Goal: Transaction & Acquisition: Subscribe to service/newsletter

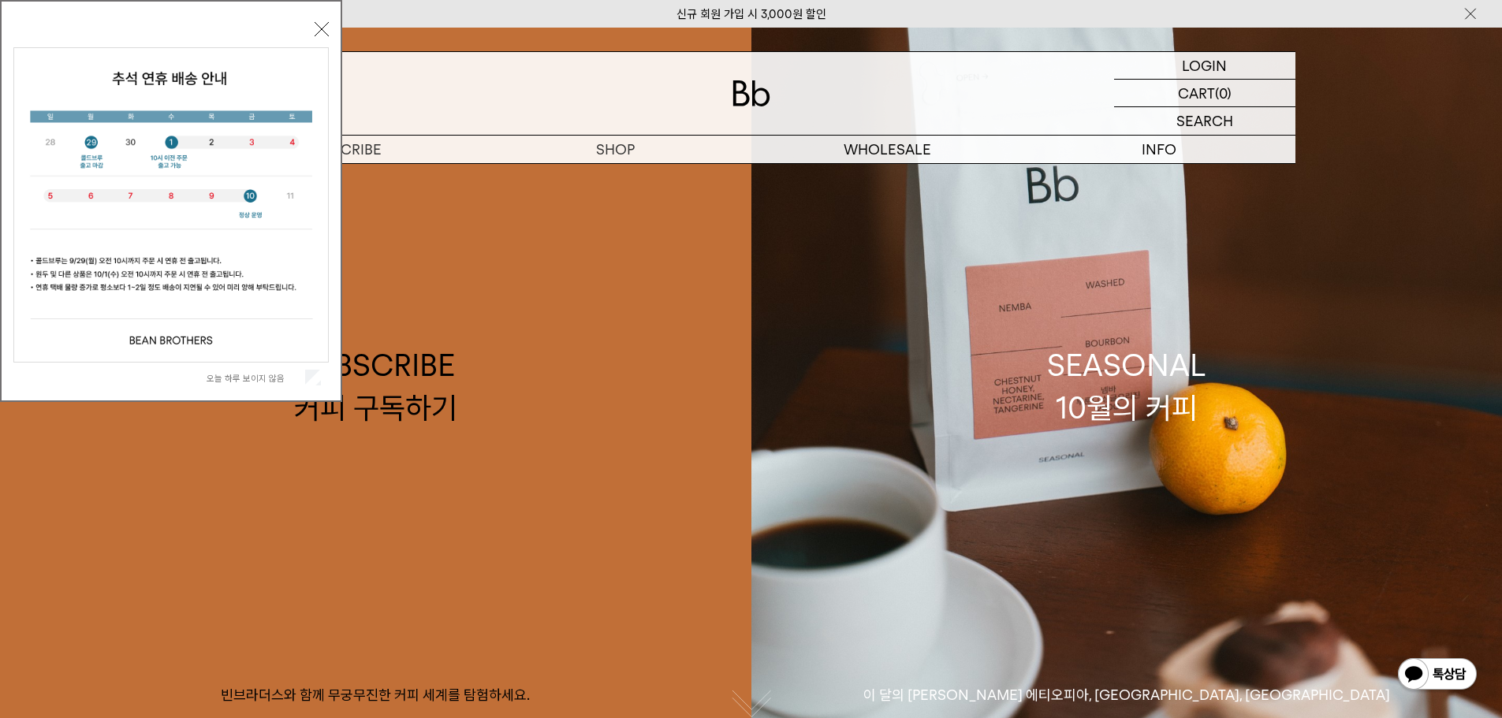
click at [243, 370] on span "오늘 하루 보이지 않음" at bounding box center [264, 377] width 114 height 15
click at [252, 376] on label "오늘 하루 보이지 않음" at bounding box center [254, 378] width 95 height 11
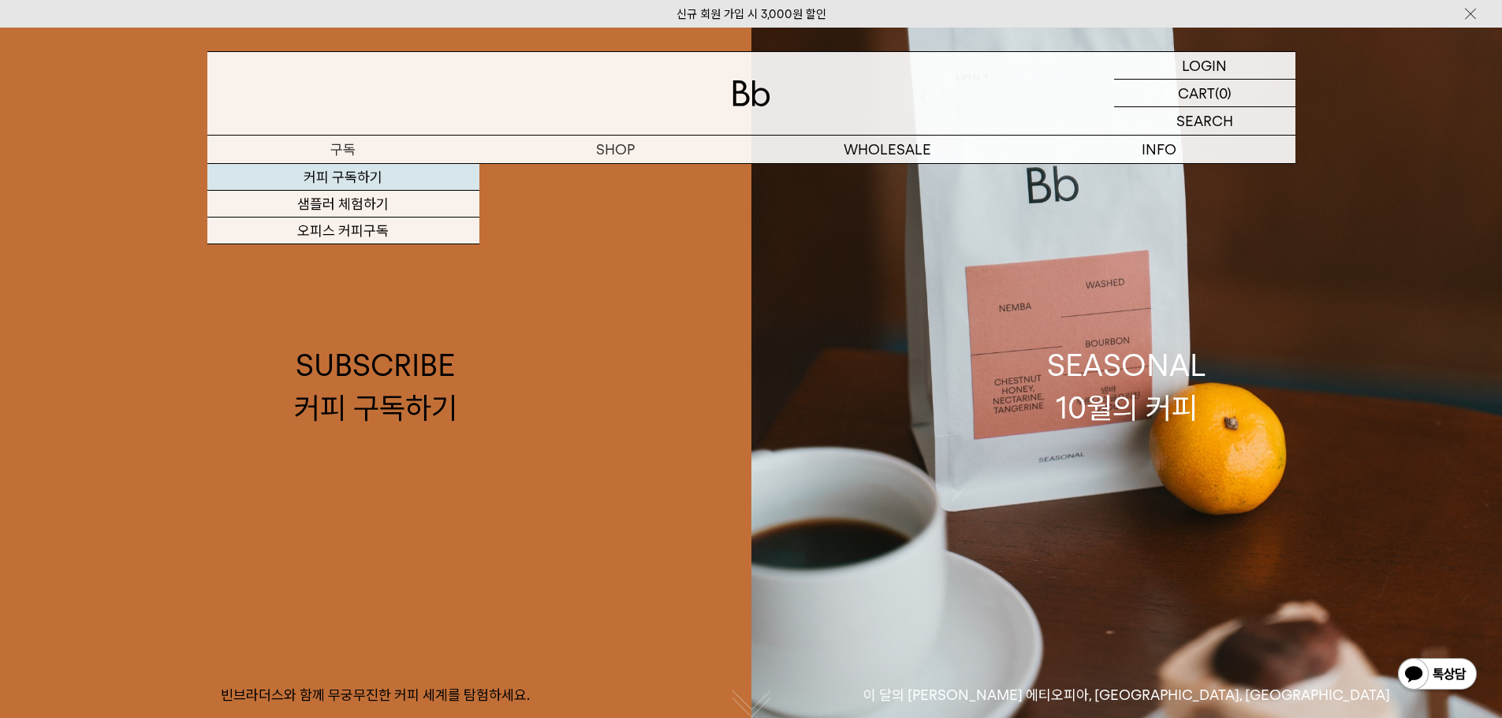
click at [333, 178] on link "커피 구독하기" at bounding box center [343, 177] width 272 height 27
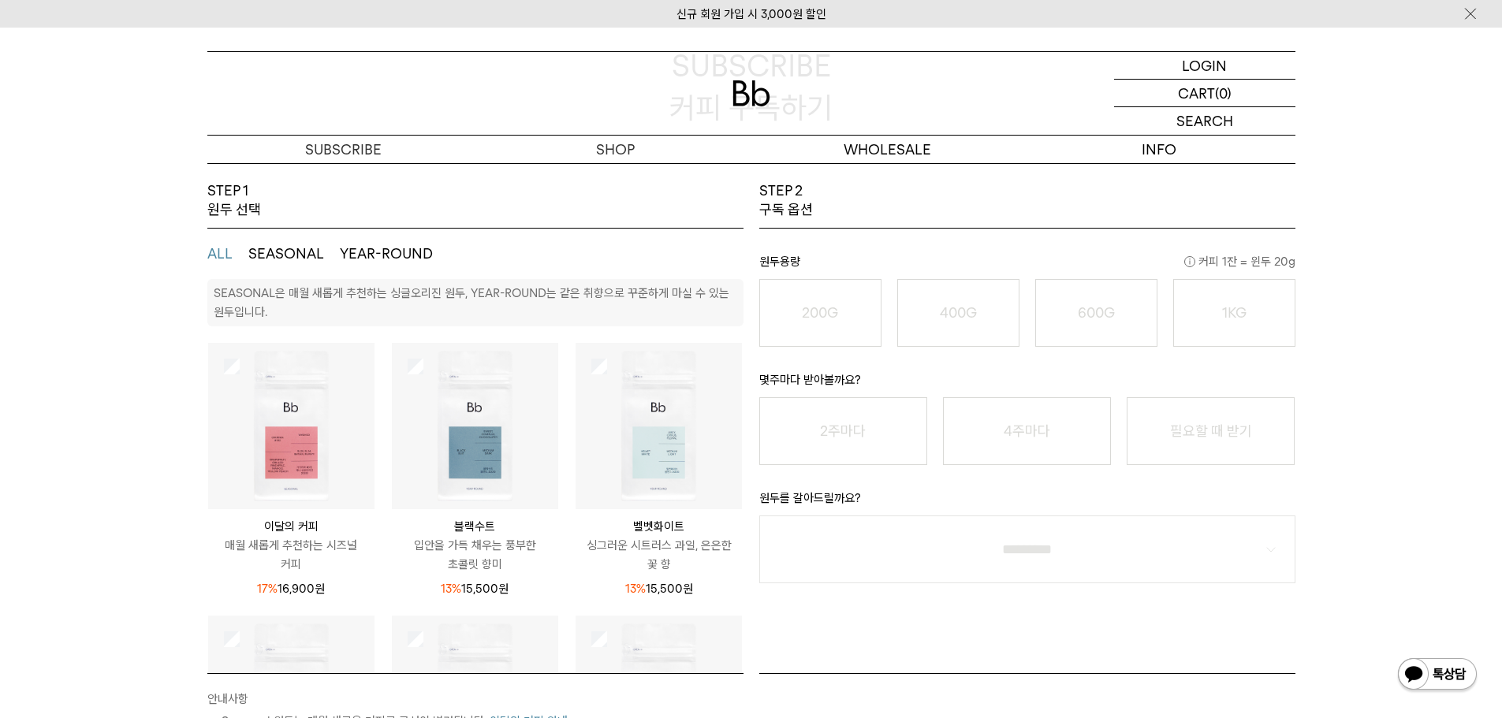
scroll to position [237, 0]
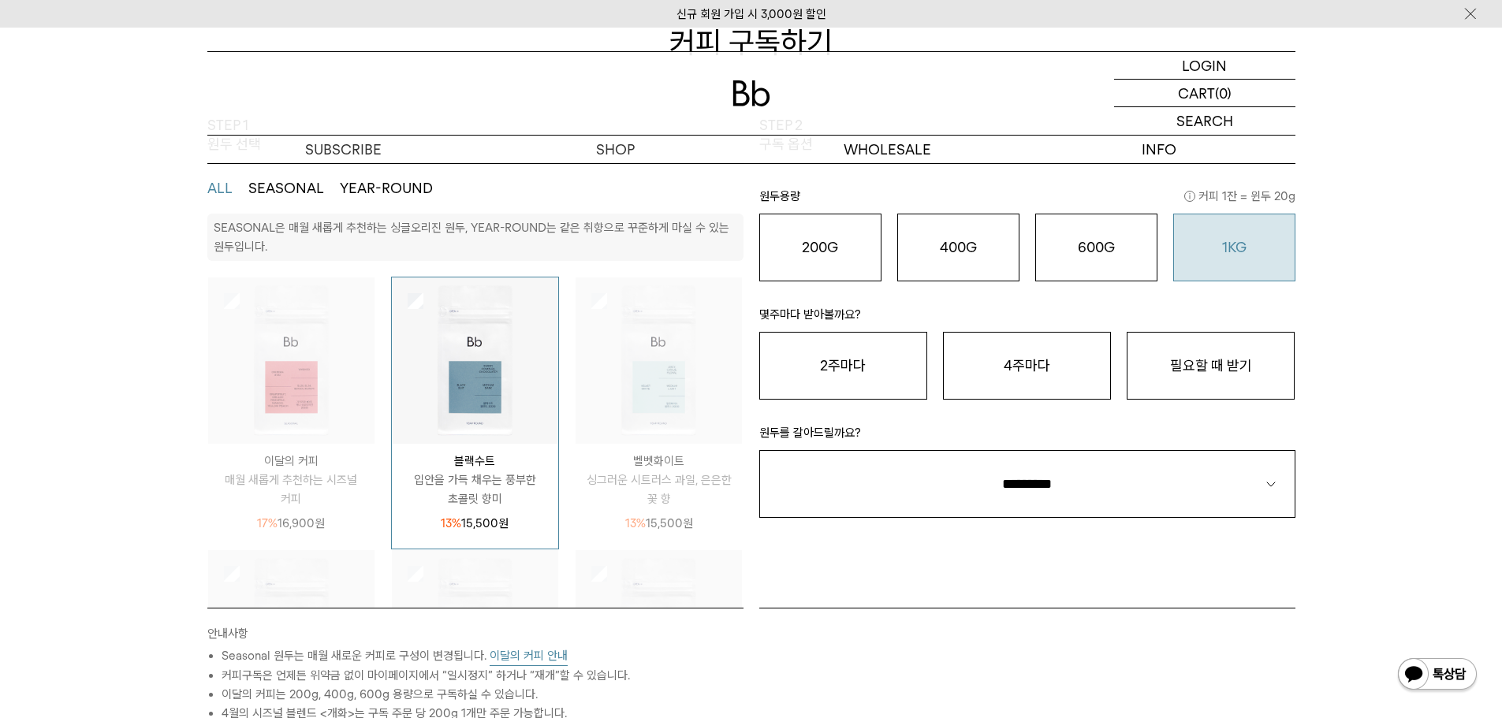
click at [1267, 241] on div "1KG 49,900 원" at bounding box center [1234, 247] width 105 height 19
click at [1231, 382] on button "필요할 때 받기" at bounding box center [1211, 366] width 168 height 68
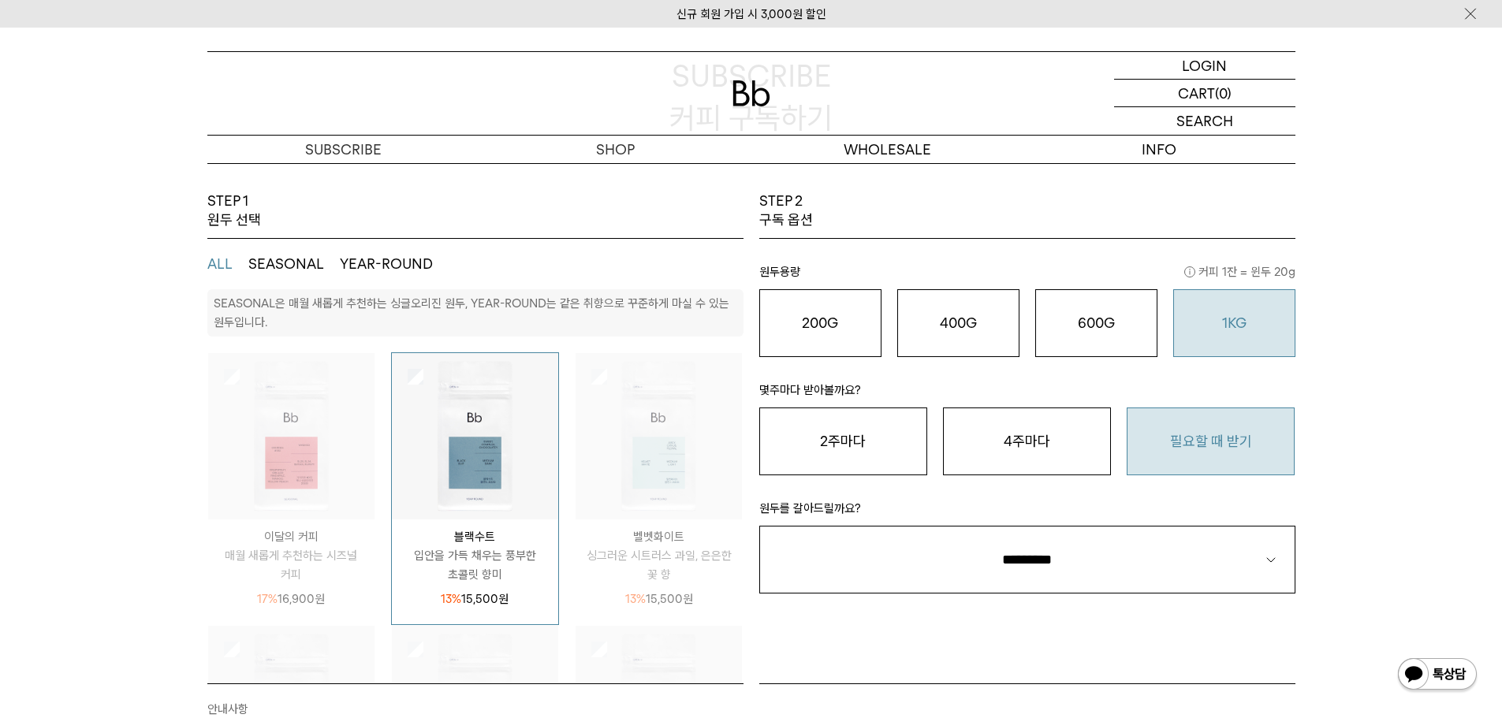
scroll to position [158, 0]
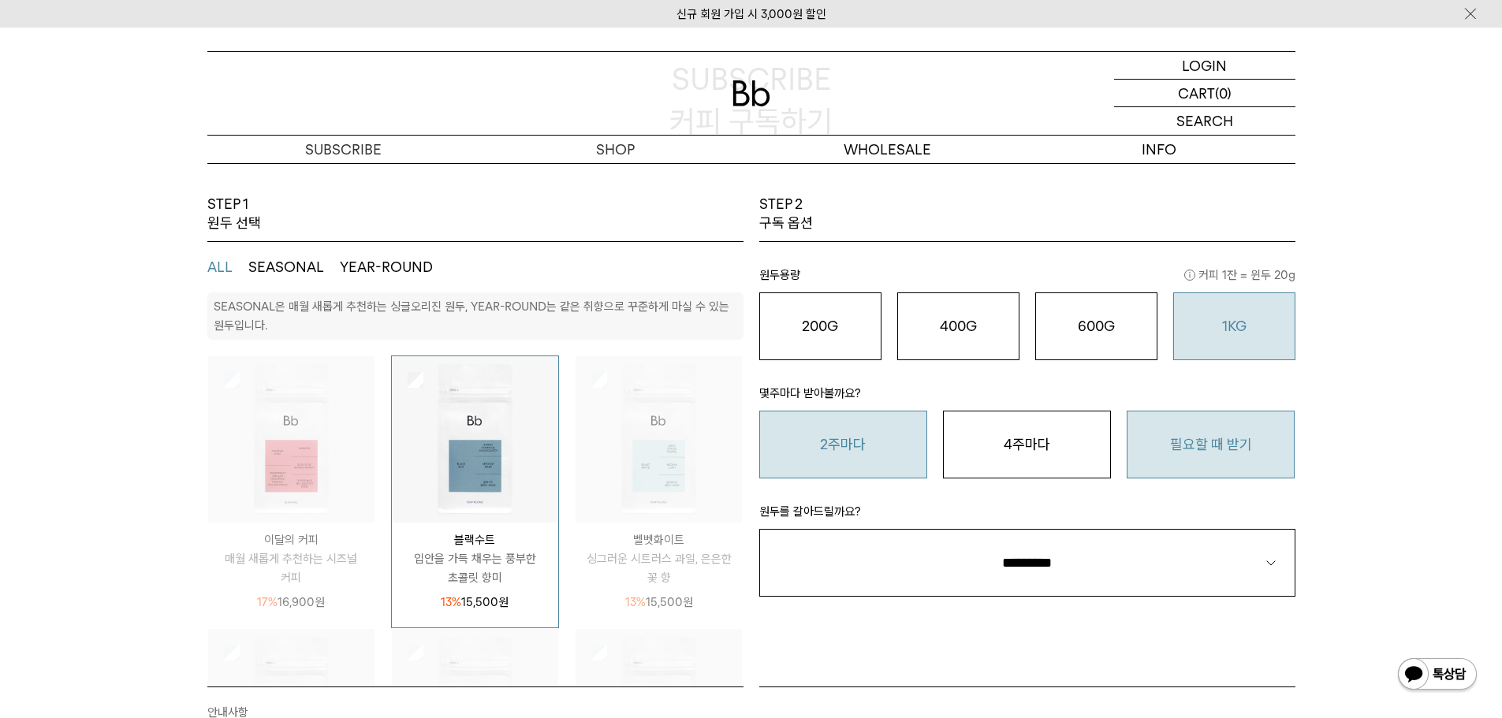
click at [810, 445] on button "2주마다" at bounding box center [843, 445] width 168 height 68
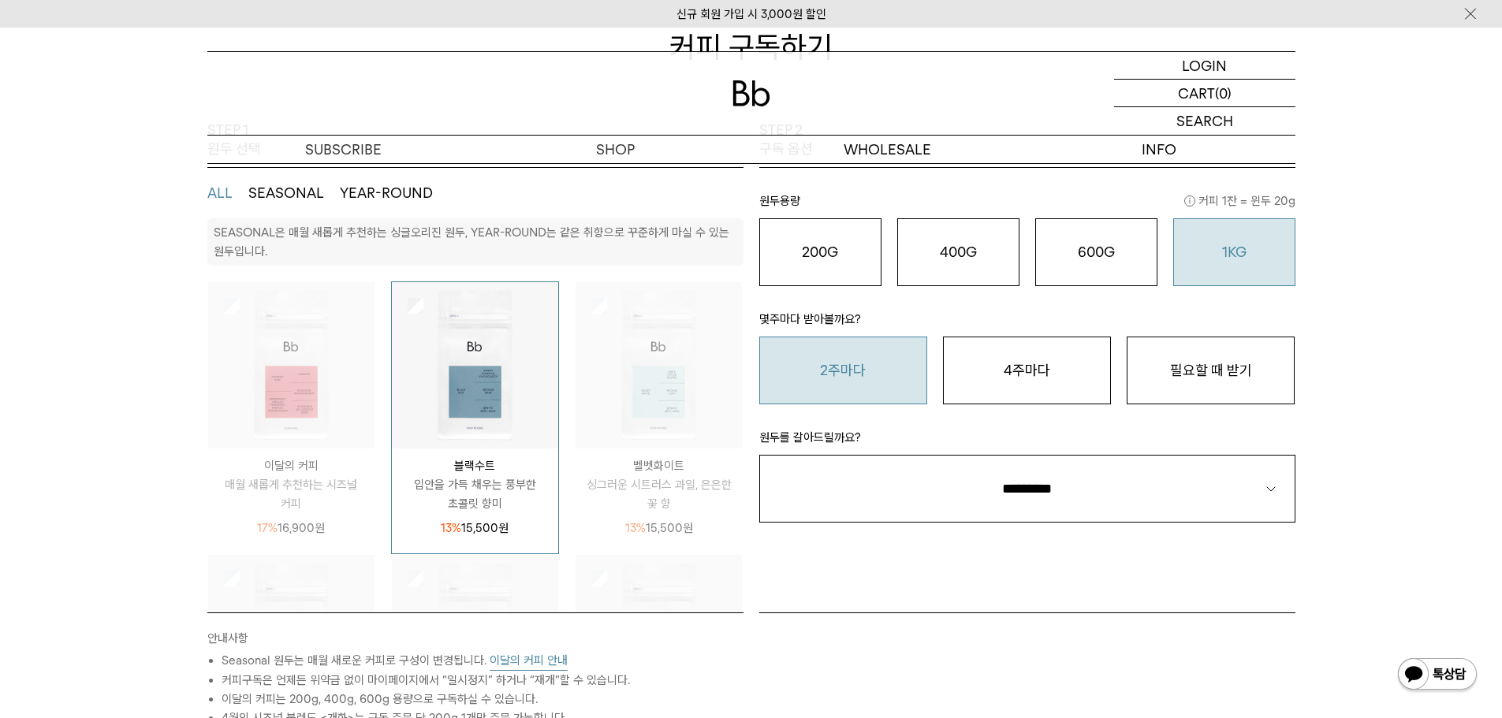
scroll to position [237, 0]
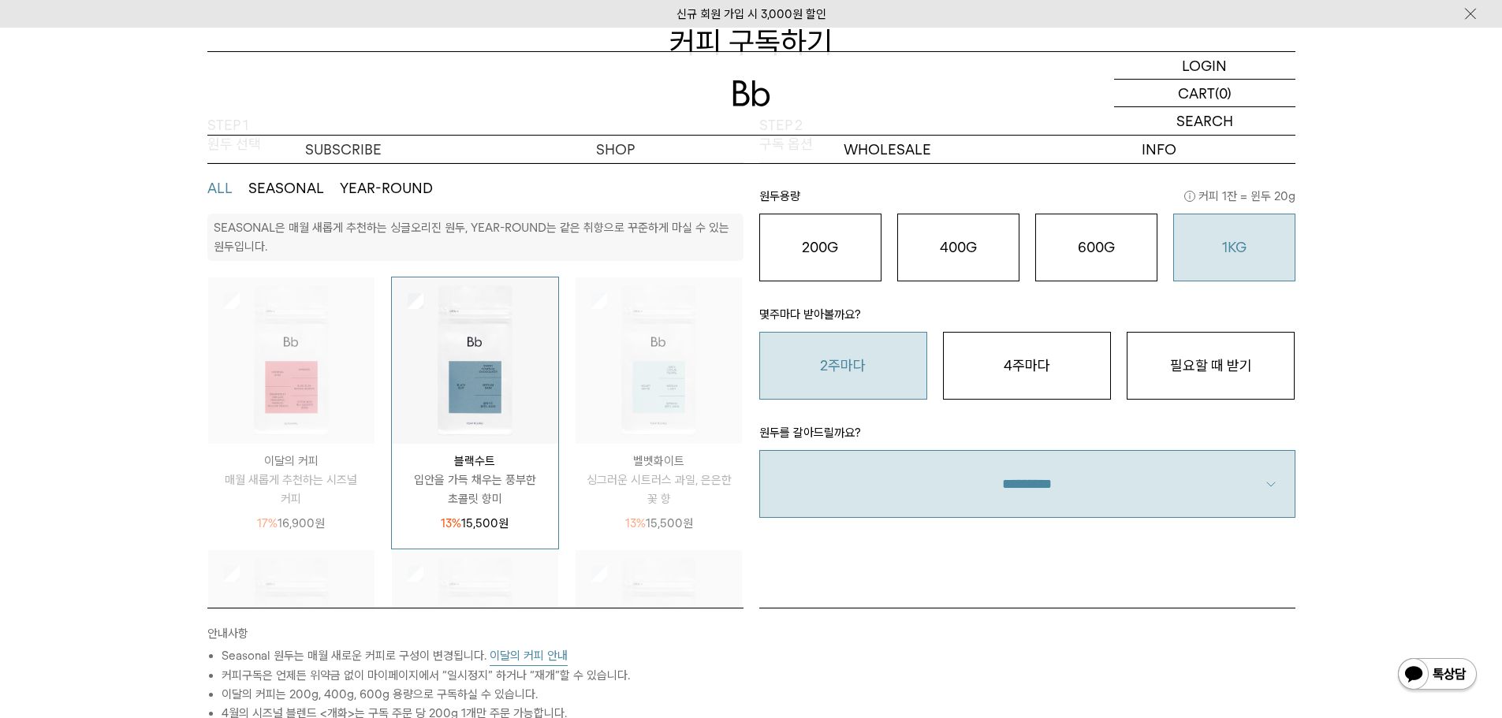
click at [1262, 488] on select "**********" at bounding box center [1027, 484] width 536 height 68
select select "**"
click at [759, 450] on select "**********" at bounding box center [1027, 484] width 536 height 68
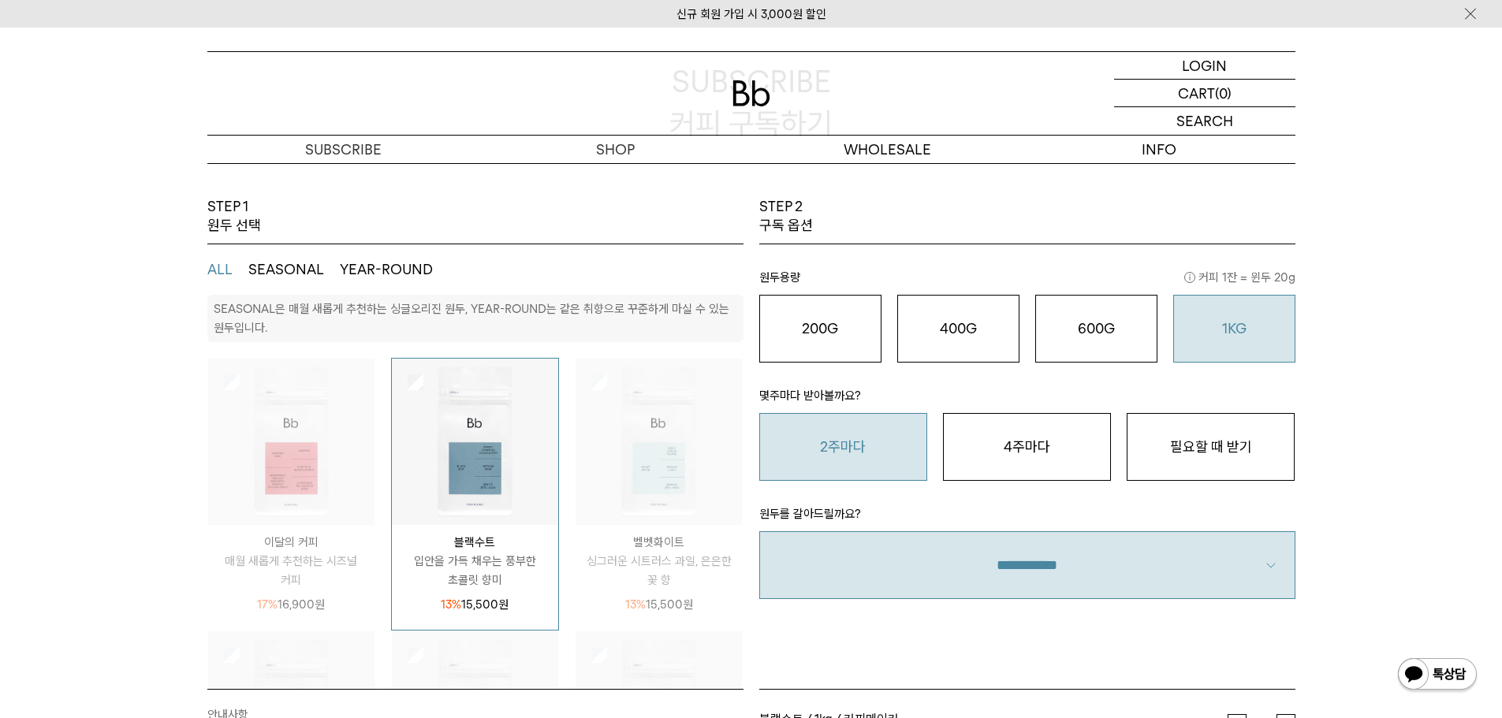
scroll to position [0, 0]
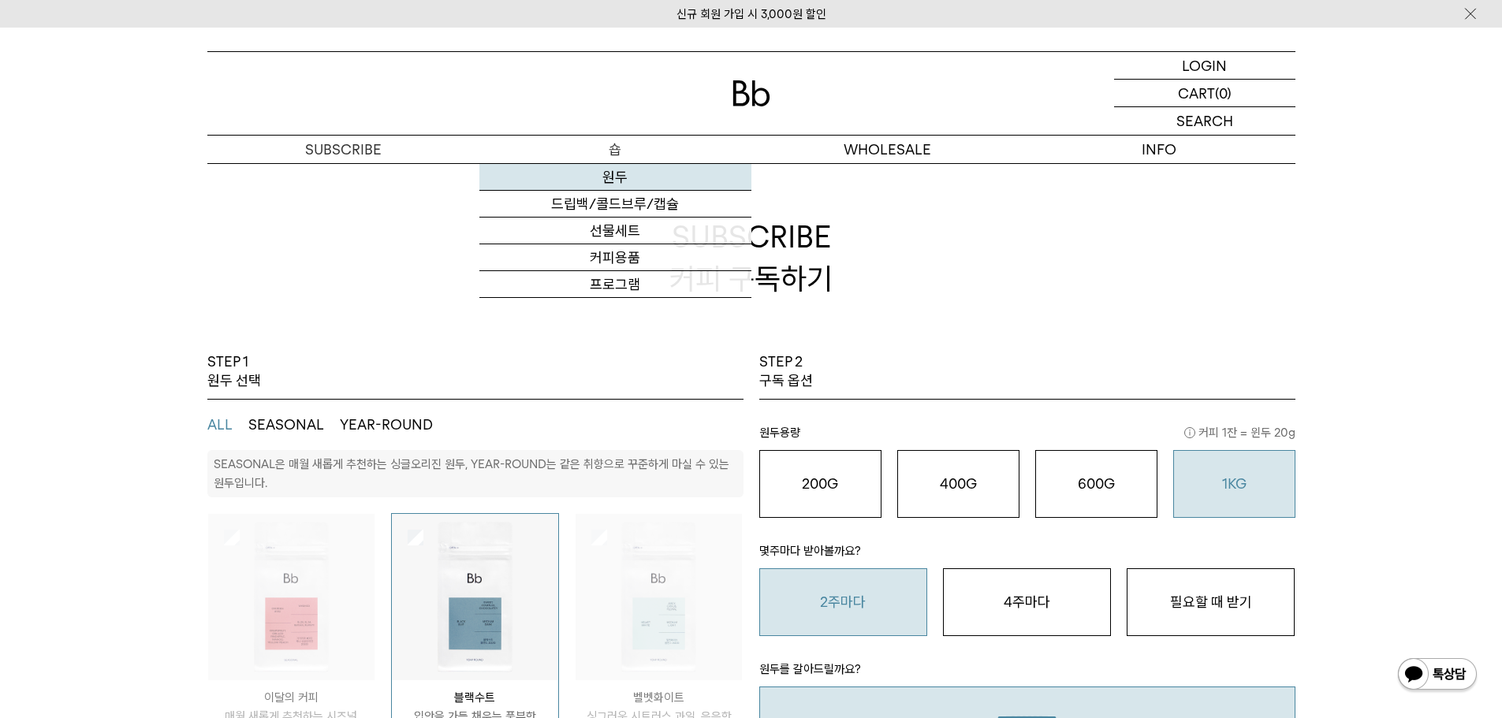
click at [624, 177] on link "원두" at bounding box center [615, 177] width 272 height 27
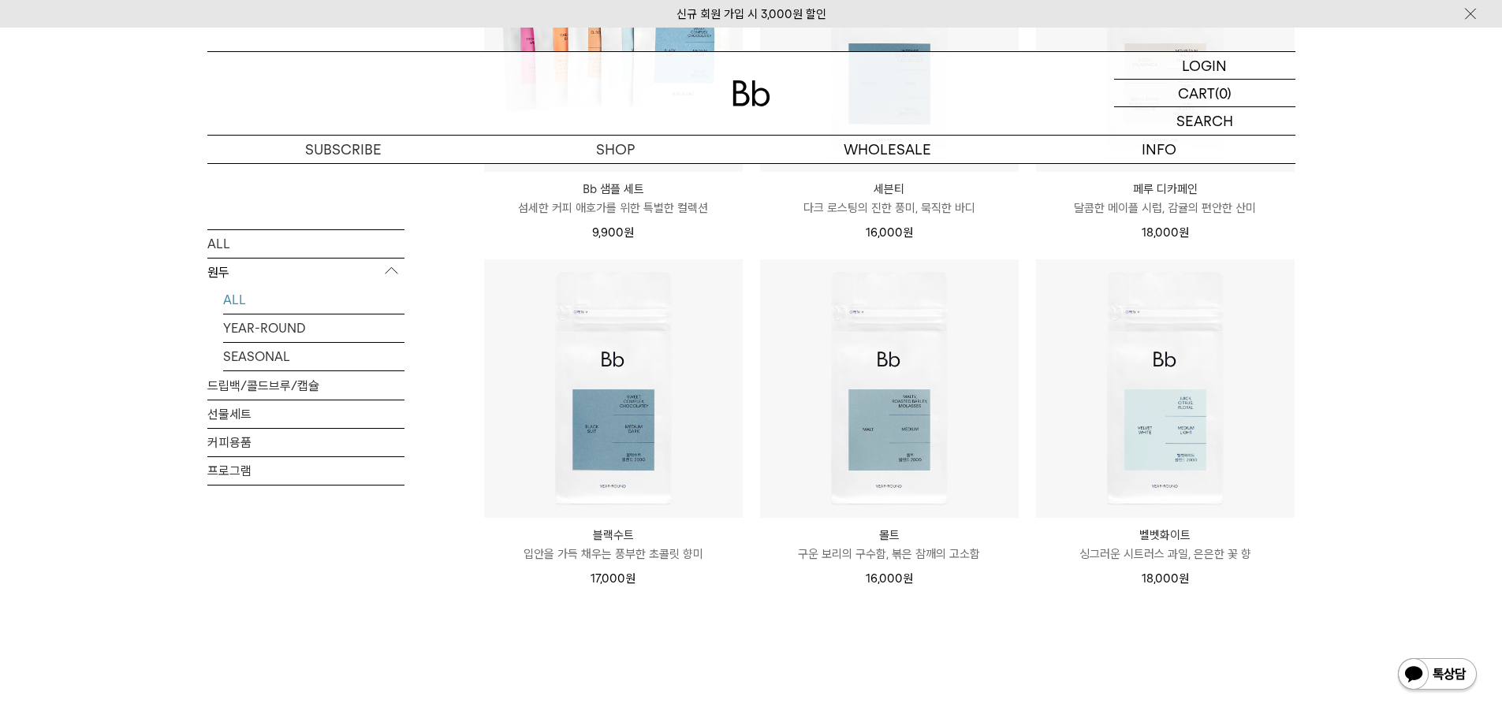
scroll to position [1104, 0]
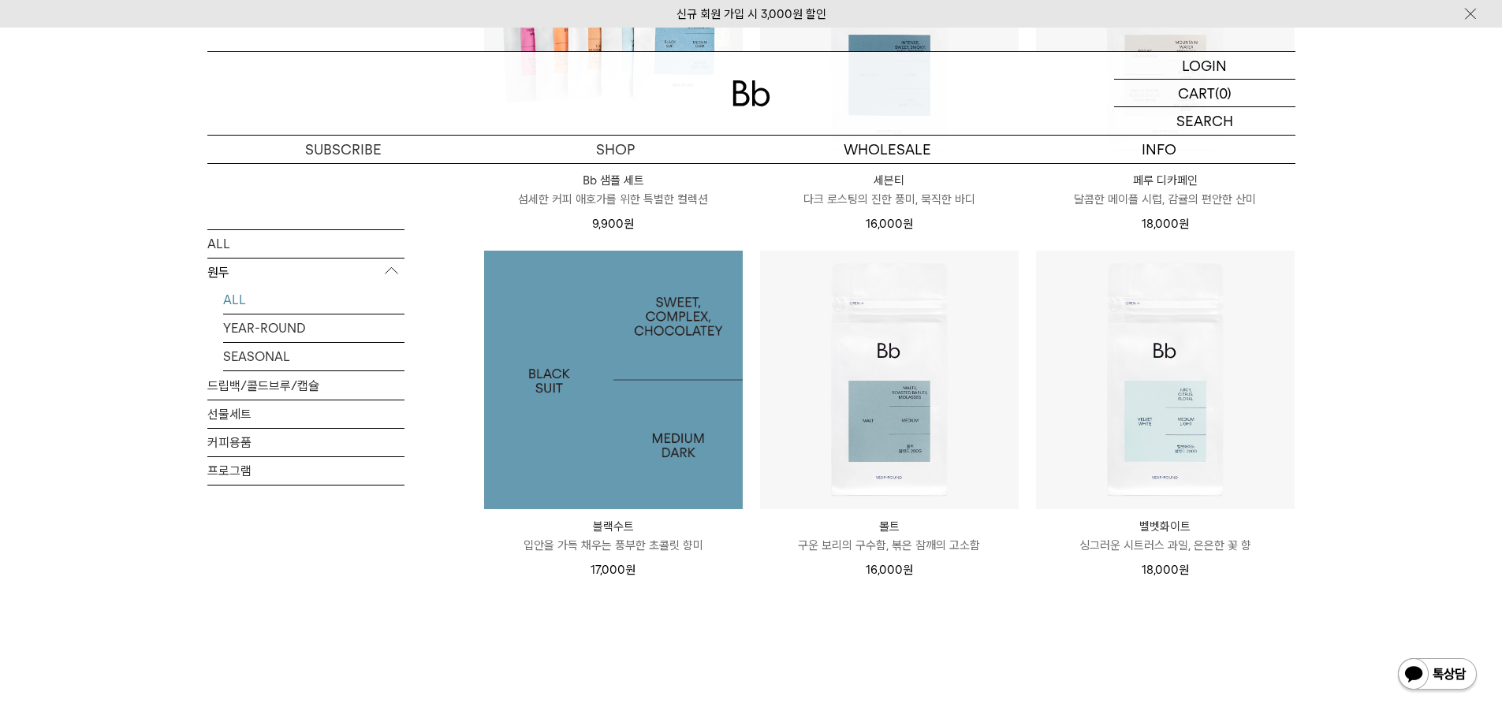
click at [654, 359] on img at bounding box center [613, 380] width 259 height 259
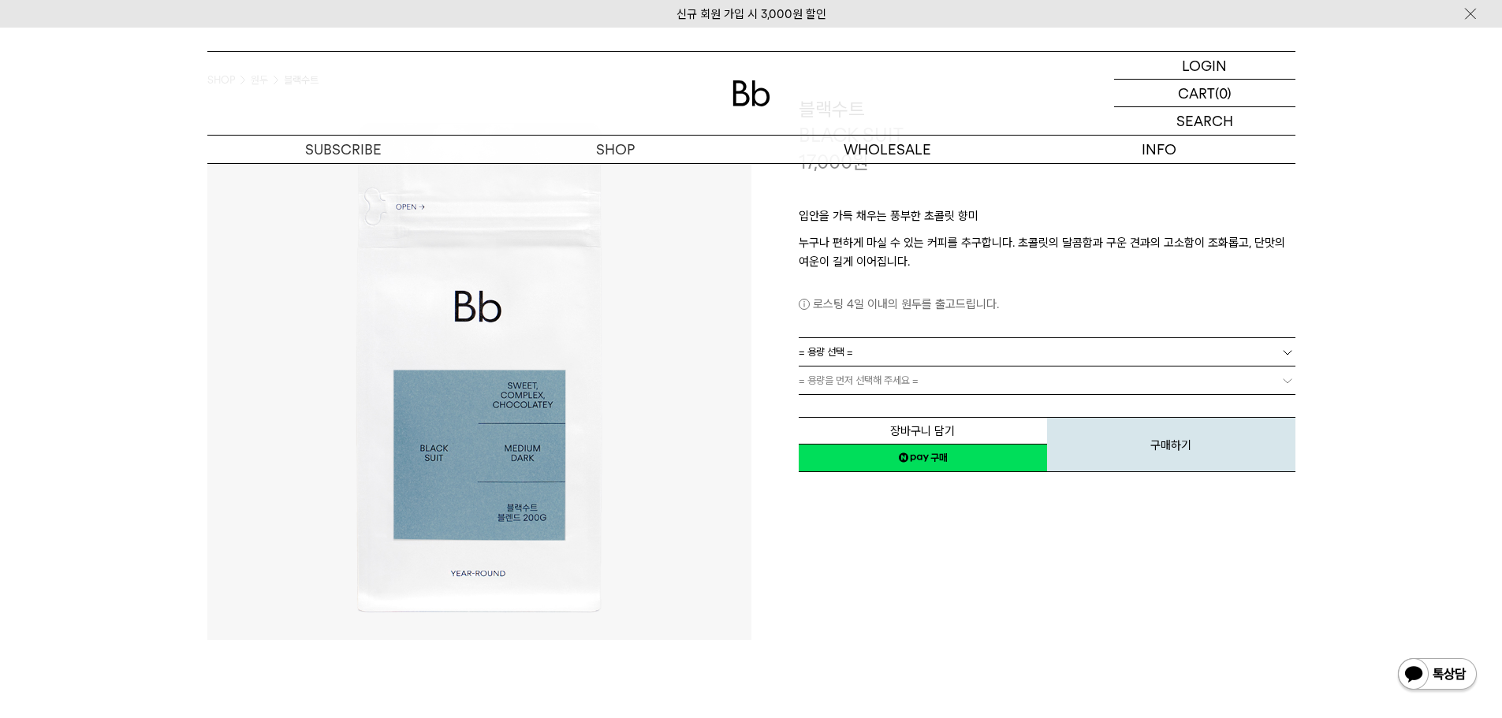
scroll to position [158, 0]
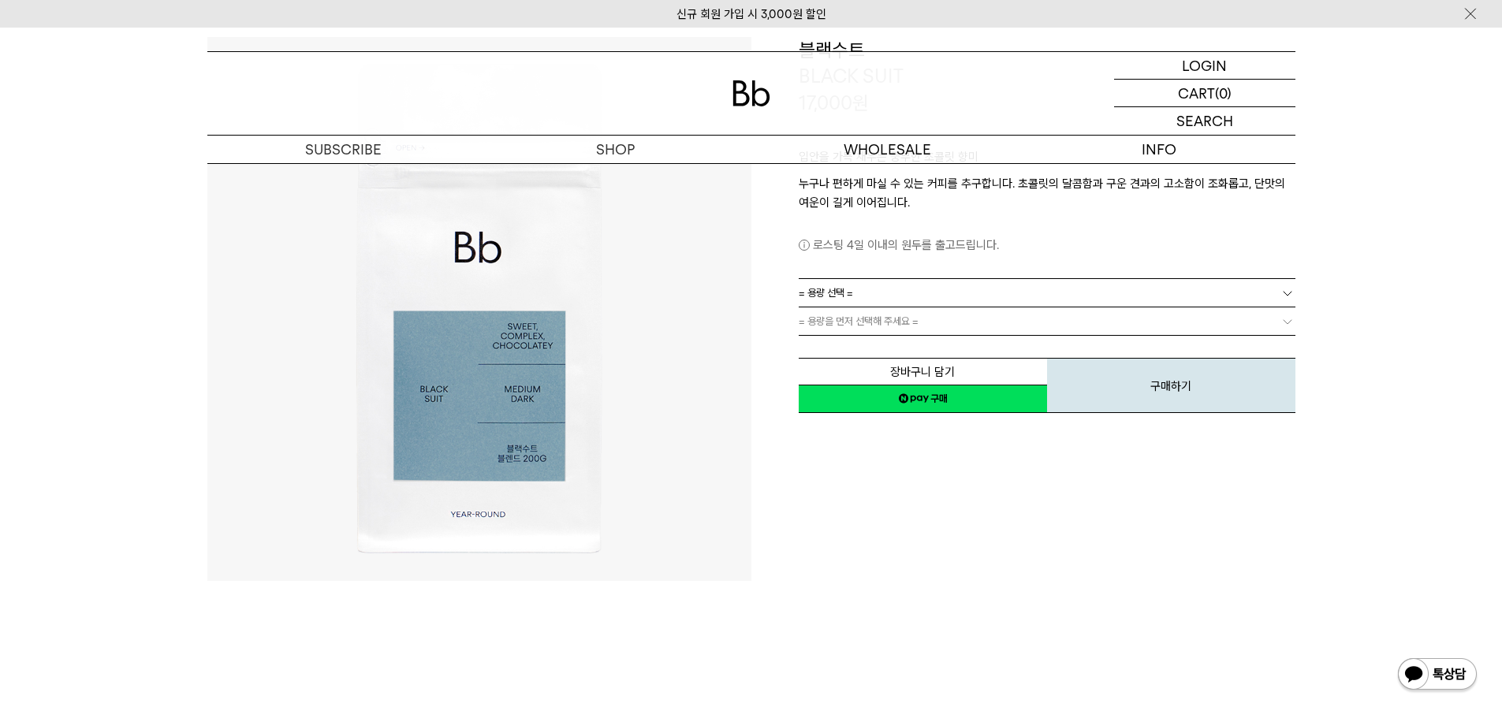
click at [898, 294] on link "= 용량 선택 =" at bounding box center [1047, 293] width 497 height 28
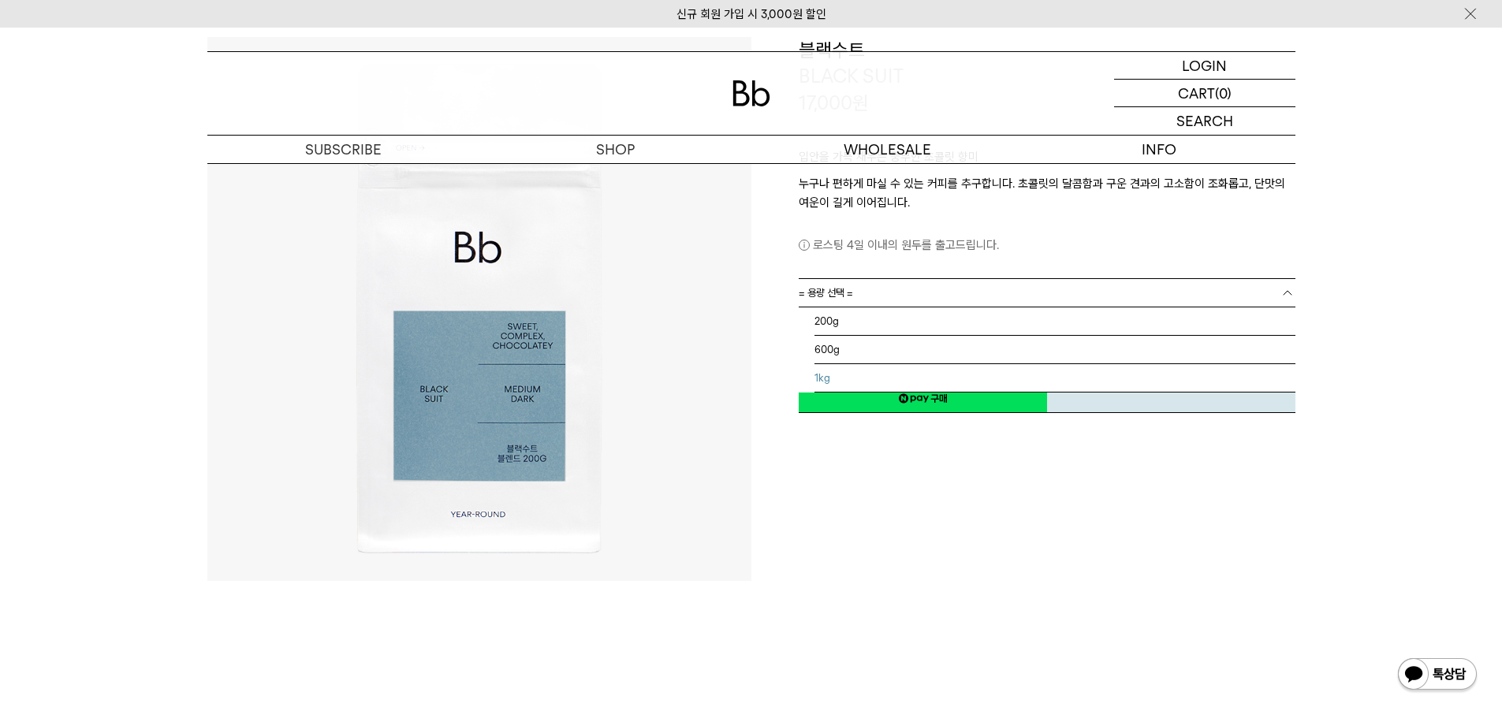
click at [825, 377] on li "1kg" at bounding box center [1054, 378] width 481 height 28
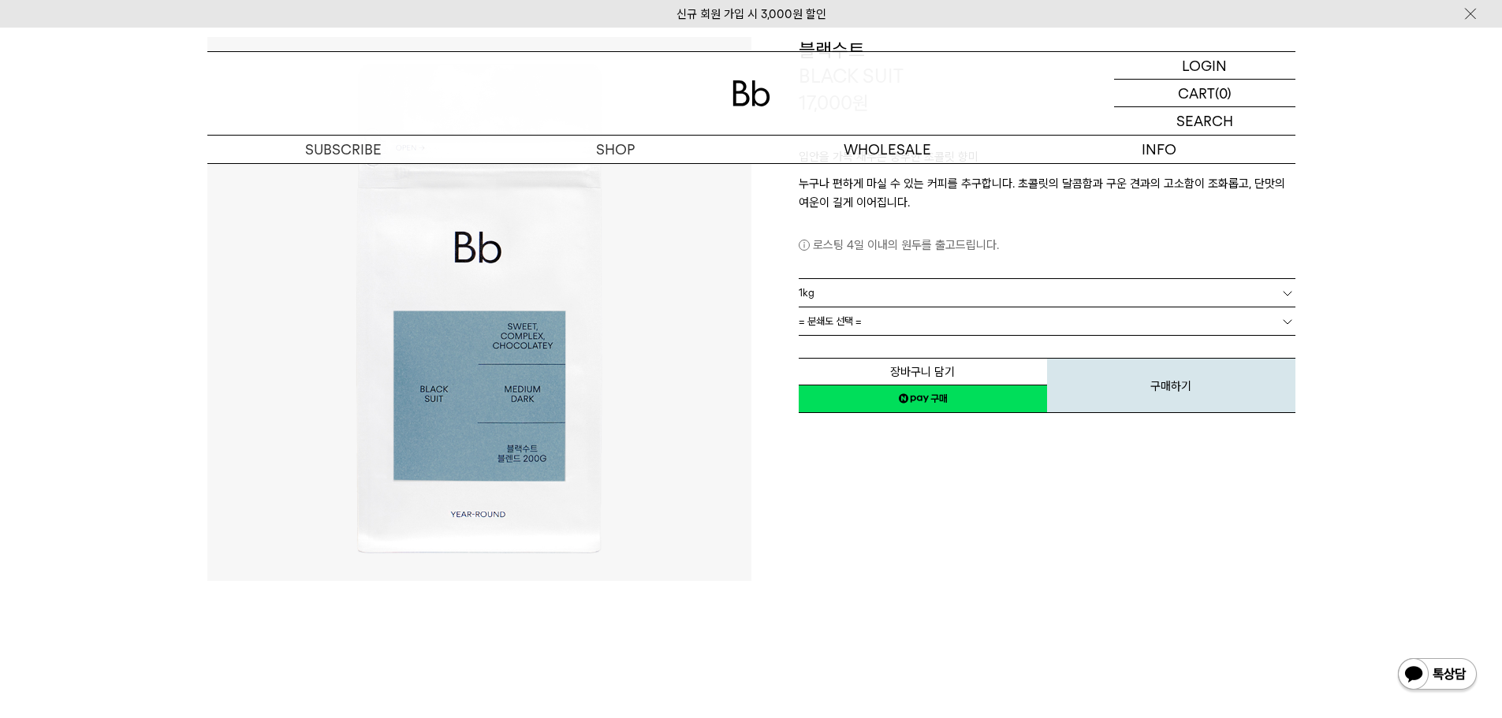
click at [838, 322] on span "= 분쇄도 선택 =" at bounding box center [830, 321] width 63 height 28
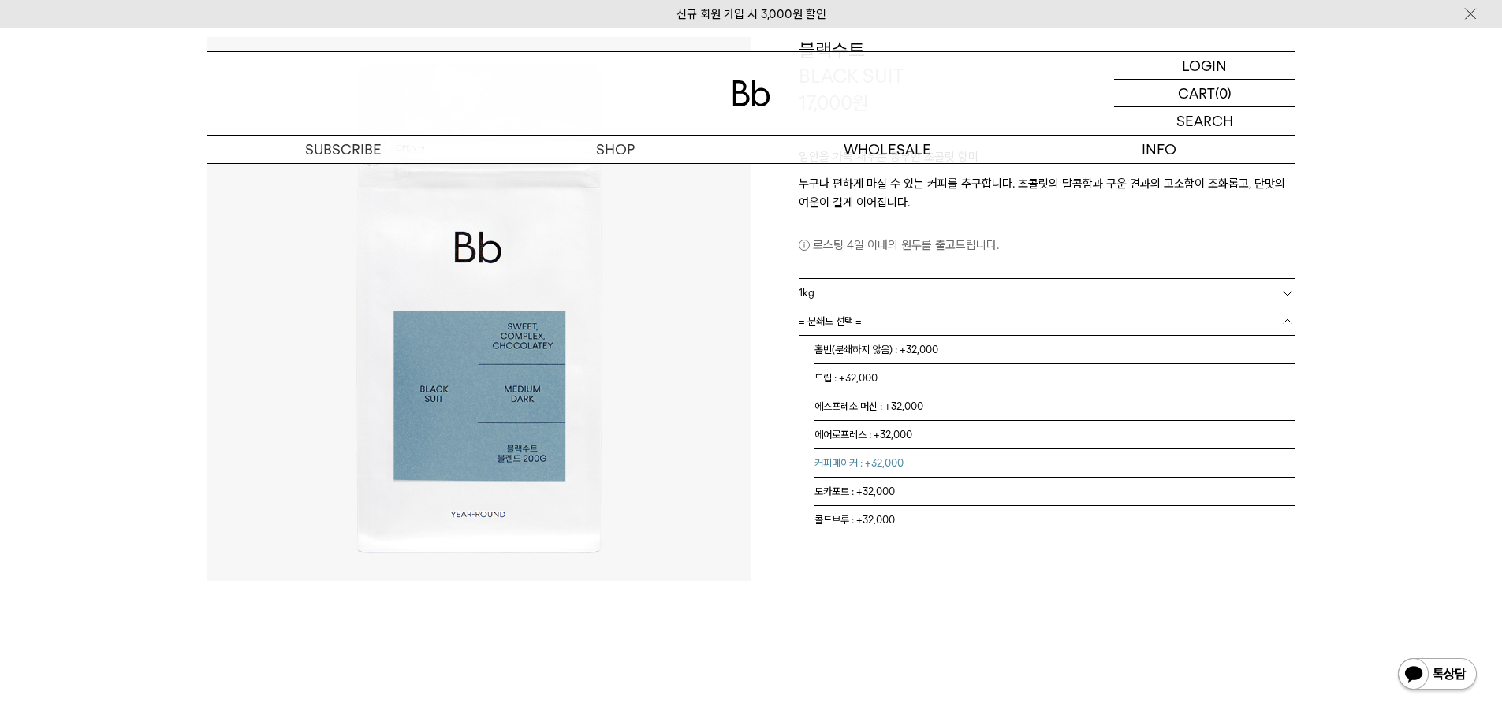
click at [859, 467] on li "커피메이커 : +32,000" at bounding box center [1054, 463] width 481 height 28
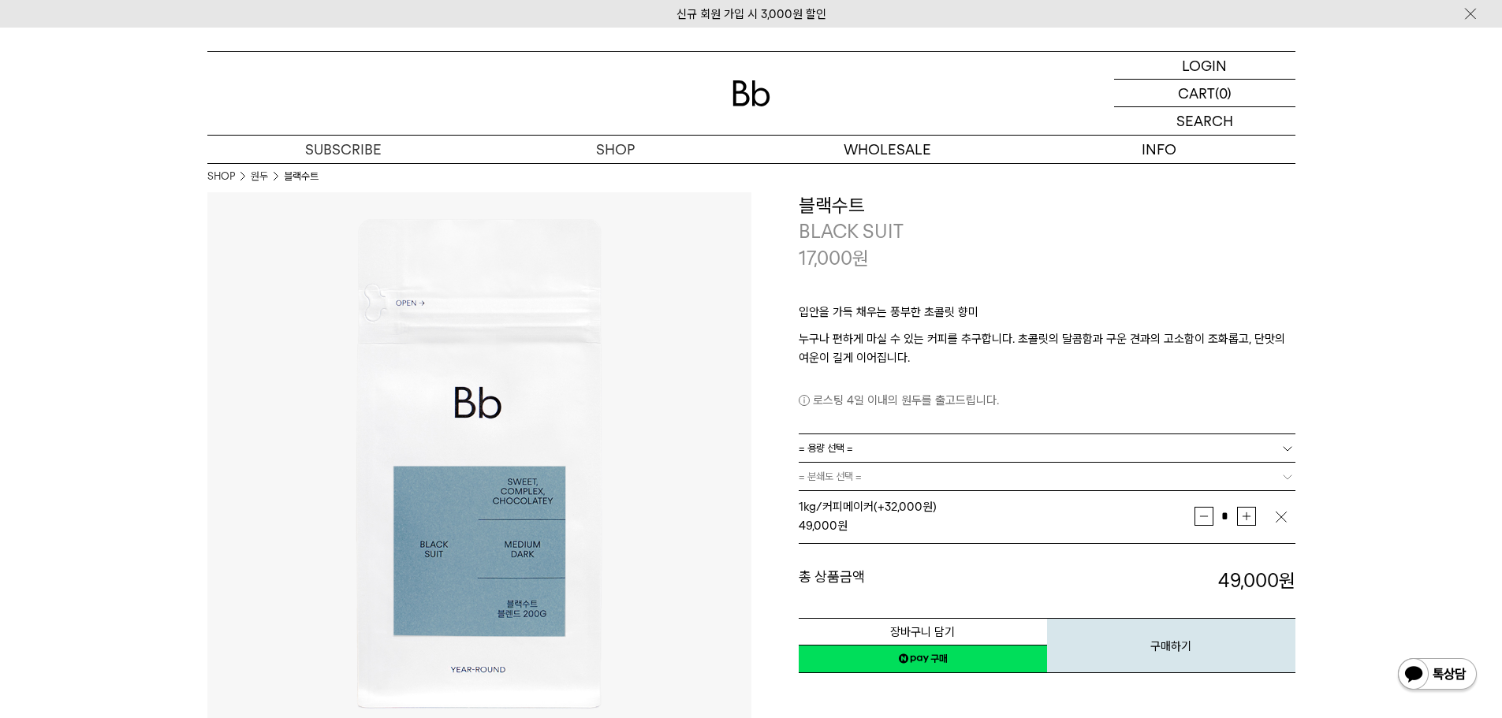
scroll to position [0, 0]
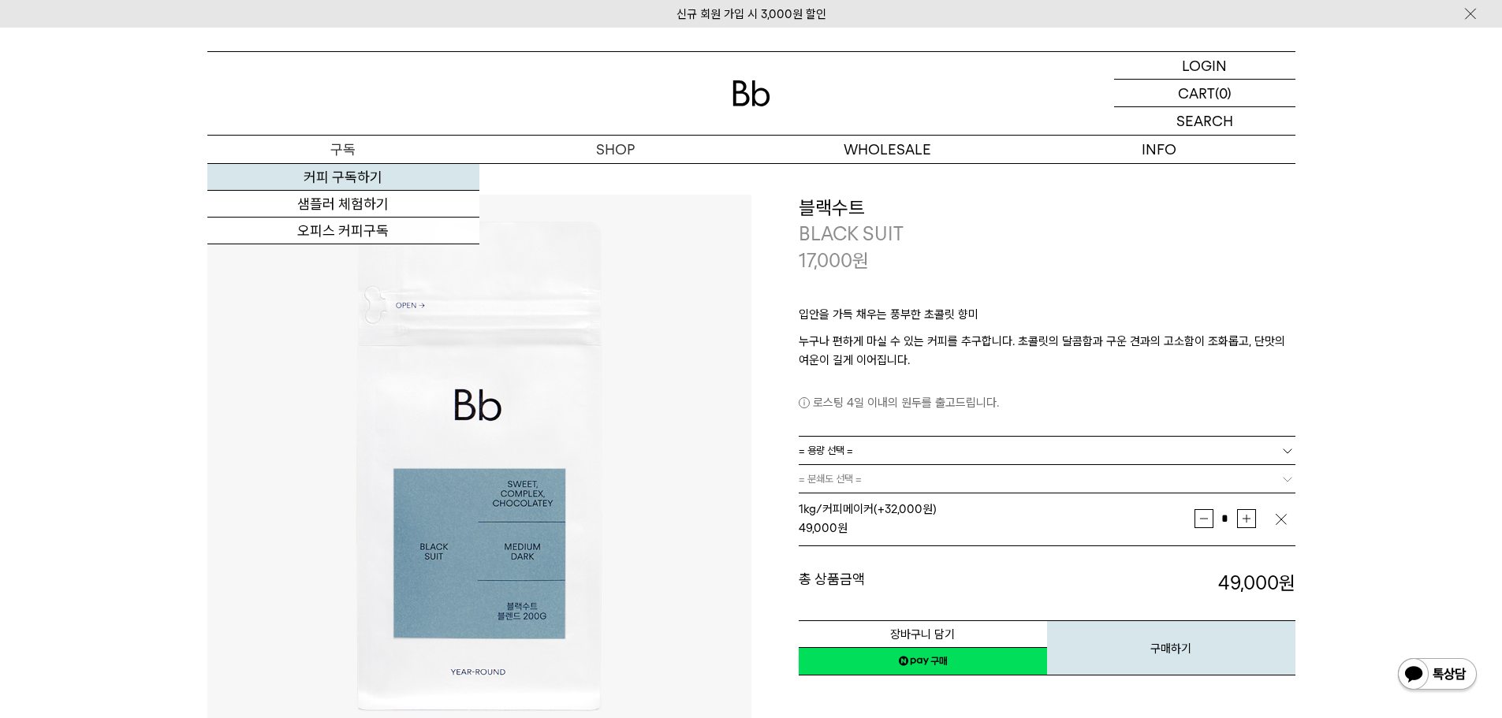
click at [327, 168] on link "커피 구독하기" at bounding box center [343, 177] width 272 height 27
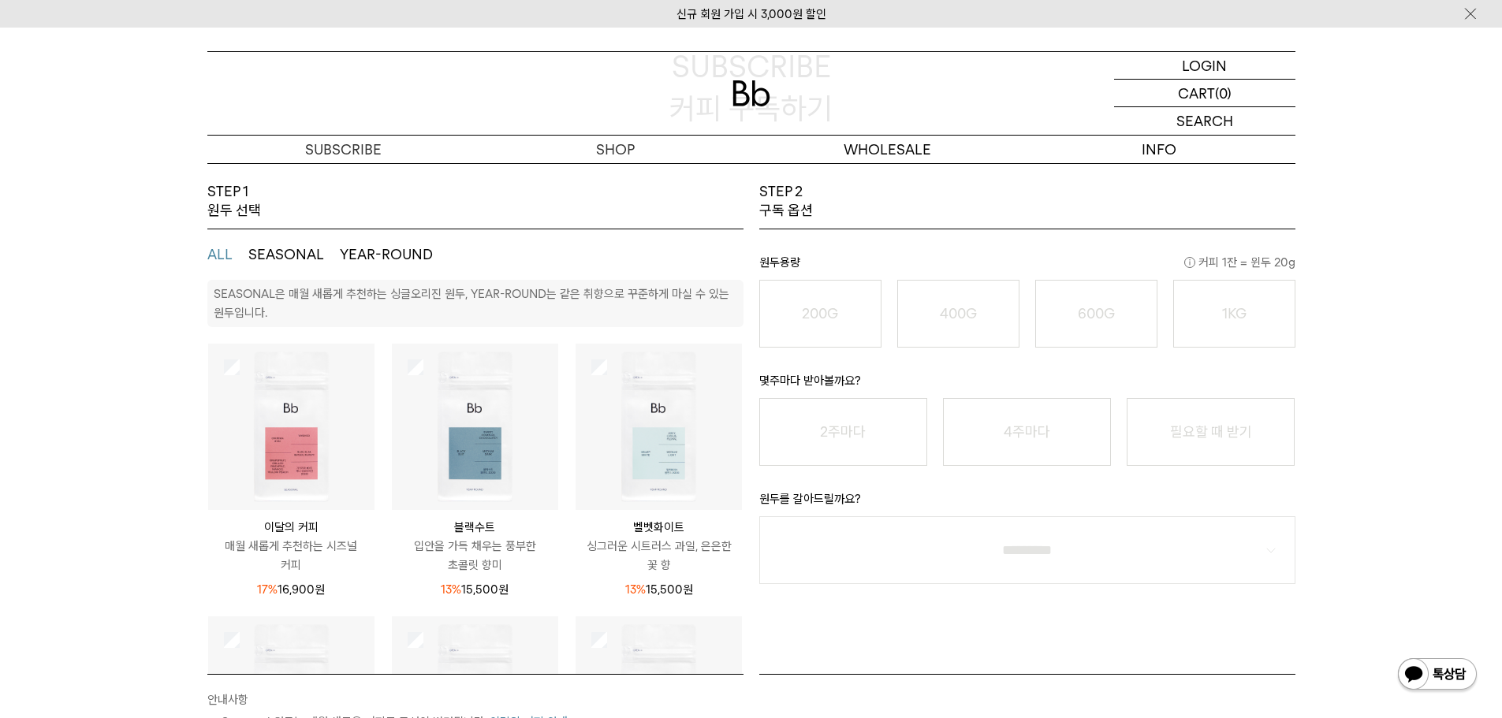
scroll to position [237, 0]
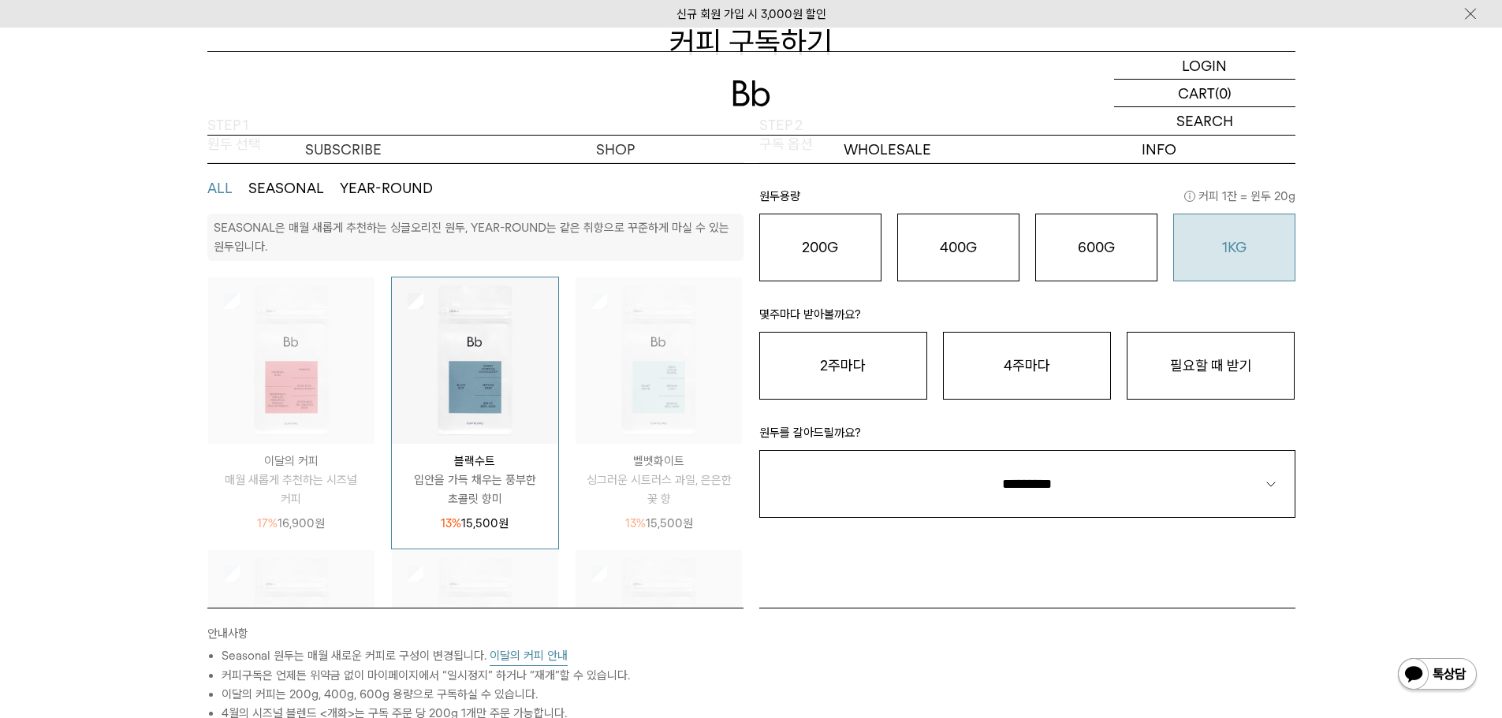
click at [1258, 228] on button "1KG 49,900 원" at bounding box center [1234, 248] width 122 height 68
click at [832, 363] on button "2주마다" at bounding box center [843, 366] width 168 height 68
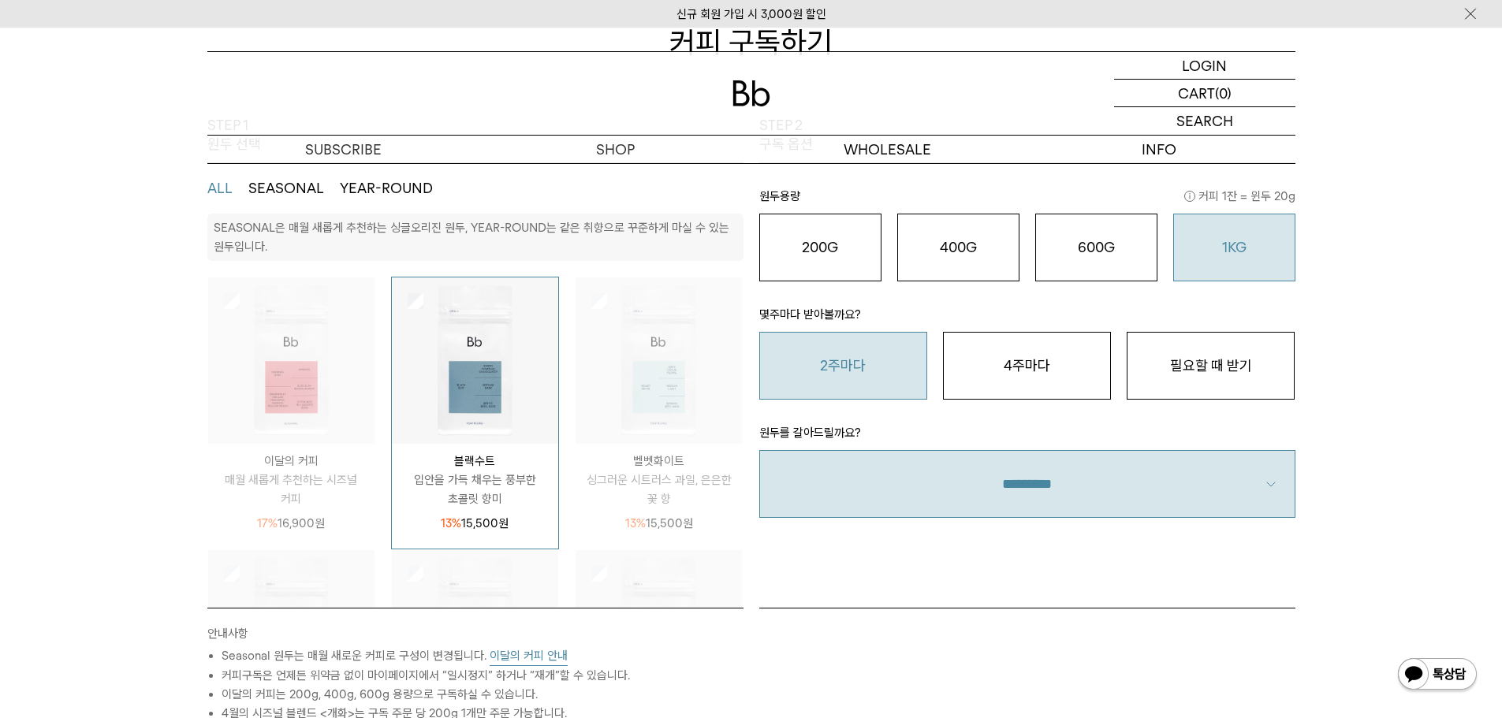
click at [1125, 494] on select "**********" at bounding box center [1027, 484] width 536 height 68
select select "**"
click at [759, 450] on select "**********" at bounding box center [1027, 484] width 536 height 68
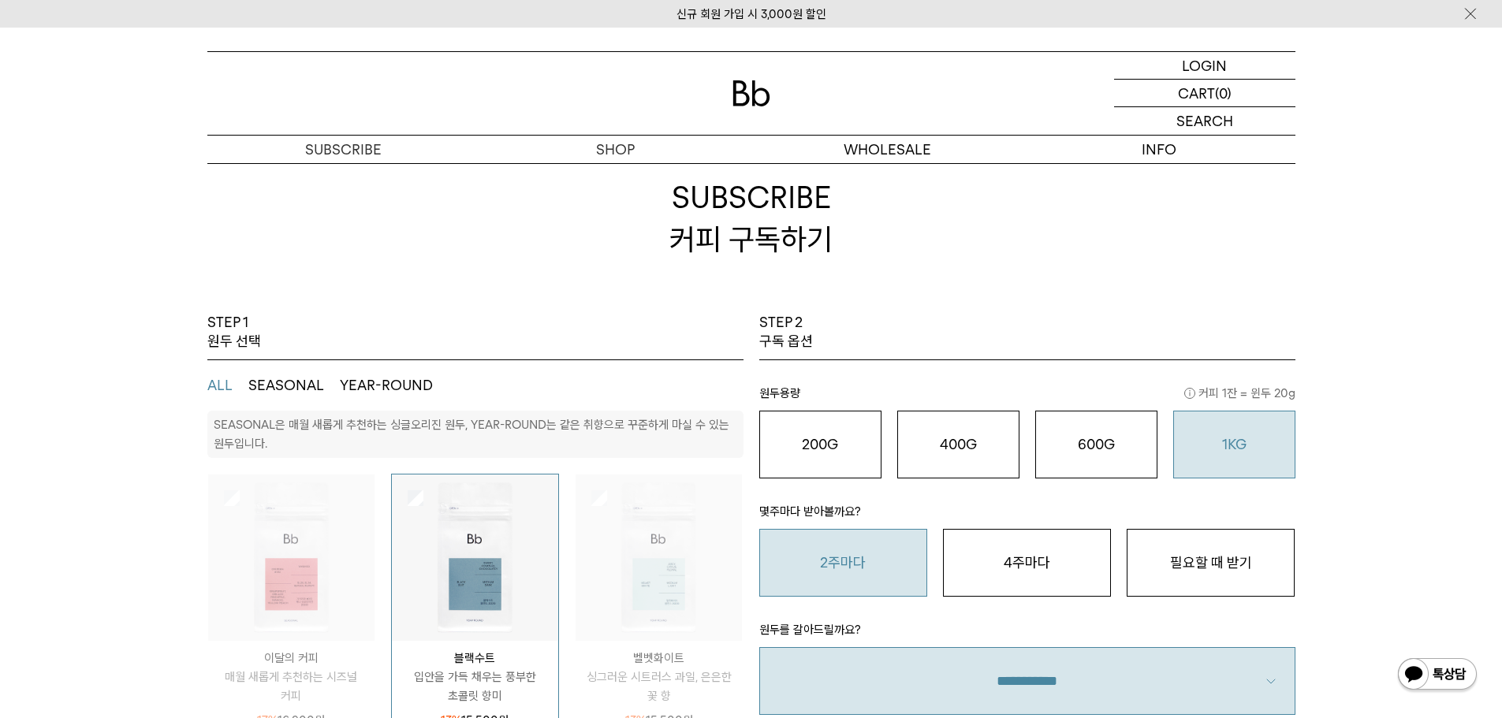
scroll to position [0, 0]
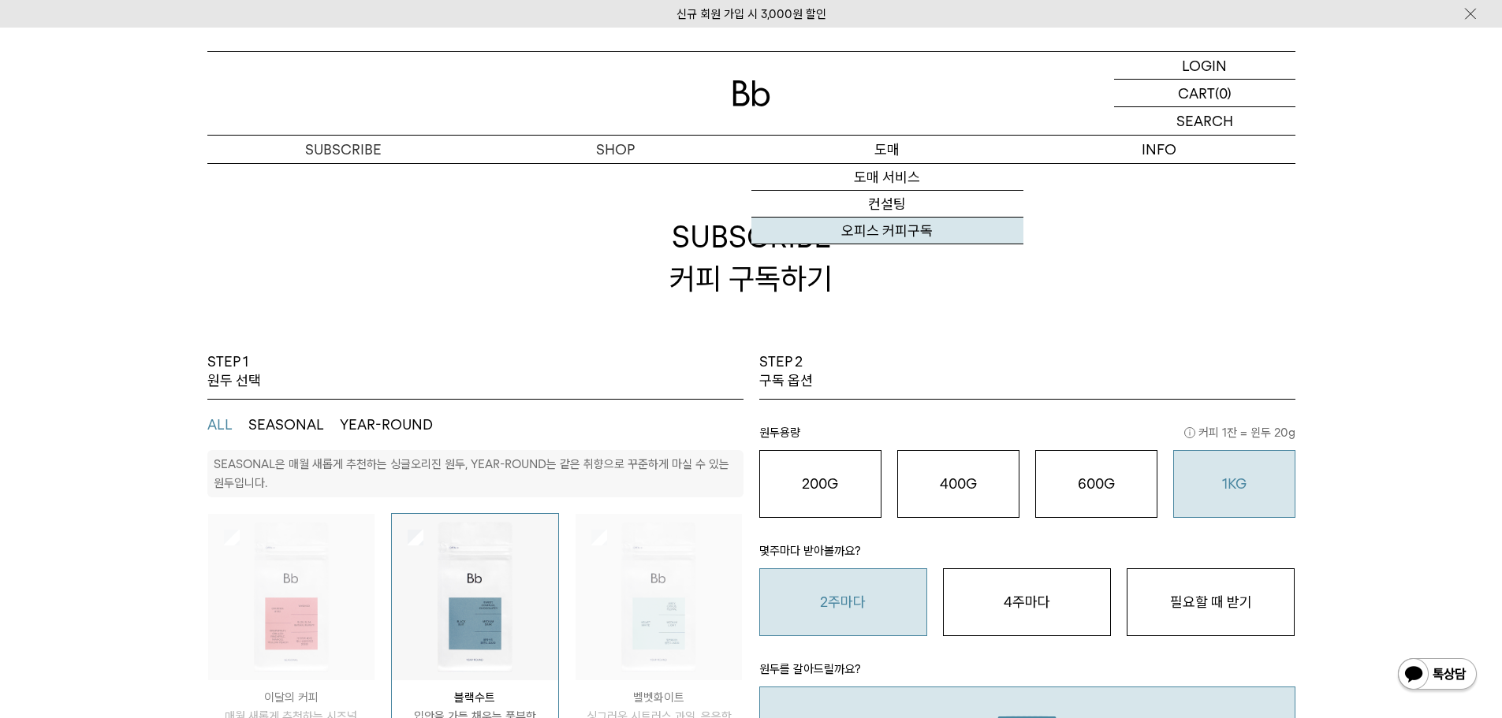
click at [888, 236] on link "오피스 커피구독" at bounding box center [887, 231] width 272 height 27
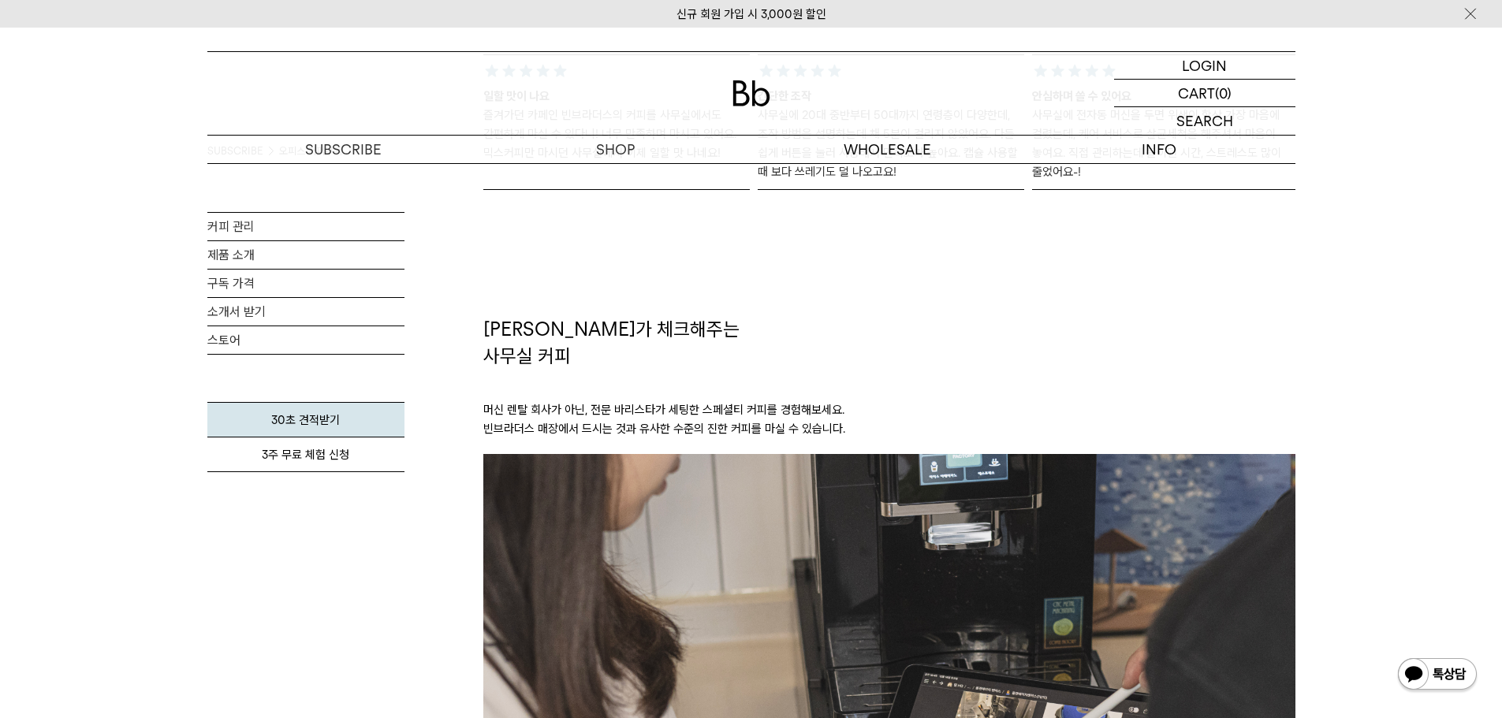
scroll to position [1656, 0]
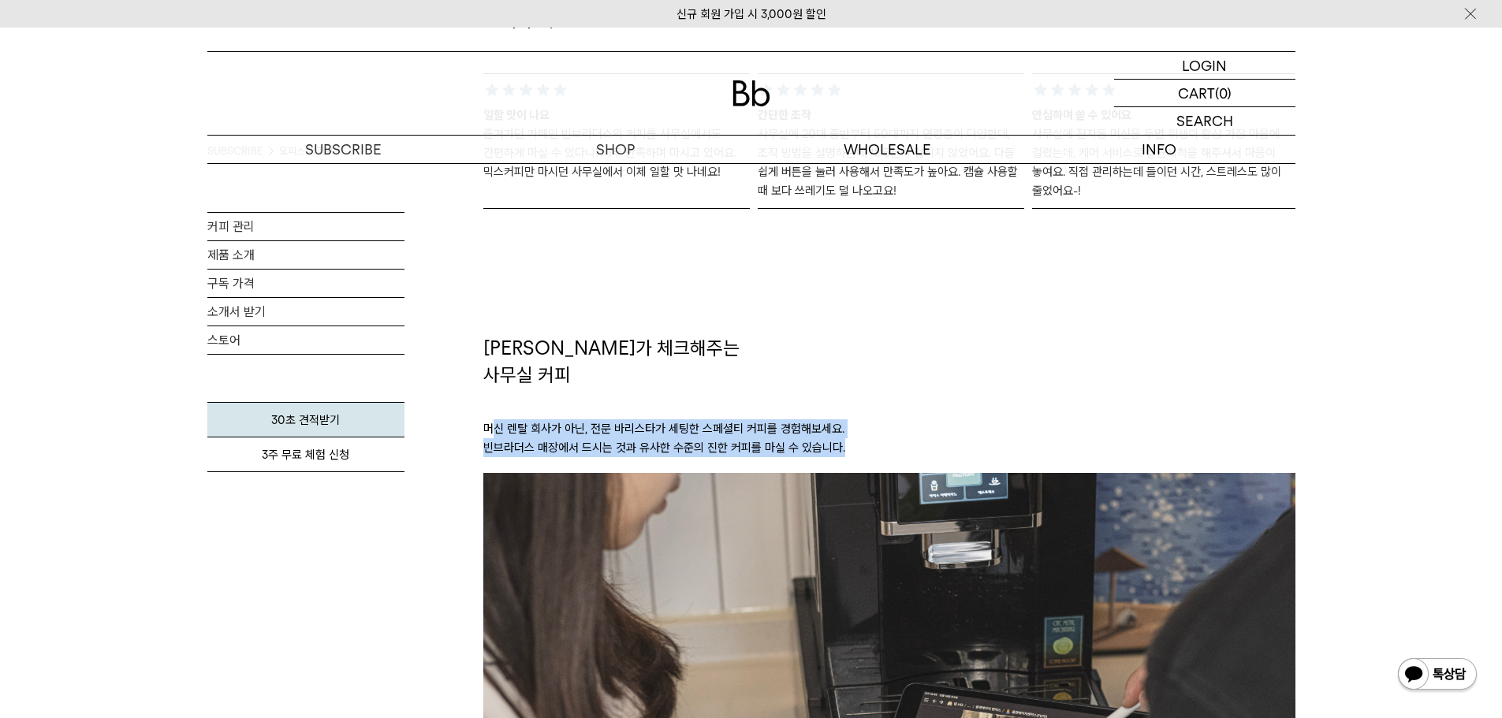
drag, startPoint x: 490, startPoint y: 427, endPoint x: 878, endPoint y: 455, distance: 388.2
click at [878, 455] on p "머신 렌탈 회사가 아닌, 전문 바리스타가 세팅한 스페셜티 커피를 경험해보세요. 빈브라더스 매장에서 드시는 것과 유사한 수준의 진한 커피를 마실…" at bounding box center [889, 430] width 812 height 85
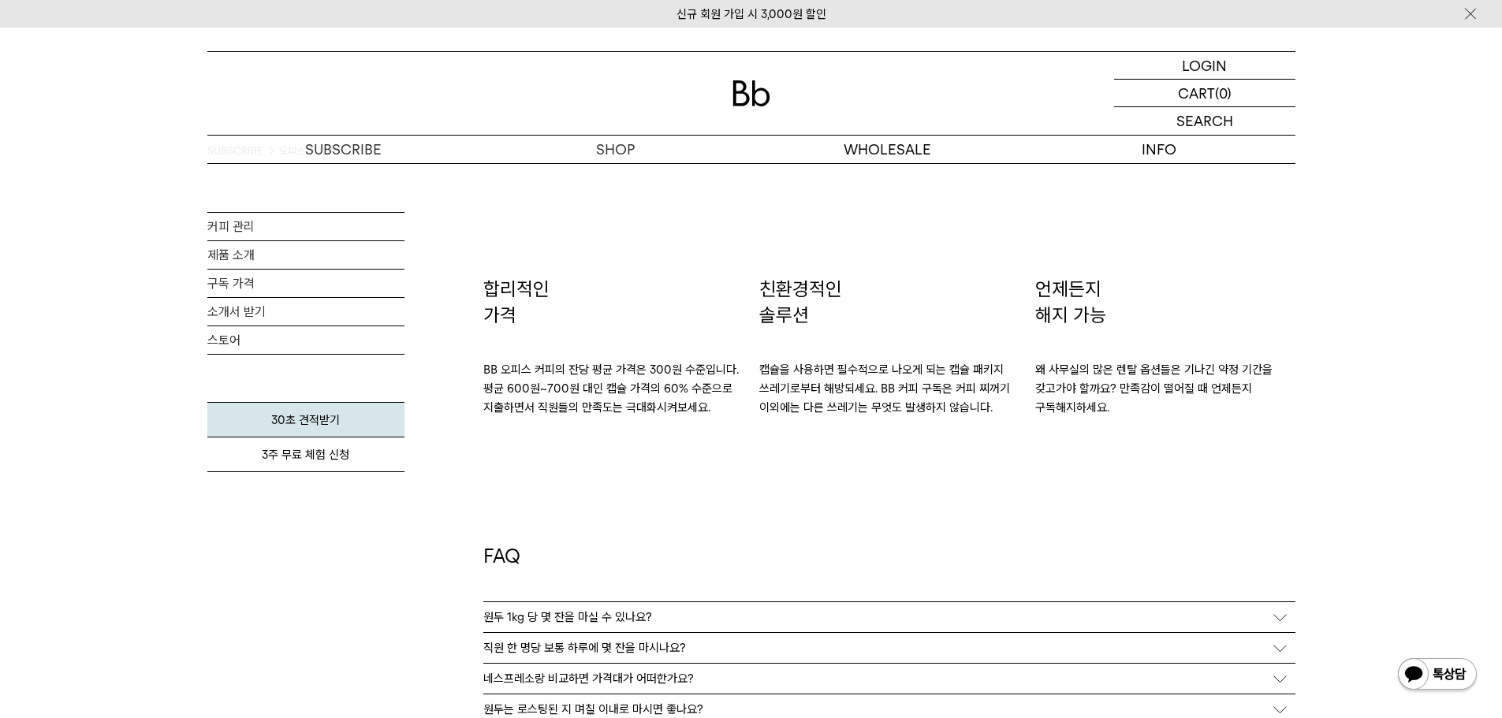
scroll to position [2523, 0]
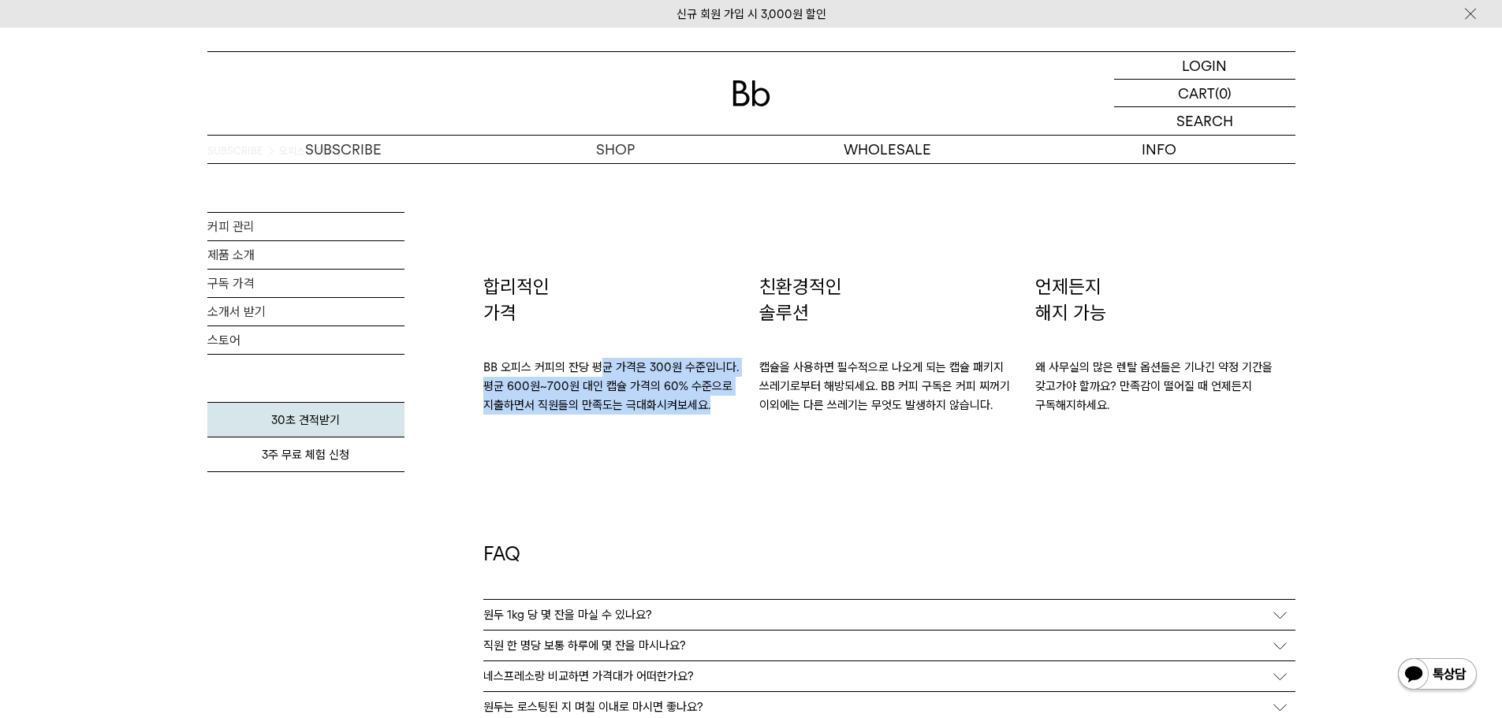
drag, startPoint x: 600, startPoint y: 371, endPoint x: 725, endPoint y: 411, distance: 130.9
click at [725, 411] on p "BB 오피스 커피의 잔당 평균 가격은 300원 수준입니다. 평균 600원~700원 대인 캡슐 가격의 60% 수준으로 지출하면서 직원들의 만족도…" at bounding box center [613, 370] width 260 height 88
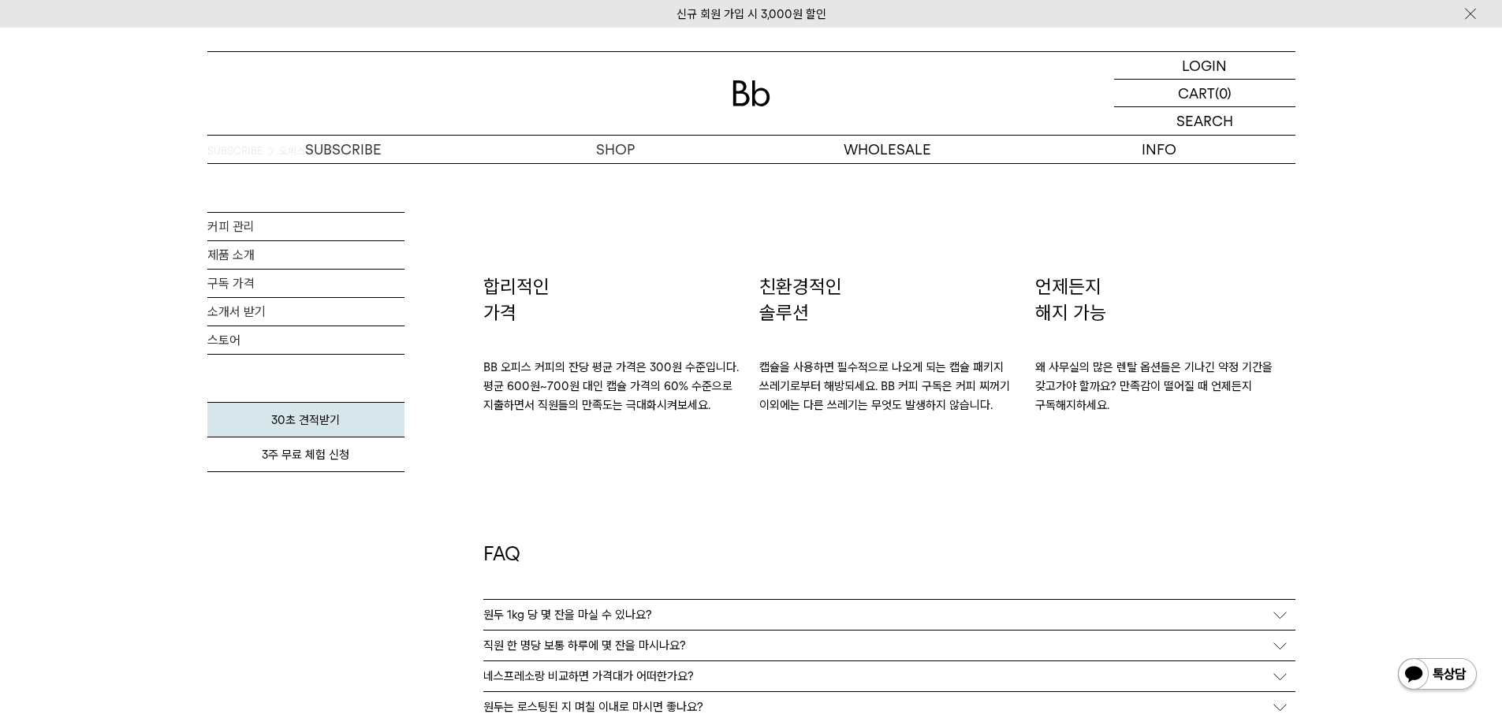
click at [726, 423] on div "FAQ 원두 1kg 당 몇 잔을 마실 수 있나요? 저희가 세팅해드리는 레시피로는 100잔까지 내리실 수 있어요. (싱글 샷 기준) 카페에서 마…" at bounding box center [889, 678] width 812 height 527
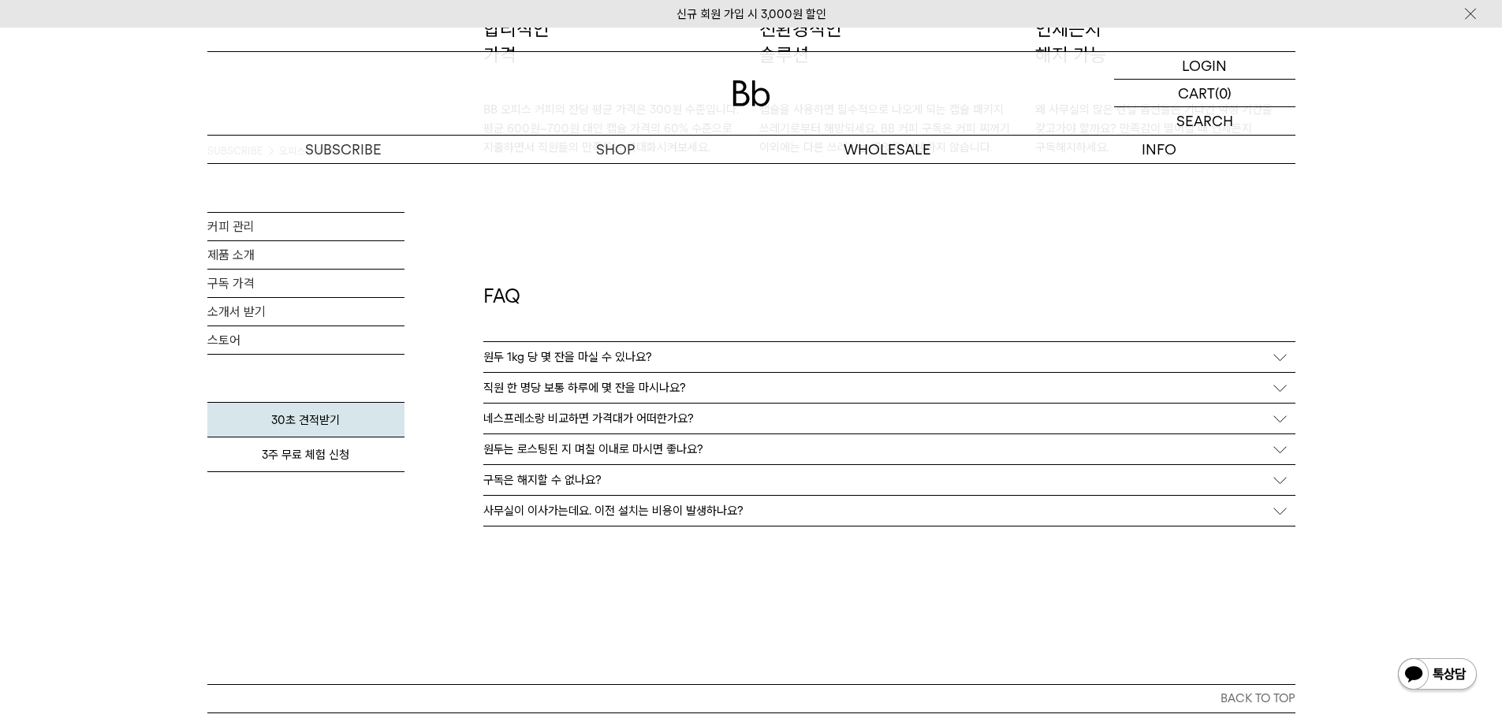
scroll to position [2838, 0]
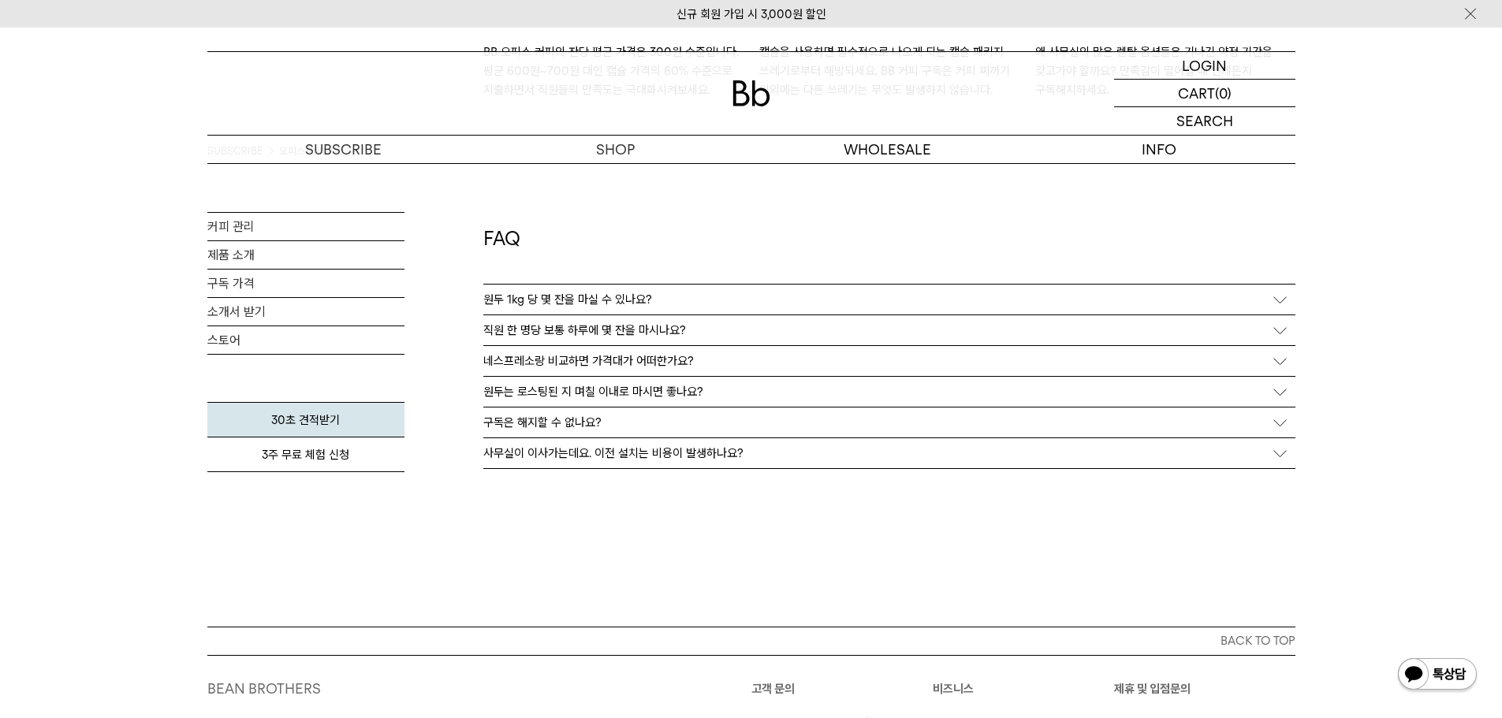
click at [599, 305] on p "원두 1kg 당 몇 잔을 마실 수 있나요?" at bounding box center [567, 300] width 169 height 14
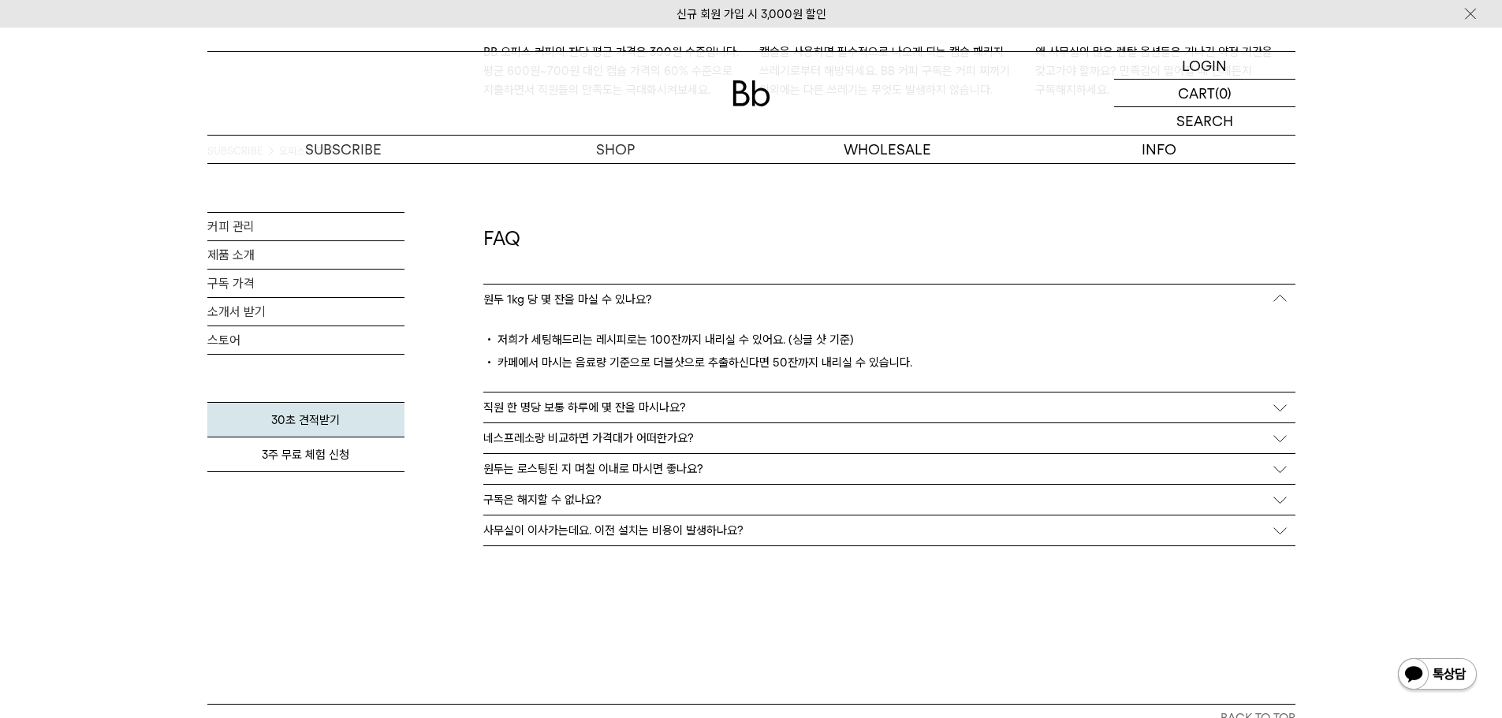
click at [652, 470] on p "원두는 로스팅된 지 며칠 이내로 마시면 좋나요?" at bounding box center [593, 469] width 220 height 14
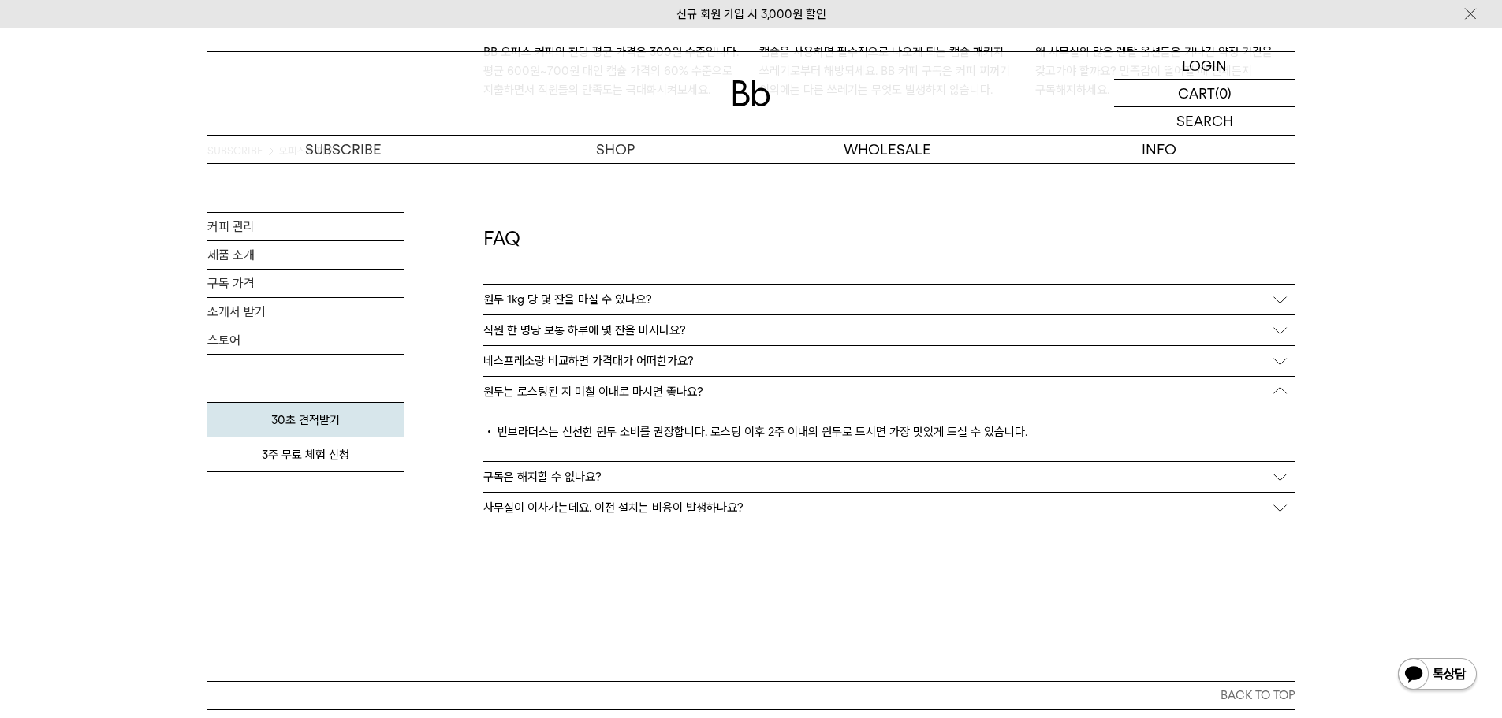
click at [571, 360] on p "네스프레소랑 비교하면 가격대가 어떠한가요?" at bounding box center [588, 361] width 211 height 14
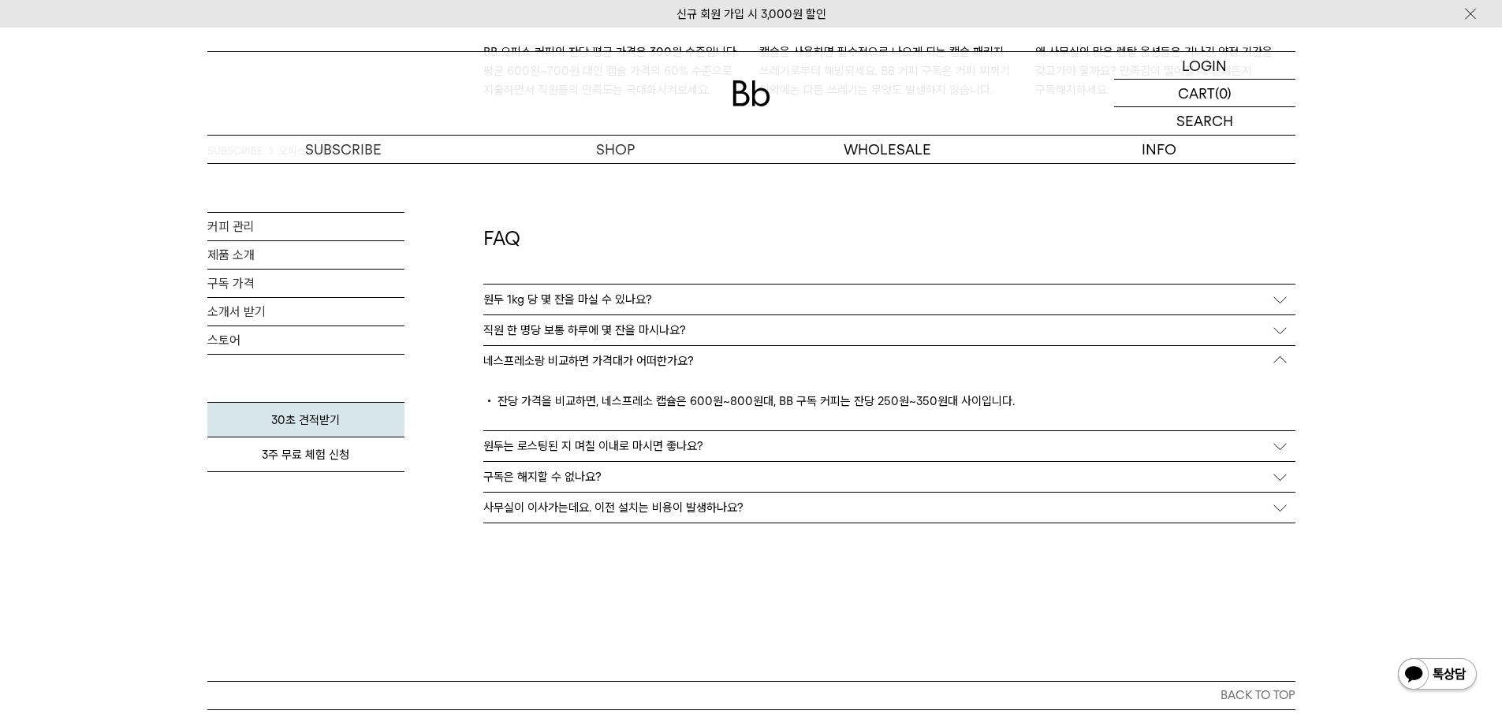
click at [583, 340] on div "직원 한 명당 보통 하루에 몇 잔을 마시나요?" at bounding box center [889, 330] width 812 height 30
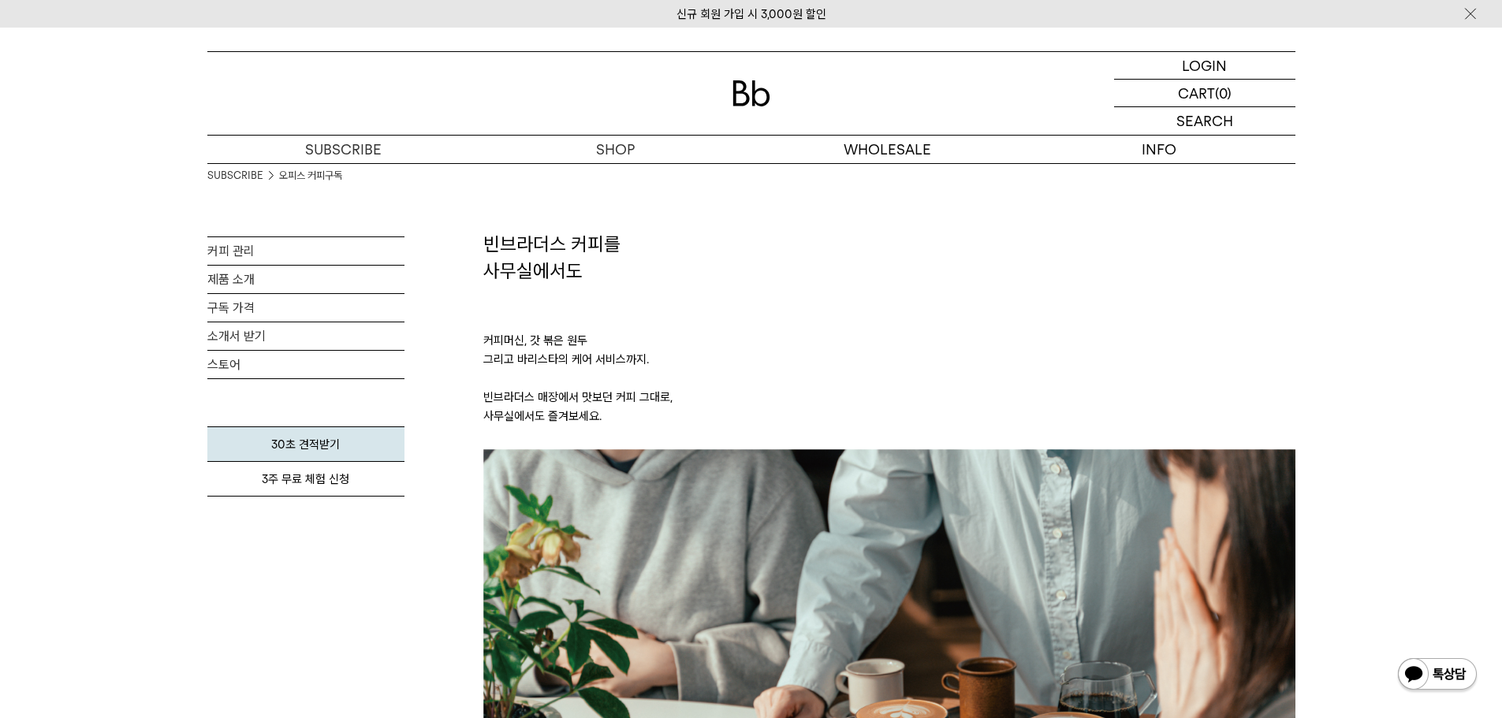
scroll to position [0, 0]
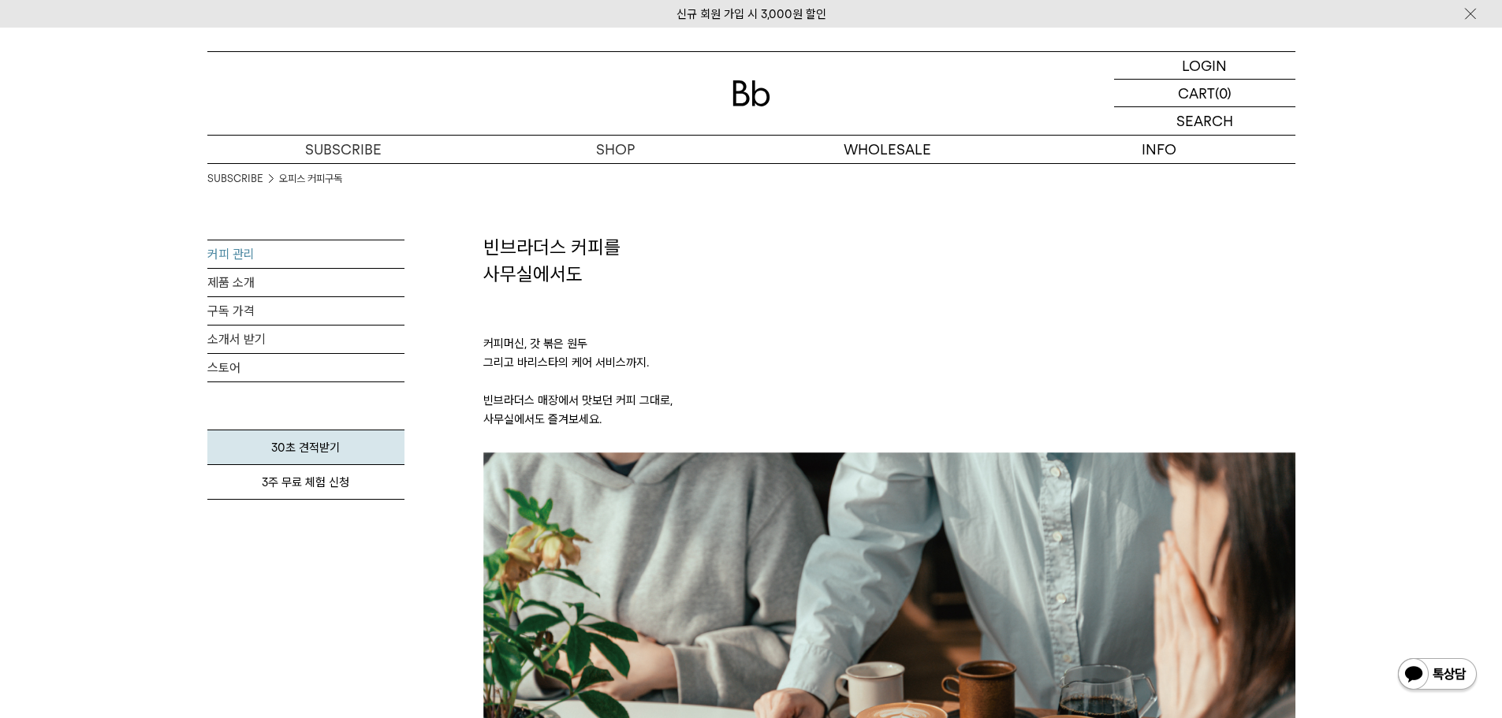
click at [230, 259] on link "커피 관리" at bounding box center [305, 254] width 197 height 28
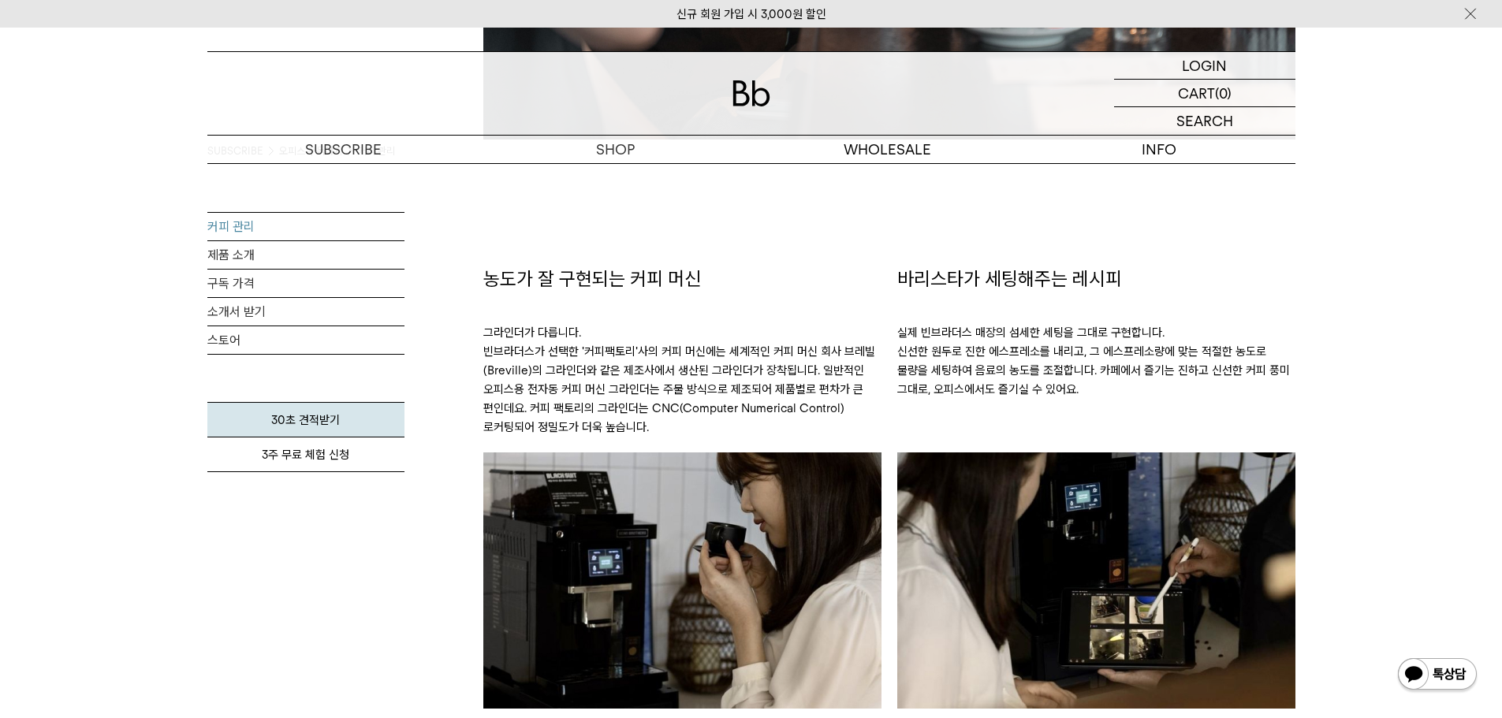
scroll to position [946, 0]
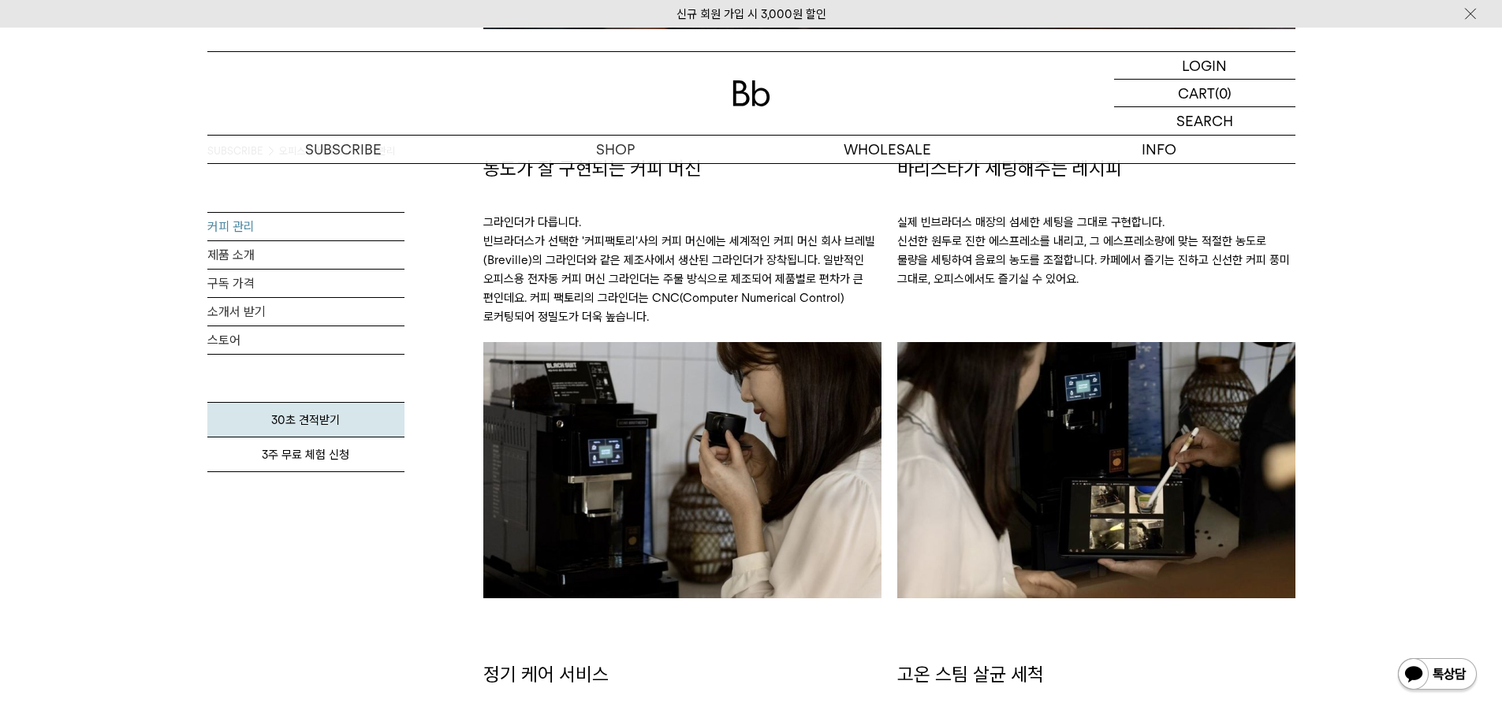
drag, startPoint x: 598, startPoint y: 239, endPoint x: 667, endPoint y: 338, distance: 120.7
click at [667, 338] on p "그라인더가 다릅니다. 빈브라더스가 선택한 '커피팩토리'사의 커피 머신에는 세계적인 커피 머신 회사 브레빌(Breville)의 그라인더와 같은 …" at bounding box center [682, 261] width 398 height 161
click at [670, 334] on p "그라인더가 다릅니다. 빈브라더스가 선택한 '커피팩토리'사의 커피 머신에는 세계적인 커피 머신 회사 브레빌(Breville)의 그라인더와 같은 …" at bounding box center [682, 261] width 398 height 161
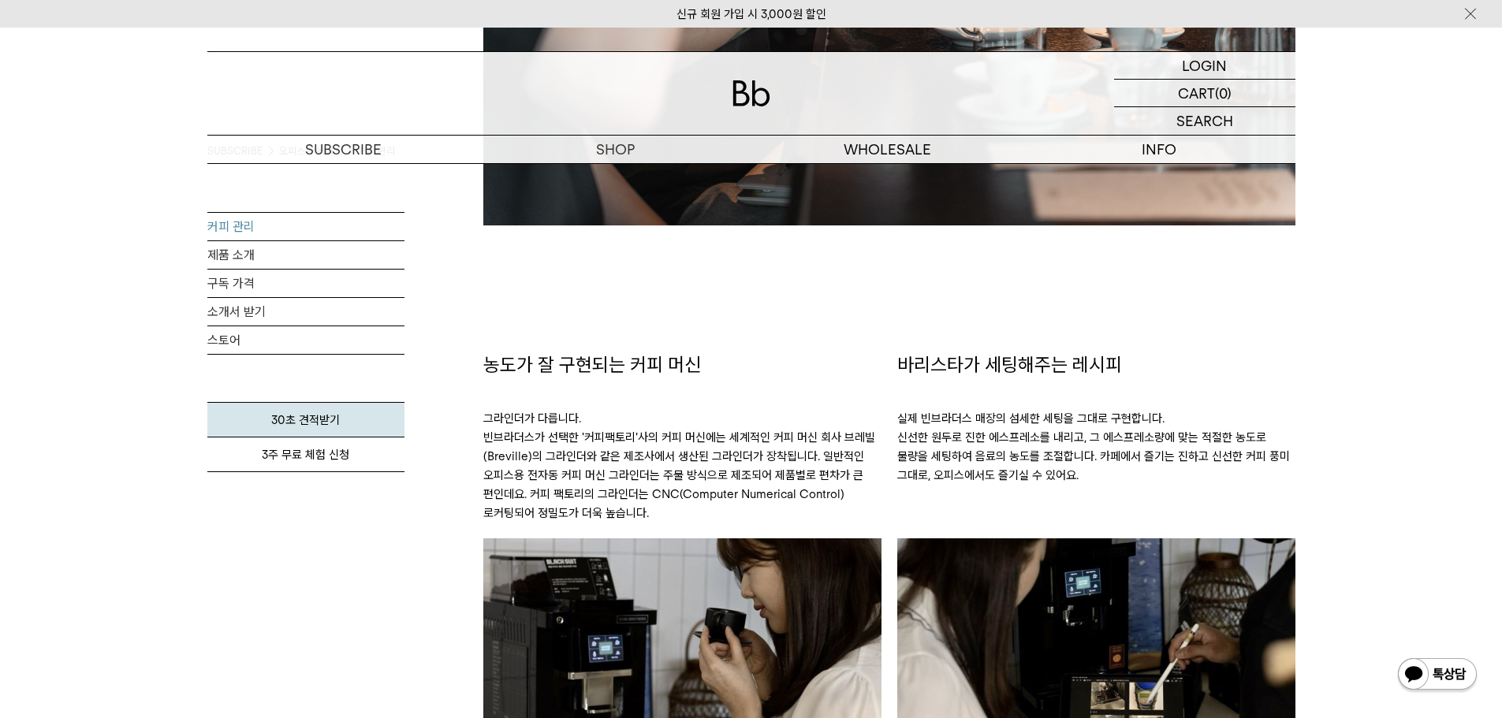
scroll to position [788, 0]
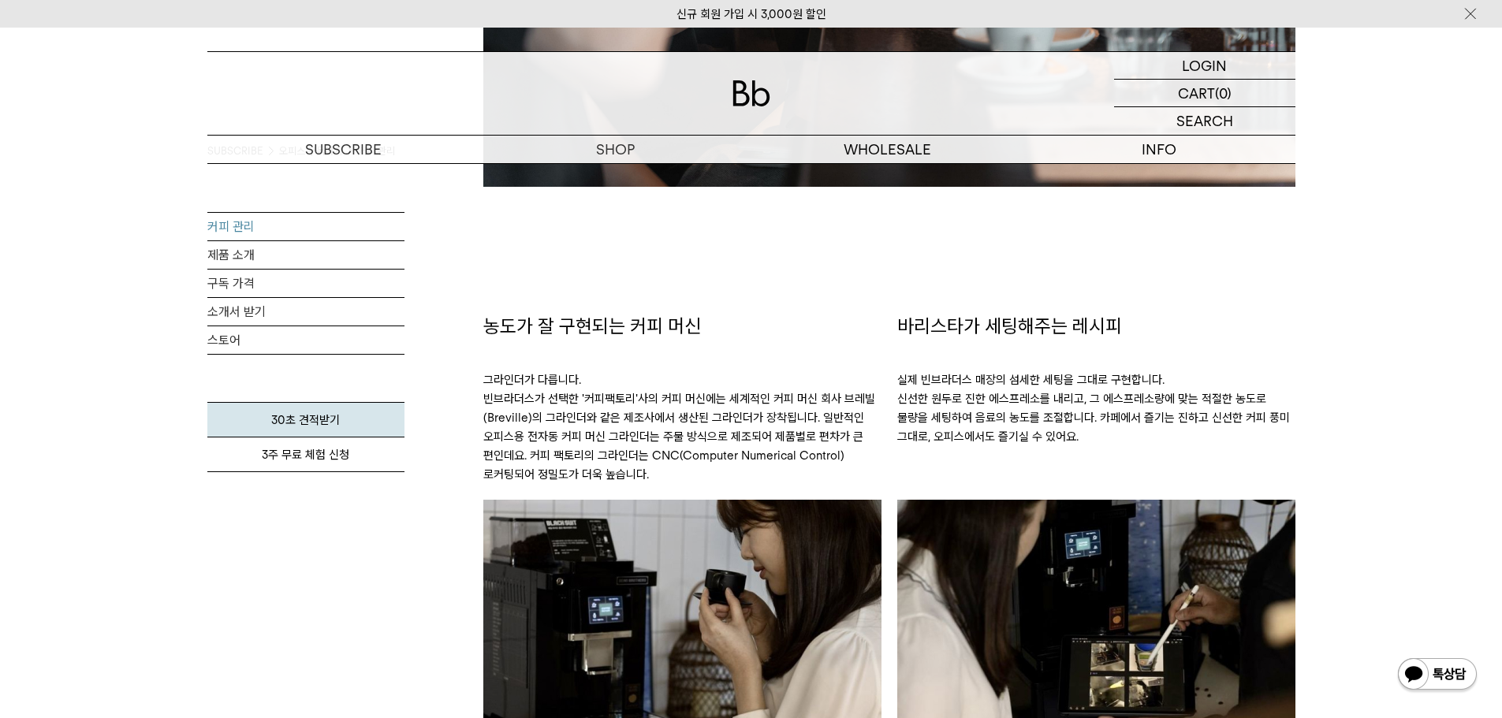
drag, startPoint x: 904, startPoint y: 380, endPoint x: 1106, endPoint y: 443, distance: 211.5
click at [1106, 443] on p "실제 빈브라더스 매장의 섬세한 세팅을 그대로 구현합니다. 신선한 원두로 진한 에스프레소를 내리고, 그 에스프레소량에 맞는 적절한 농도로 물량을…" at bounding box center [1096, 400] width 398 height 123
click at [1108, 442] on p "실제 빈브라더스 매장의 섬세한 세팅을 그대로 구현합니다. 신선한 원두로 진한 에스프레소를 내리고, 그 에스프레소량에 맞는 적절한 농도로 물량을…" at bounding box center [1096, 400] width 398 height 123
drag, startPoint x: 1008, startPoint y: 369, endPoint x: 1101, endPoint y: 438, distance: 115.4
click at [1101, 438] on p "실제 빈브라더스 매장의 섬세한 세팅을 그대로 구현합니다. 신선한 원두로 진한 에스프레소를 내리고, 그 에스프레소량에 맞는 적절한 농도로 물량을…" at bounding box center [1096, 400] width 398 height 123
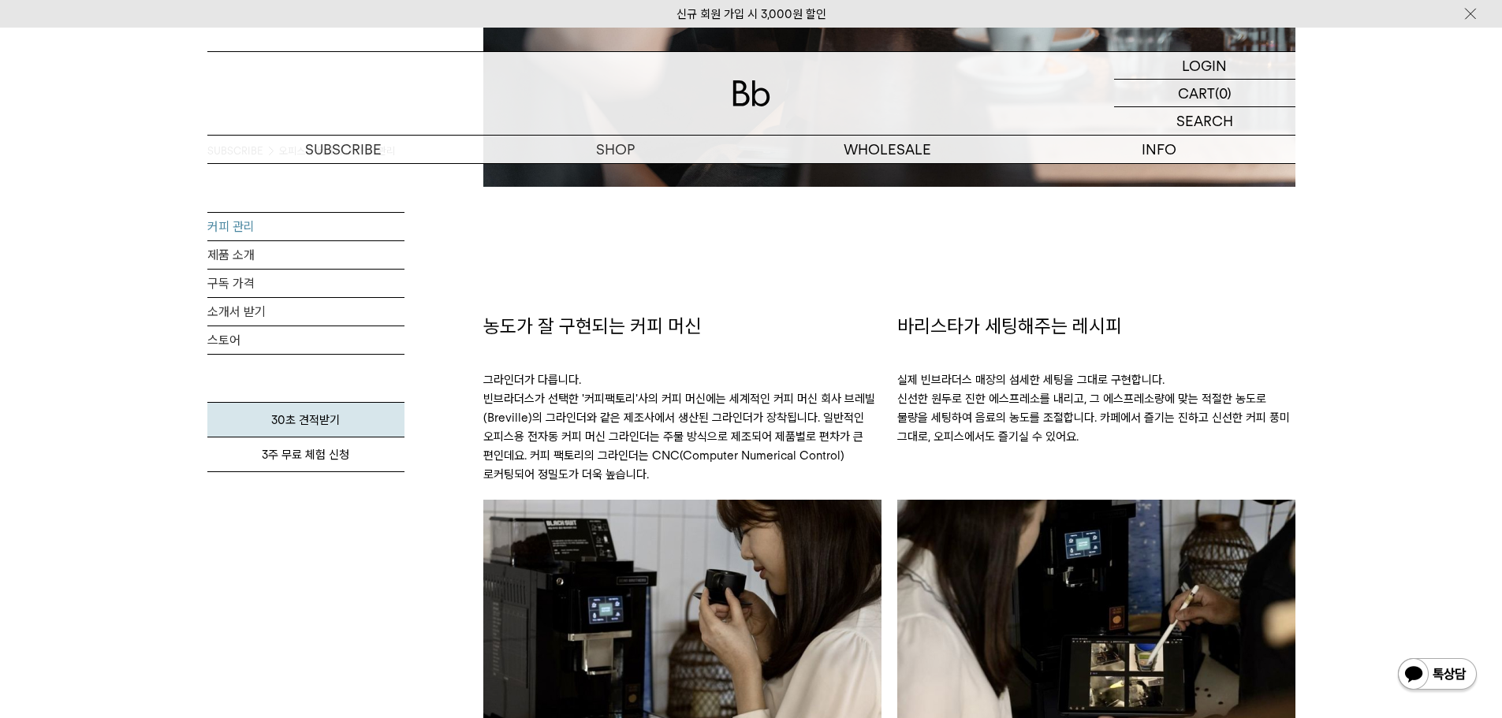
click at [1110, 444] on p "실제 빈브라더스 매장의 섬세한 세팅을 그대로 구현합니다. 신선한 원두로 진한 에스프레소를 내리고, 그 에스프레소량에 맞는 적절한 농도로 물량을…" at bounding box center [1096, 400] width 398 height 123
drag, startPoint x: 1086, startPoint y: 398, endPoint x: 1269, endPoint y: 459, distance: 192.7
click at [1269, 459] on p "실제 빈브라더스 매장의 섬세한 세팅을 그대로 구현합니다. 신선한 원두로 진한 에스프레소를 내리고, 그 에스프레소량에 맞는 적절한 농도로 물량을…" at bounding box center [1096, 400] width 398 height 123
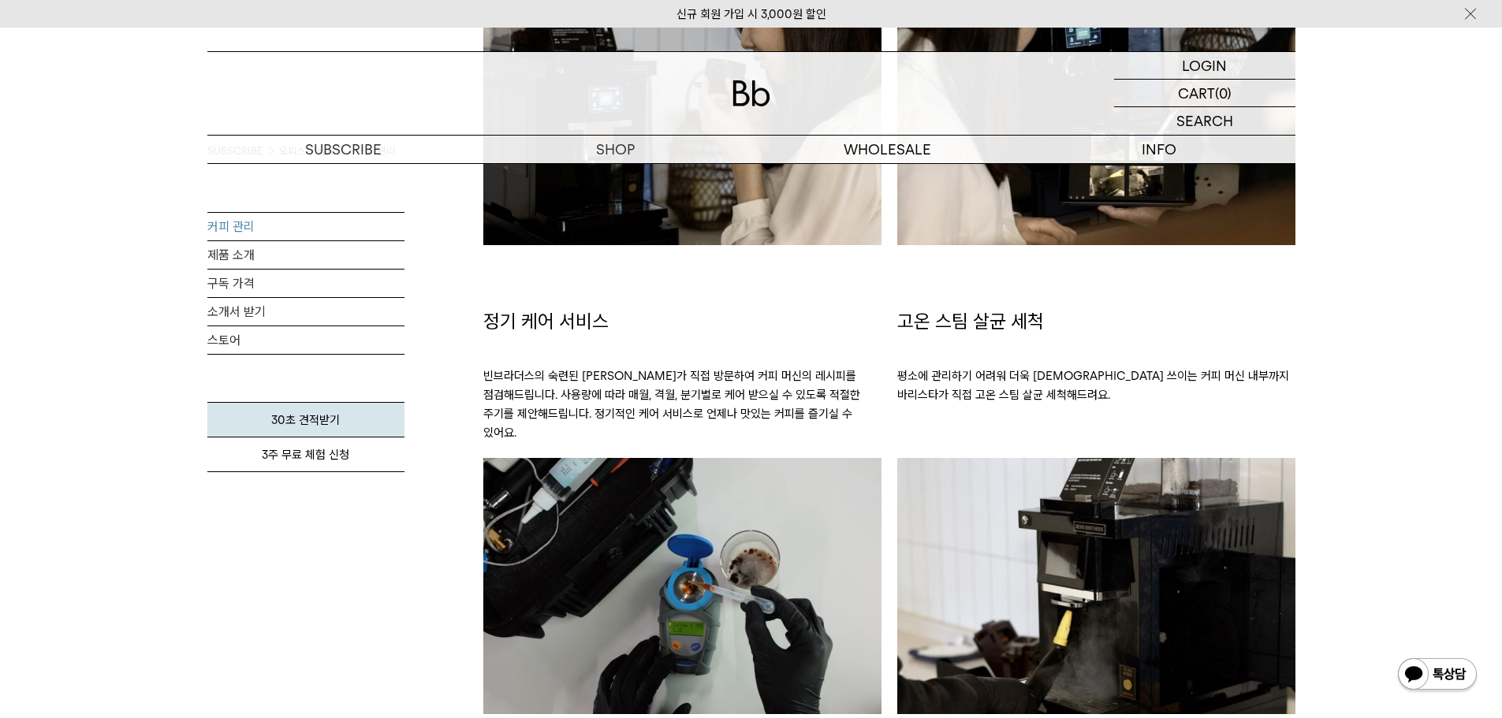
scroll to position [1340, 0]
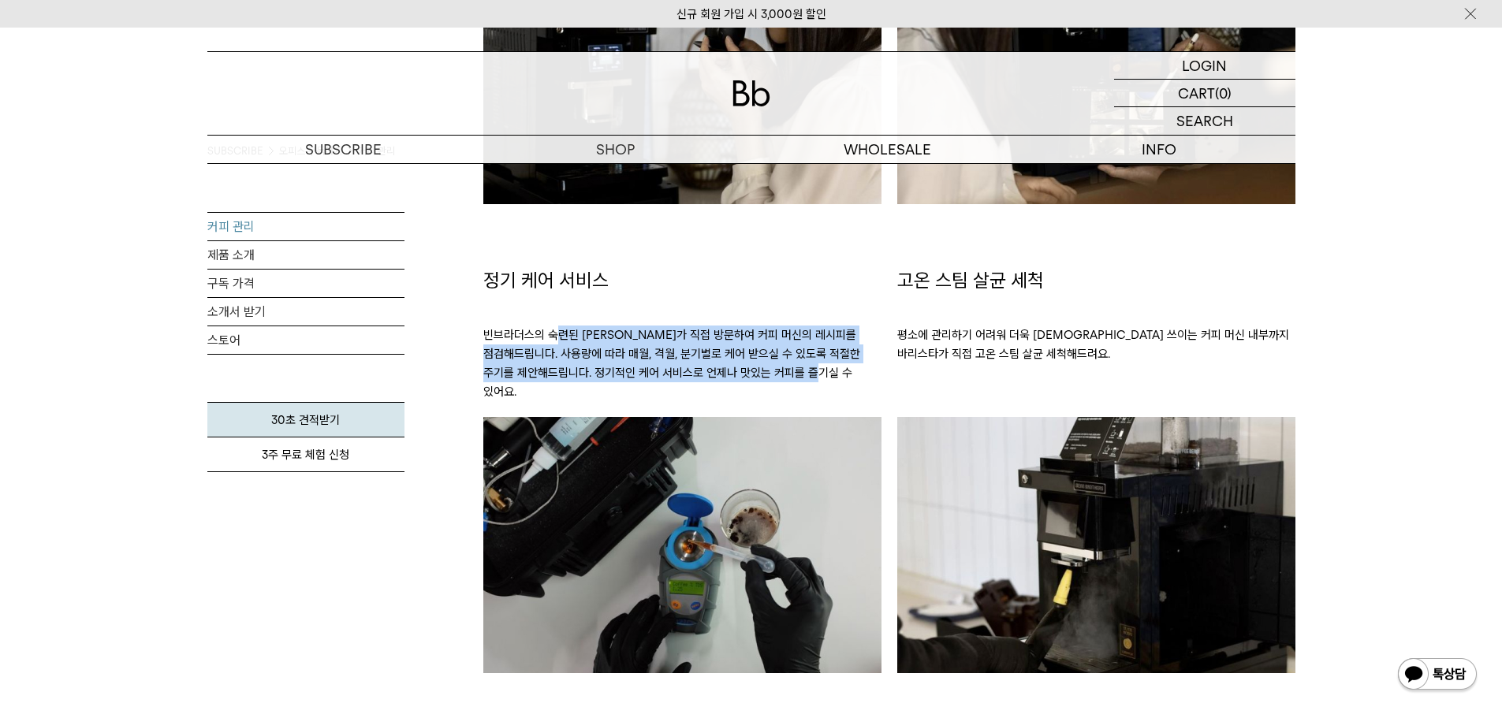
drag, startPoint x: 598, startPoint y: 351, endPoint x: 887, endPoint y: 376, distance: 290.5
click at [887, 376] on div "정기 케어 서비스 빈브라더스의 숙련된 바리스타가 직접 방문하여 커피 머신의 레시피를 점검해드립니다. 사용량에 따라 매월, 격월, 분기별로 케어…" at bounding box center [682, 470] width 414 height 406
click at [878, 380] on p "빈브라더스의 숙련된 바리스타가 직접 방문하여 커피 머신의 레시피를 점검해드립니다. 사용량에 따라 매월, 격월, 분기별로 케어 받으실 수 있도록…" at bounding box center [682, 355] width 398 height 123
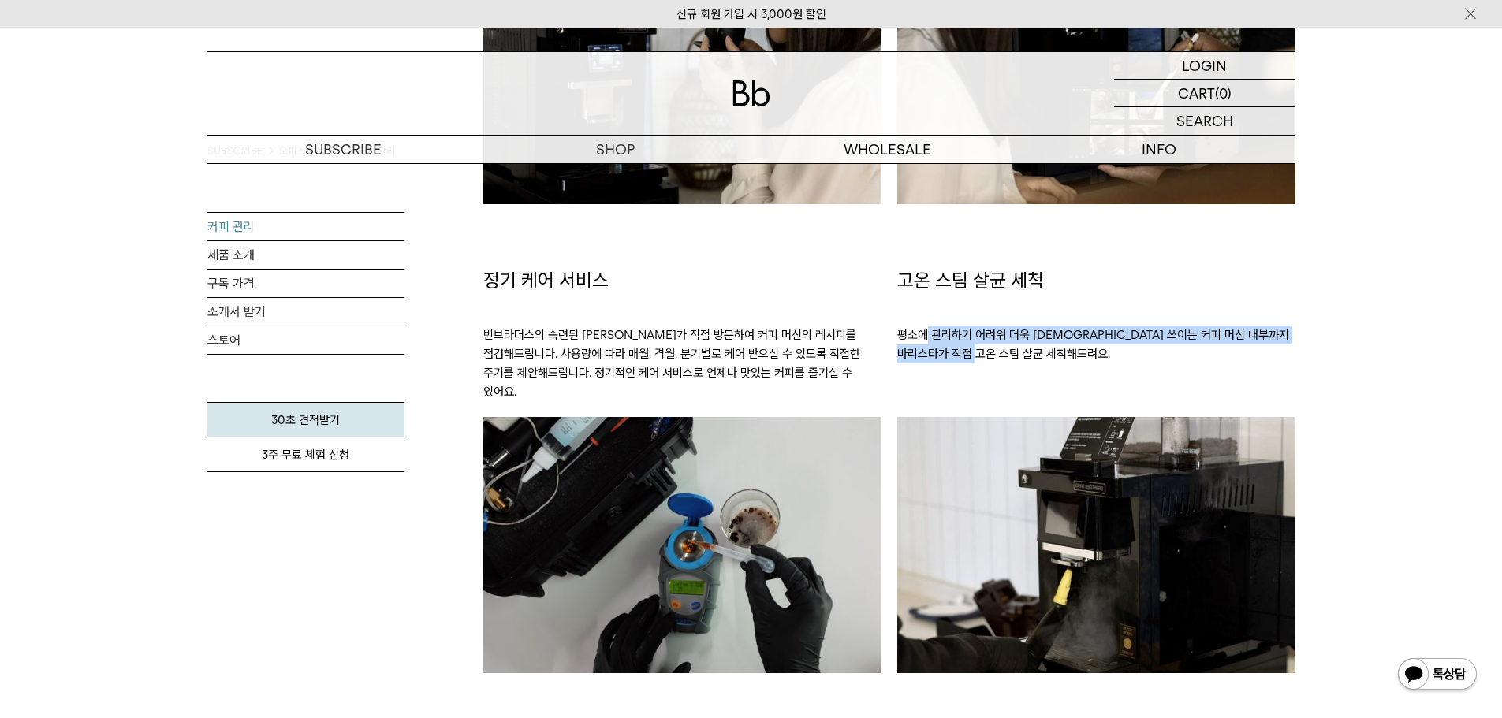
drag, startPoint x: 927, startPoint y: 334, endPoint x: 1111, endPoint y: 377, distance: 188.8
click at [1111, 377] on p "평소에 관리하기 어려워 더욱 신경 쓰이는 커피 머신 내부까지 바리스타가 직접 고온 스팀 살균 세척해드려요." at bounding box center [1096, 336] width 398 height 85
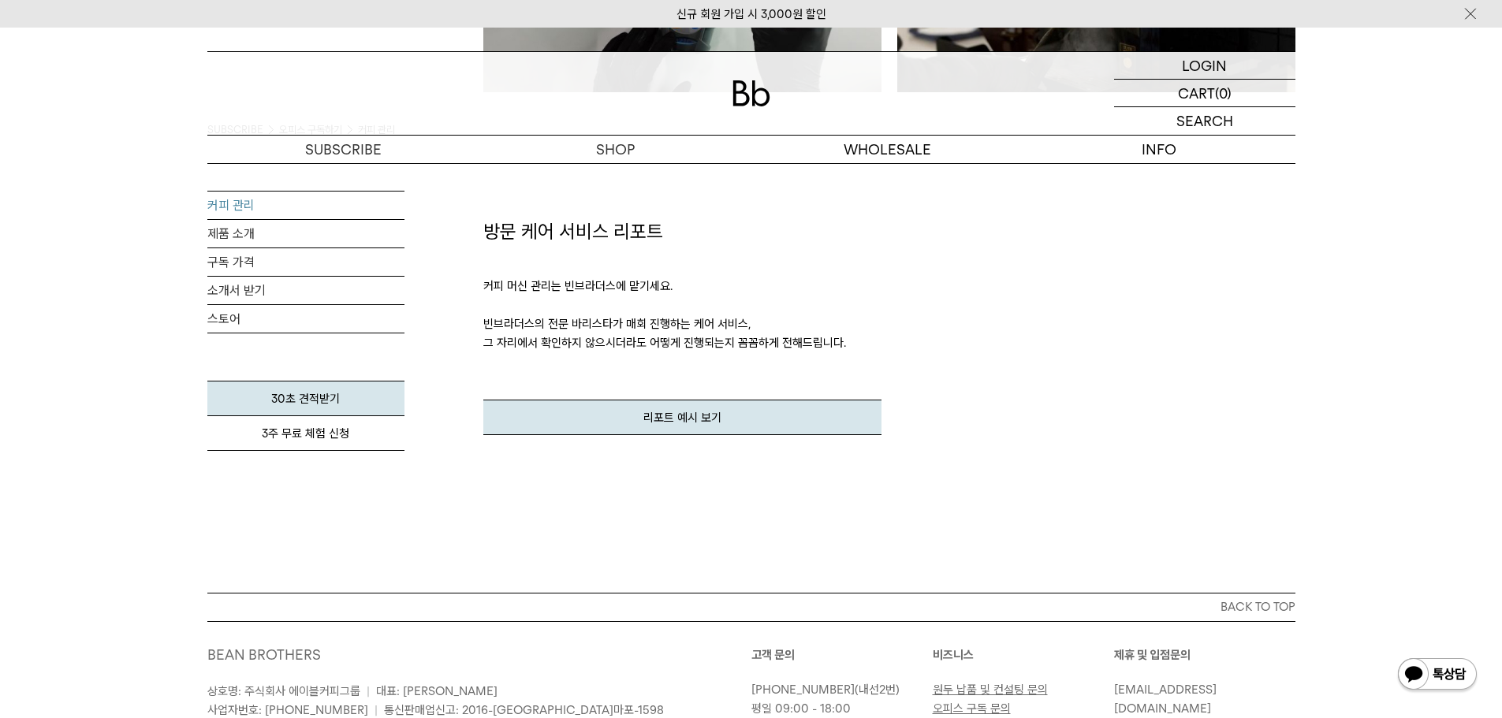
scroll to position [1920, 0]
click at [676, 401] on link "리포트 예시 보기" at bounding box center [682, 418] width 398 height 35
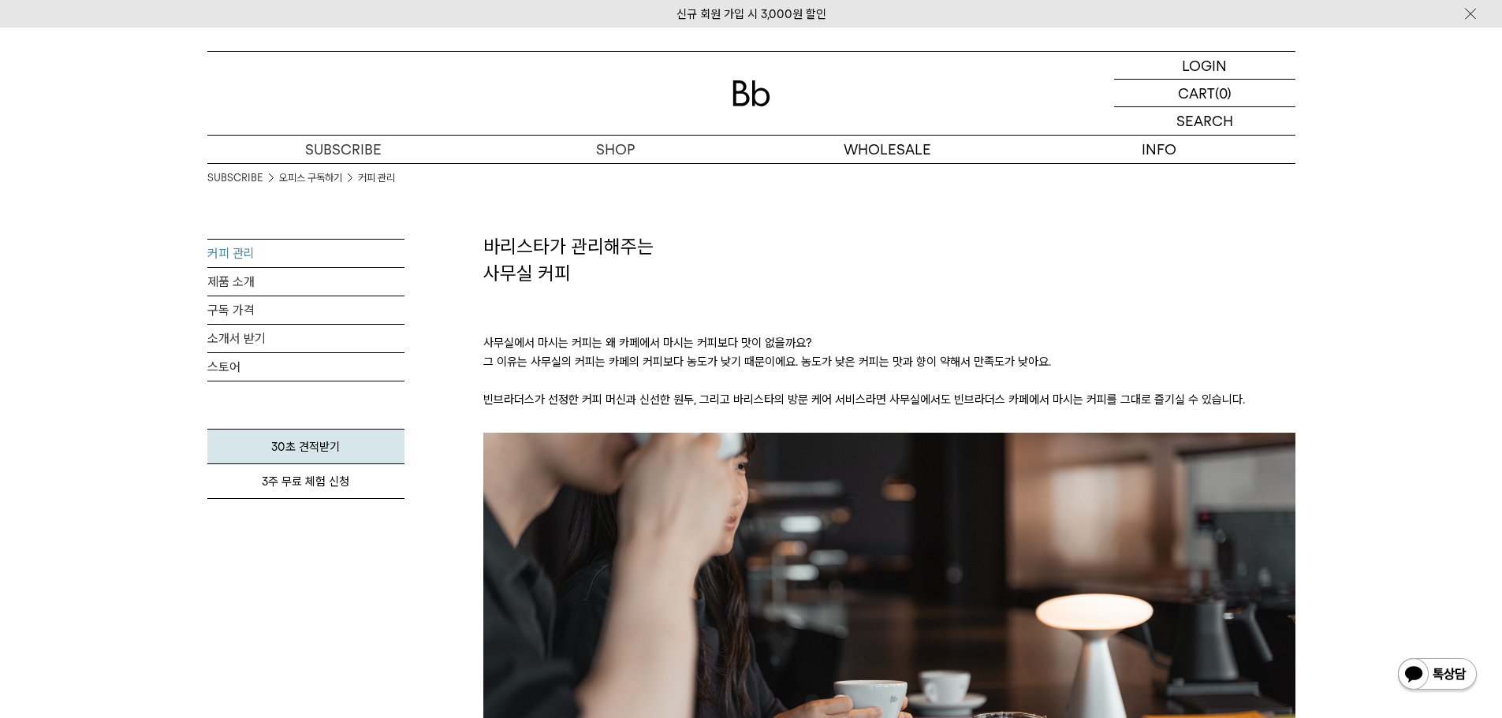
scroll to position [0, 0]
click at [229, 306] on link "구독 가격" at bounding box center [305, 311] width 197 height 28
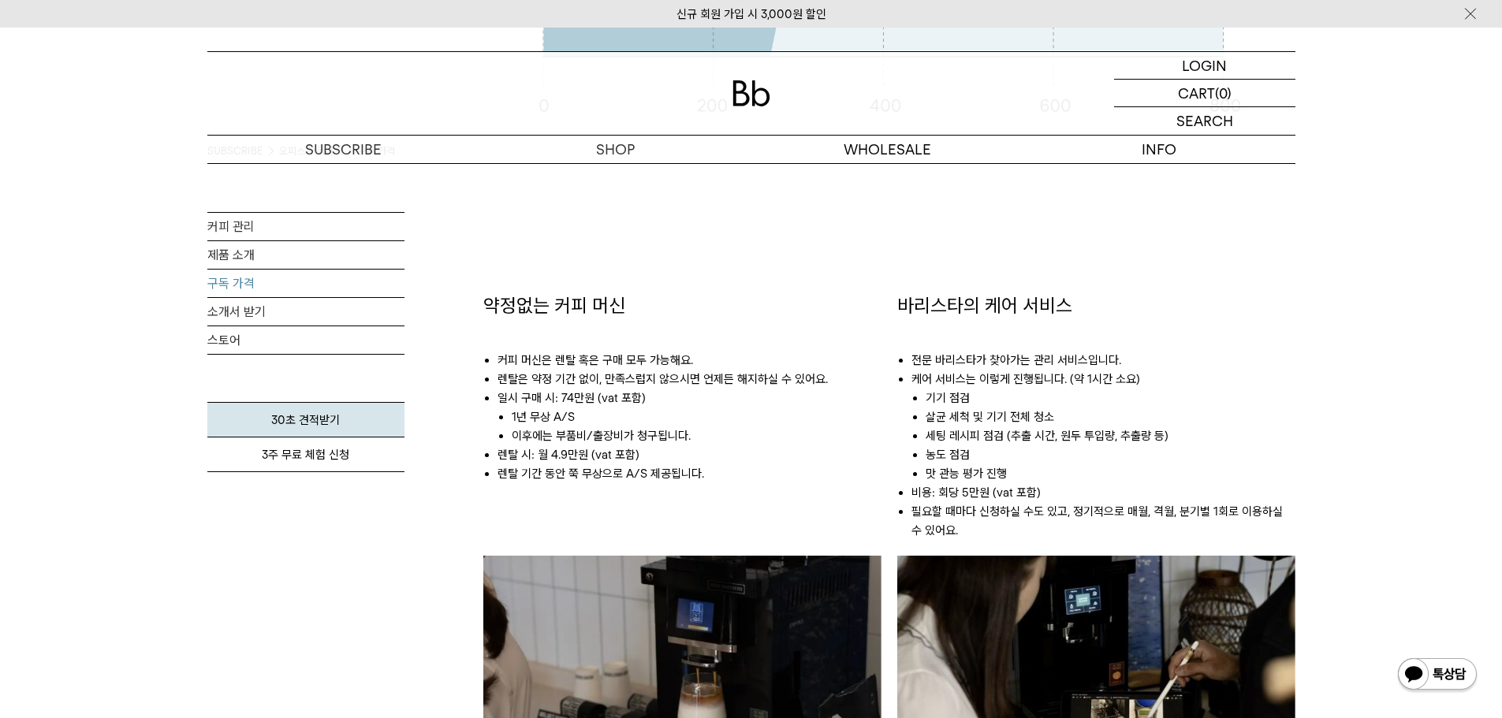
scroll to position [867, 0]
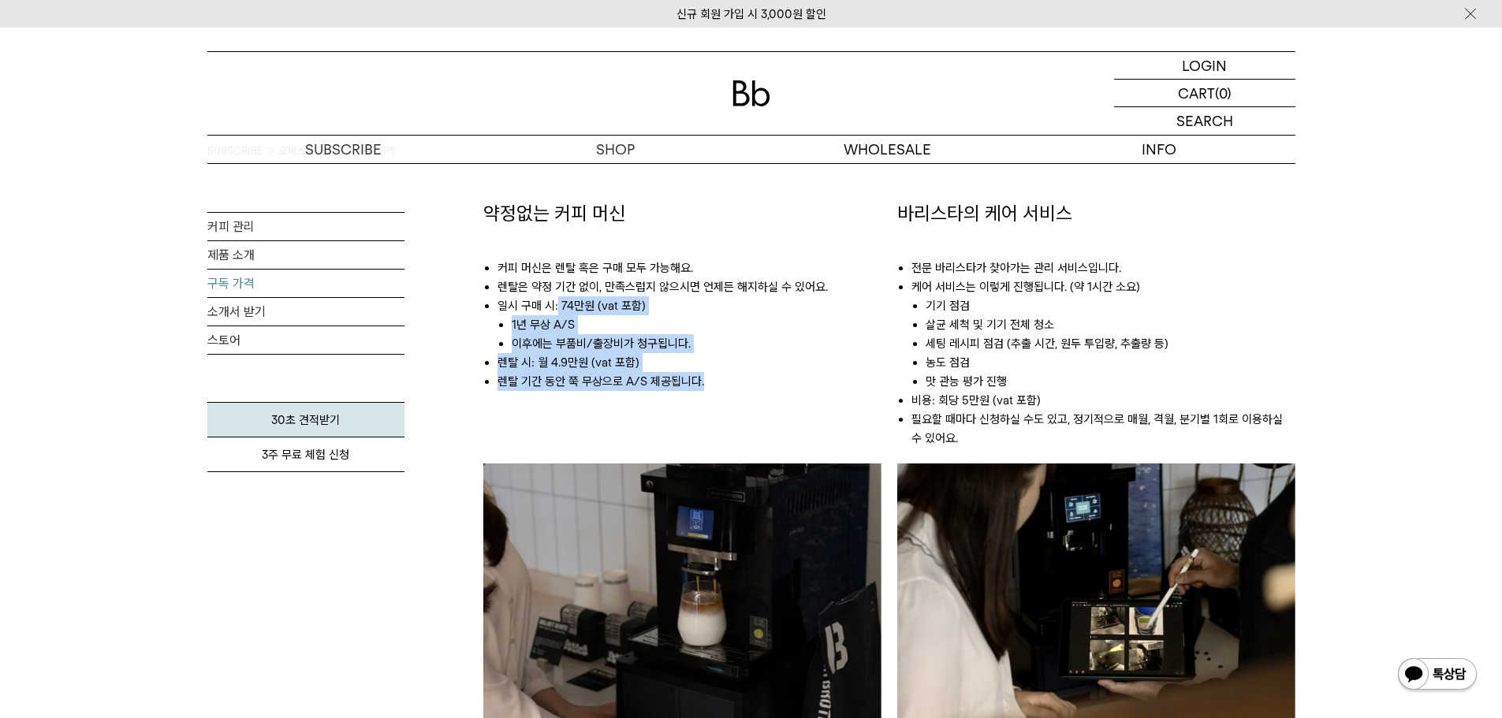
drag, startPoint x: 557, startPoint y: 304, endPoint x: 760, endPoint y: 386, distance: 219.3
click at [760, 386] on ul "커피 머신은 렌탈 혹은 구매 모두 가능해요. 렌탈은 약정 기간 없이, 만족스럽지 않으시면 언제든 해지하실 수 있어요. 일시 [GEOGRAPHI…" at bounding box center [682, 317] width 398 height 180
click at [760, 386] on li "렌탈 기간 동안 쭉 무상으로 A/S 제공됩니다." at bounding box center [690, 381] width 384 height 19
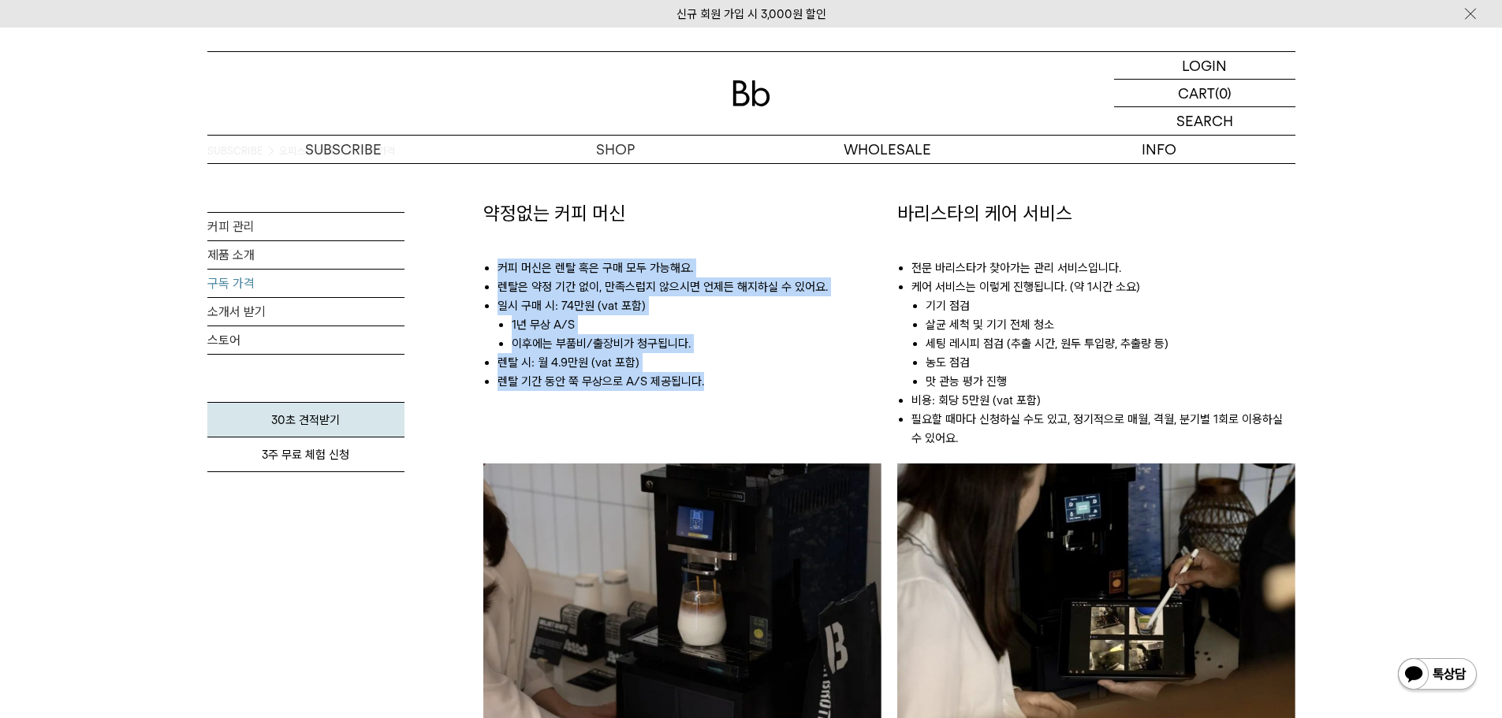
drag, startPoint x: 489, startPoint y: 270, endPoint x: 784, endPoint y: 382, distance: 315.1
click at [784, 382] on ul "커피 머신은 렌탈 혹은 구매 모두 가능해요. 렌탈은 약정 기간 없이, 만족스럽지 않으시면 언제든 해지하실 수 있어요. 일시 [GEOGRAPHI…" at bounding box center [682, 317] width 398 height 180
click at [784, 382] on li "렌탈 기간 동안 쭉 무상으로 A/S 제공됩니다." at bounding box center [690, 381] width 384 height 19
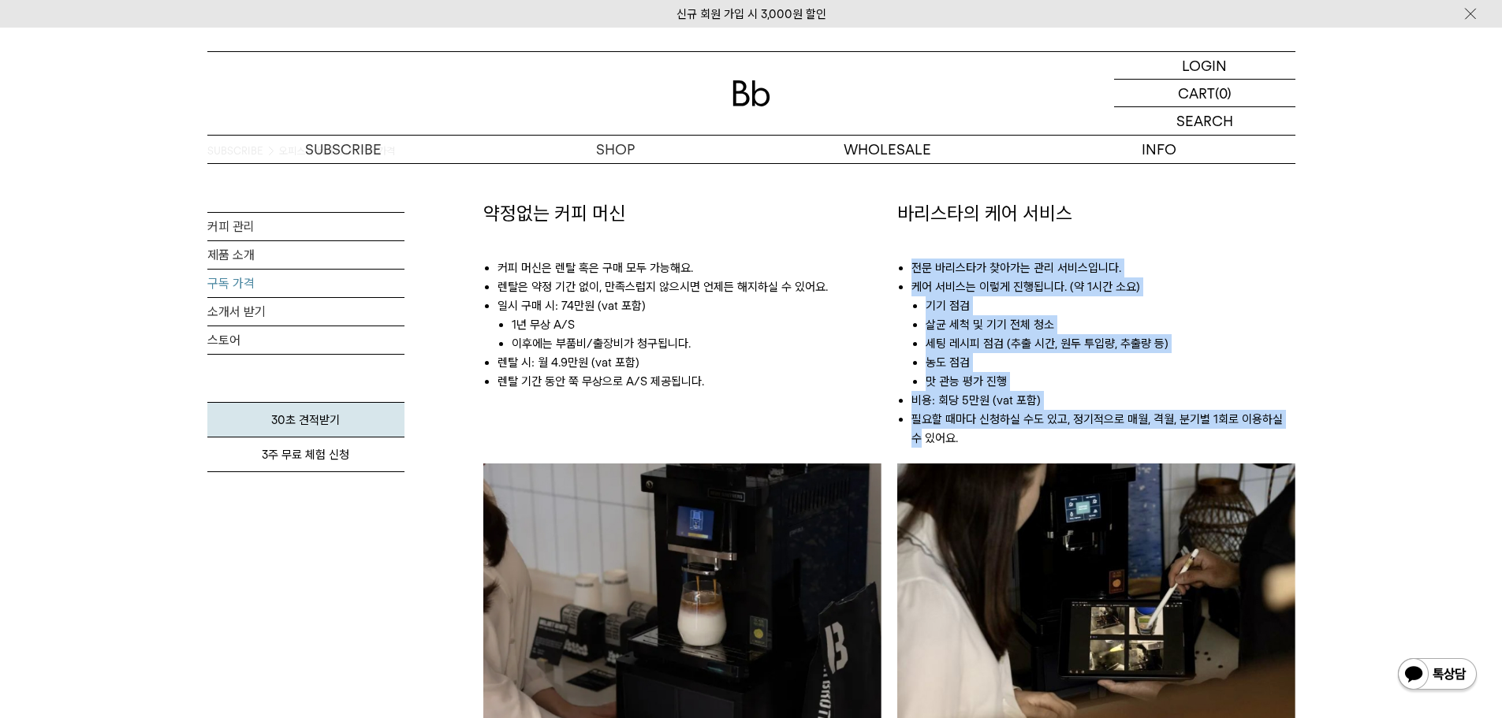
drag, startPoint x: 913, startPoint y: 274, endPoint x: 1332, endPoint y: 425, distance: 445.9
click at [1332, 425] on div "SUBSCRIBE 오피스 구독하기 구독 가격 커피 관리 제품 소개 구독 가격 소개서 받기 스토어" at bounding box center [751, 426] width 1502 height 2260
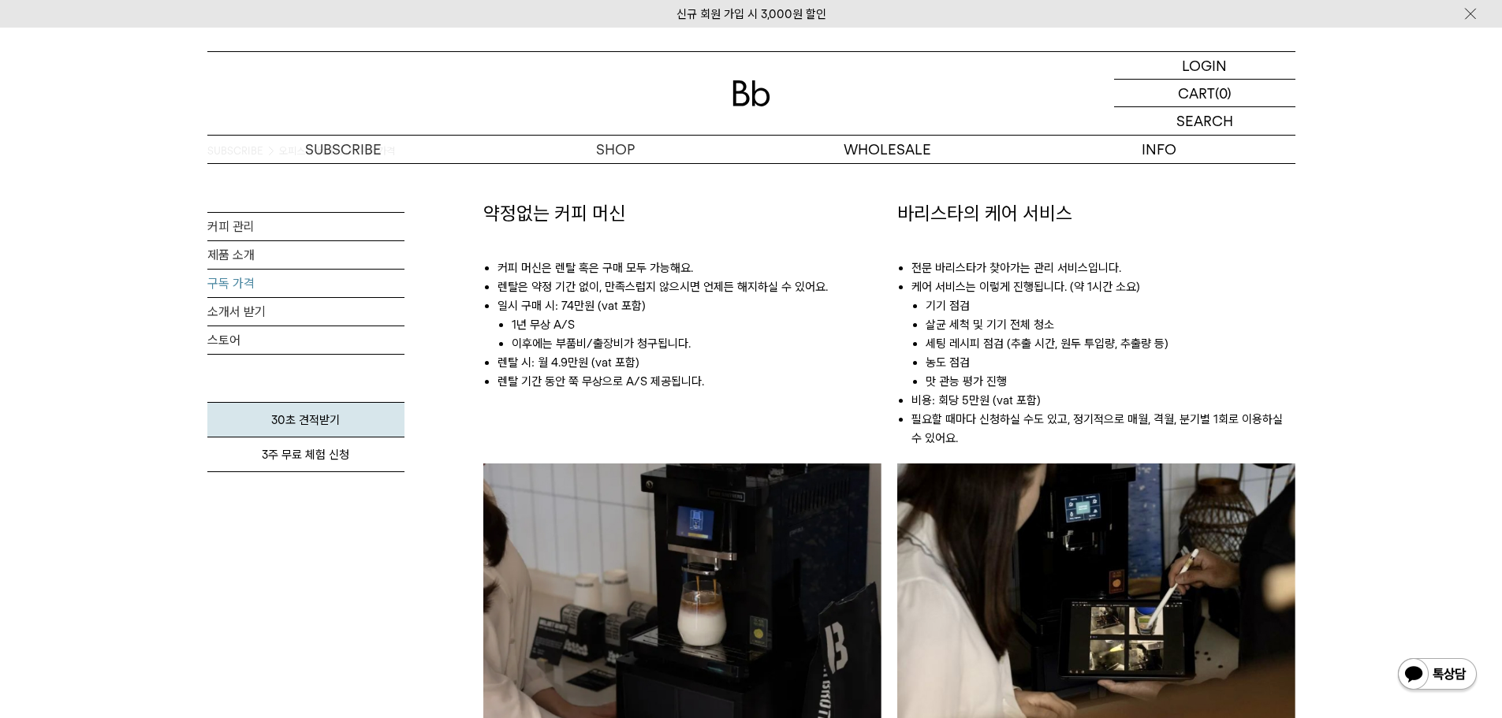
drag, startPoint x: 1280, startPoint y: 404, endPoint x: 1329, endPoint y: 445, distance: 63.3
click at [1329, 445] on div "SUBSCRIBE 오피스 구독하기 구독 가격 커피 관리 제품 소개 구독 가격 소개서 받기 스토어" at bounding box center [751, 426] width 1502 height 2260
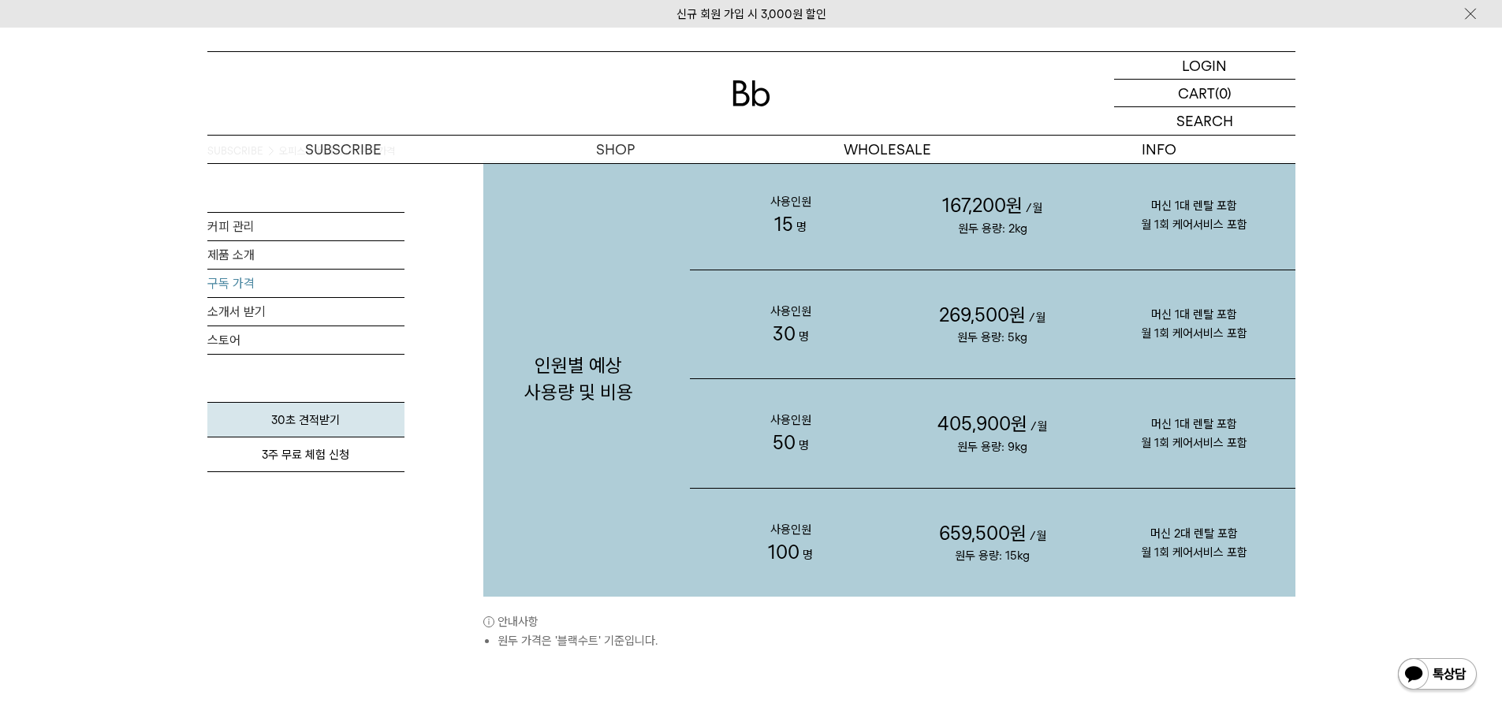
scroll to position [1577, 0]
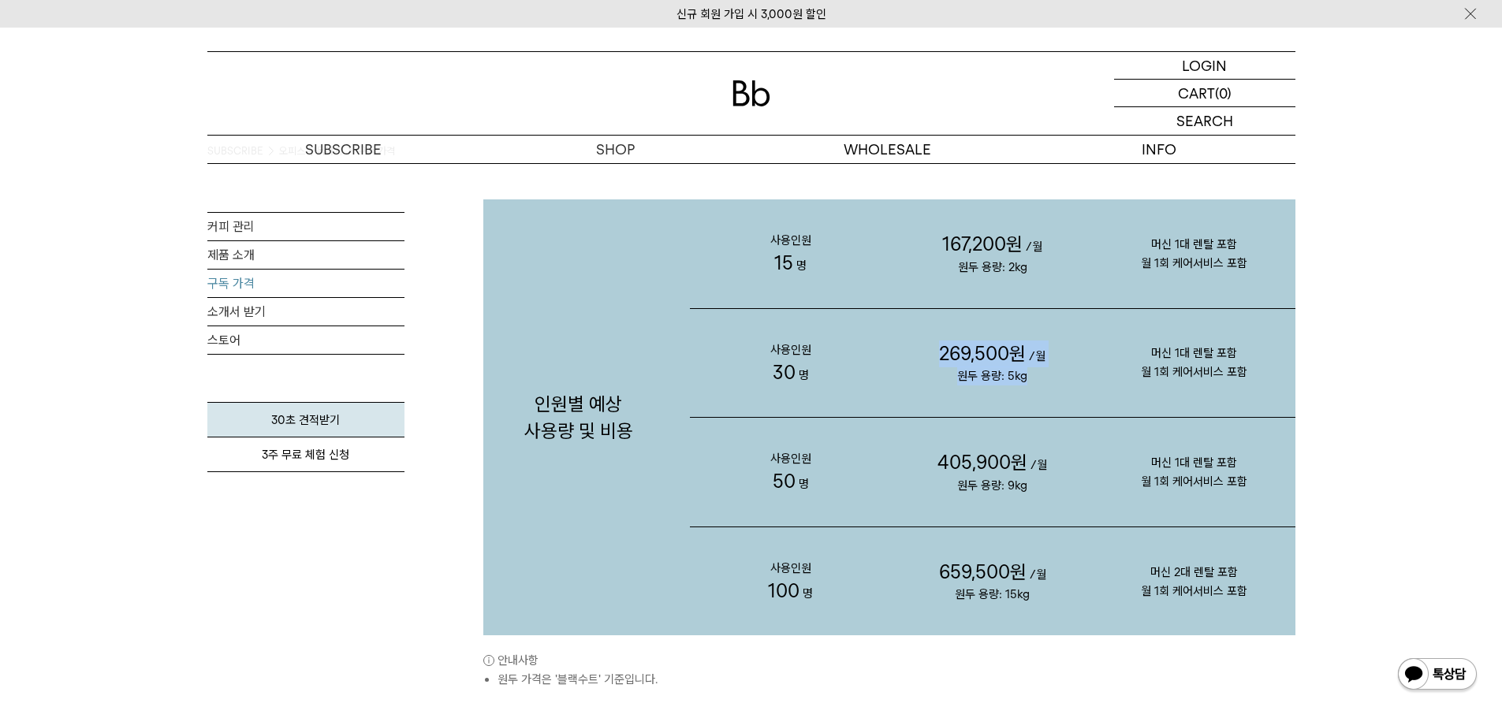
drag, startPoint x: 926, startPoint y: 354, endPoint x: 1071, endPoint y: 397, distance: 151.9
click at [1071, 397] on p "269,500원 /월 원두 용량: 5kg" at bounding box center [993, 363] width 202 height 109
click at [1074, 393] on p "269,500원 /월 원두 용량: 5kg" at bounding box center [993, 363] width 202 height 109
drag, startPoint x: 1188, startPoint y: 375, endPoint x: 1294, endPoint y: 401, distance: 109.0
click at [1294, 401] on p "머신 1대 렌탈 포함 월 1회 케어서비스 포함" at bounding box center [1195, 362] width 202 height 101
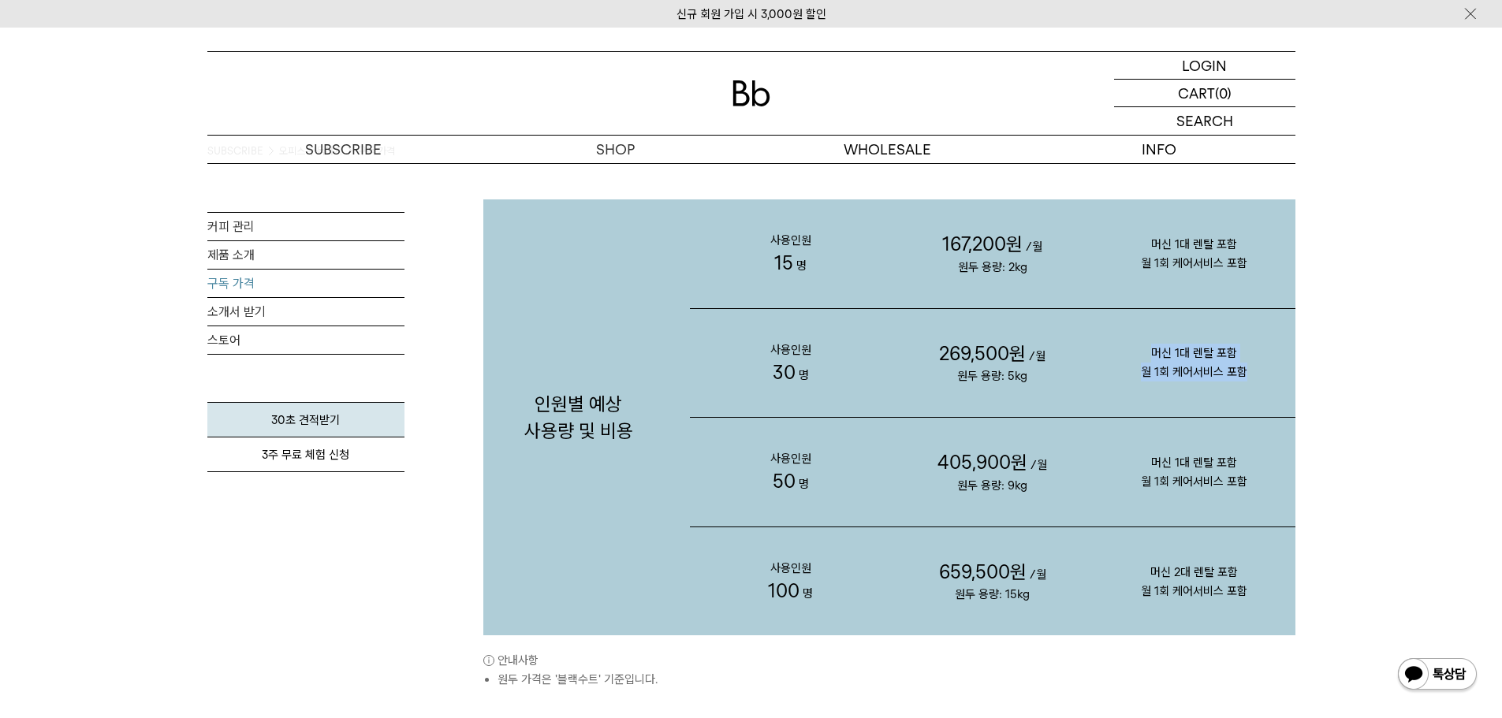
click at [1242, 393] on p "머신 1대 렌탈 포함 월 1회 케어서비스 포함" at bounding box center [1195, 362] width 202 height 101
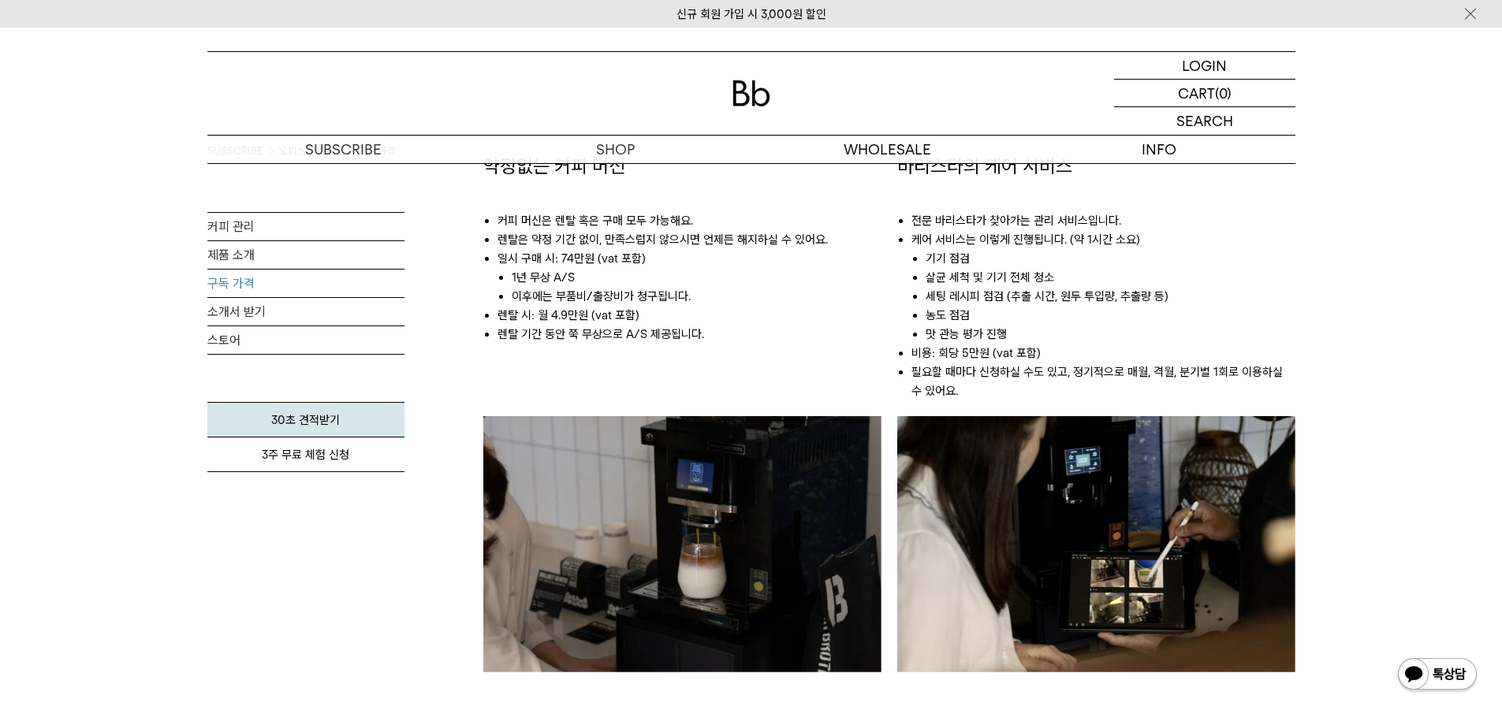
scroll to position [587, 0]
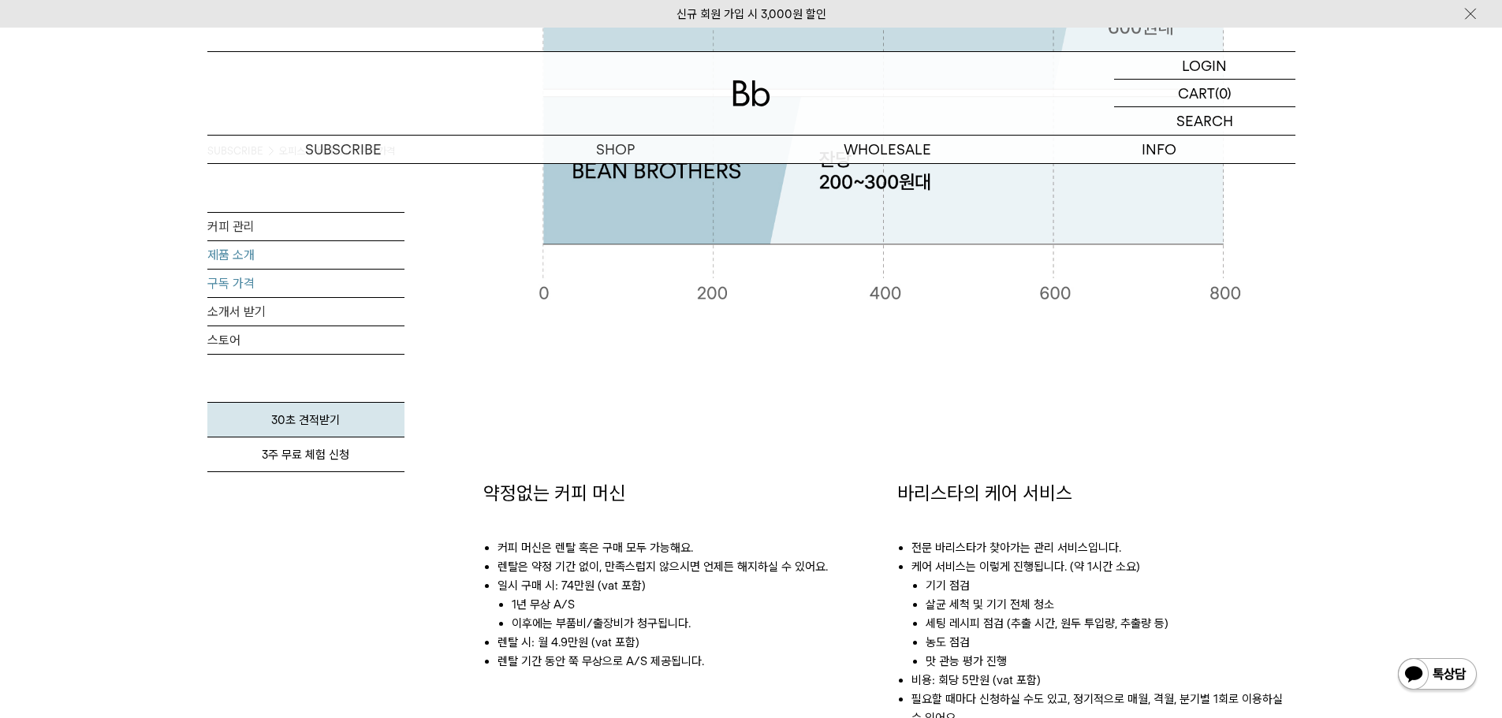
click at [213, 252] on link "제품 소개" at bounding box center [305, 255] width 197 height 28
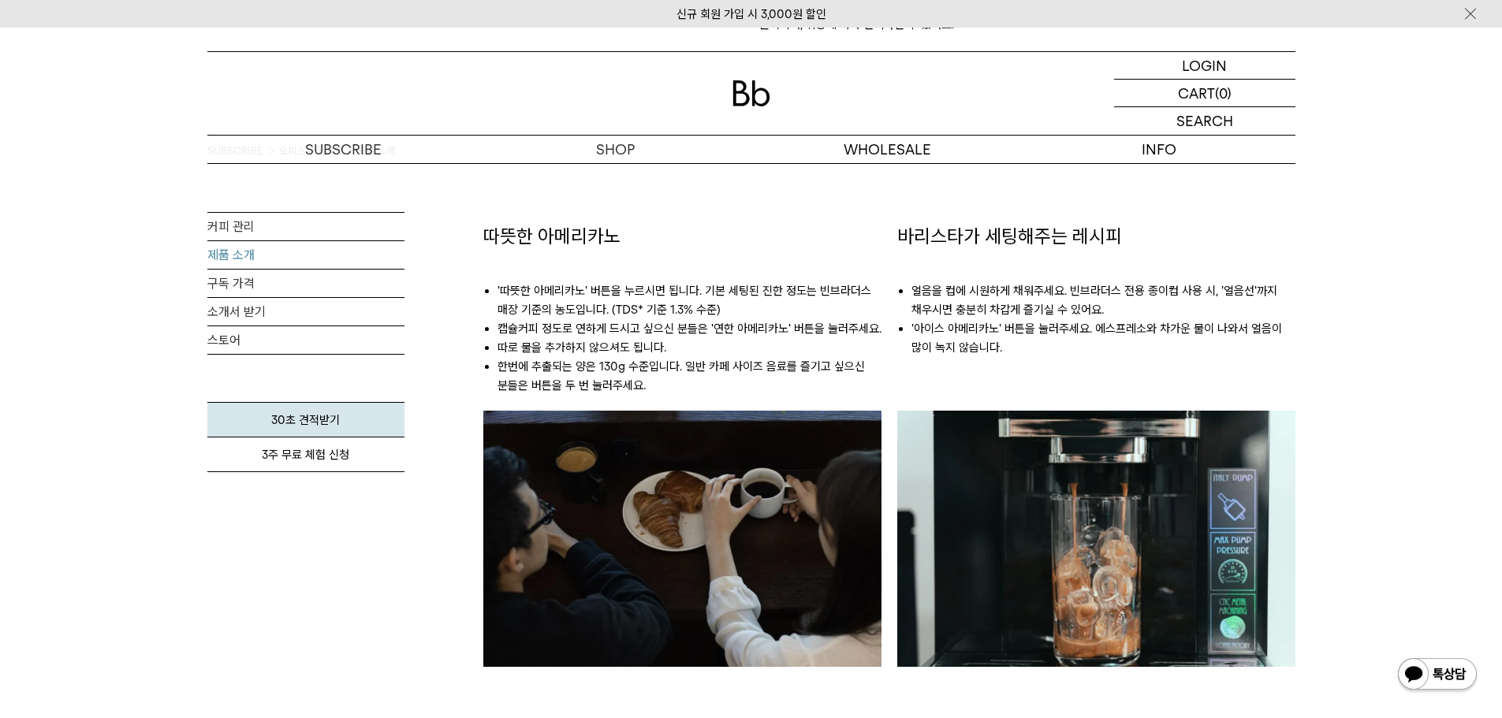
scroll to position [1183, 0]
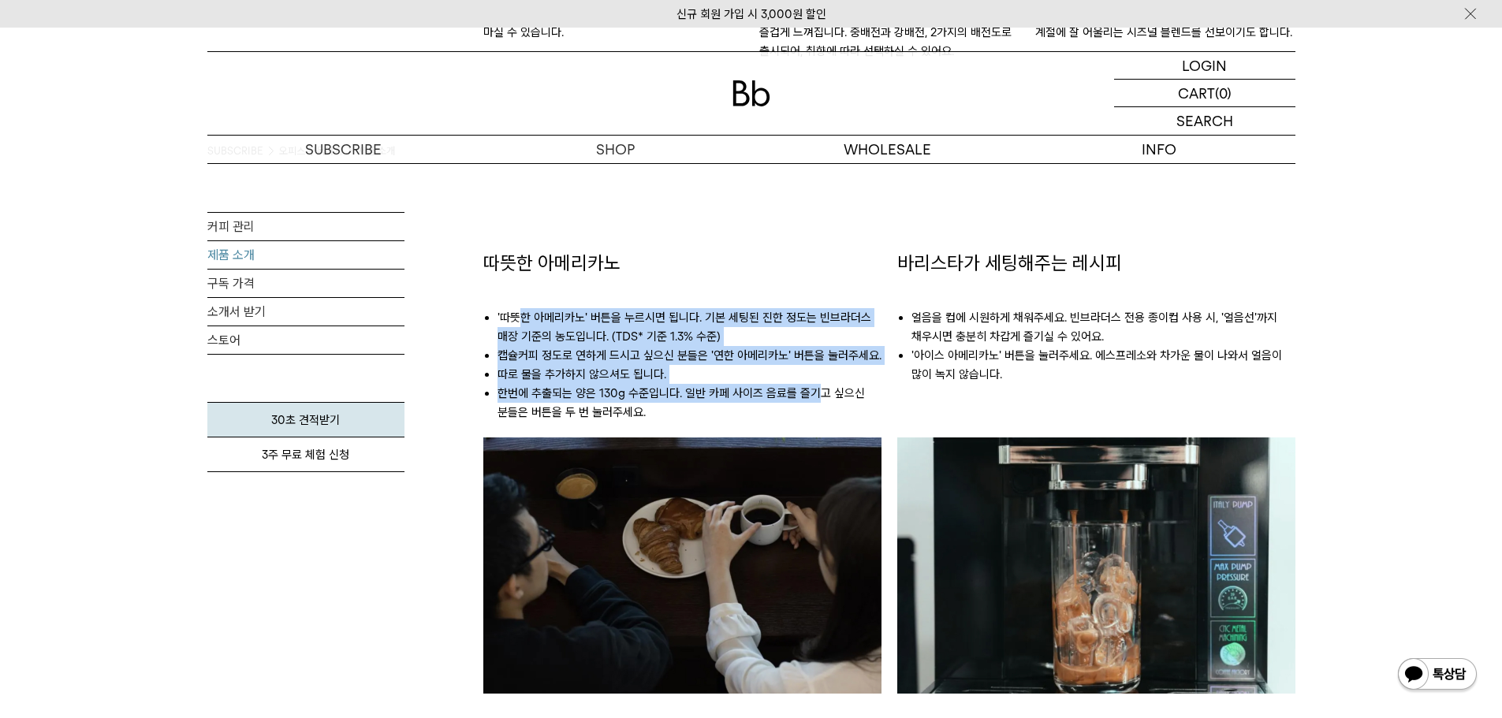
drag, startPoint x: 518, startPoint y: 315, endPoint x: 813, endPoint y: 393, distance: 305.0
click at [813, 393] on ul "'따뜻한 아메리카노' 버튼을 누르시면 됩니다. 기본 세팅된 진한 정도는 빈브라더스 매장 기준의 농도입니다. (TDS* 기준 1.3% 수준) 캡…" at bounding box center [682, 357] width 398 height 161
click at [811, 393] on li "한번에 추출되는 양은 130g 수준입니다. 일반 카페 사이즈 음료를 즐기고 싶으신 분들은 버튼을 두 번 눌러주세요." at bounding box center [690, 403] width 384 height 38
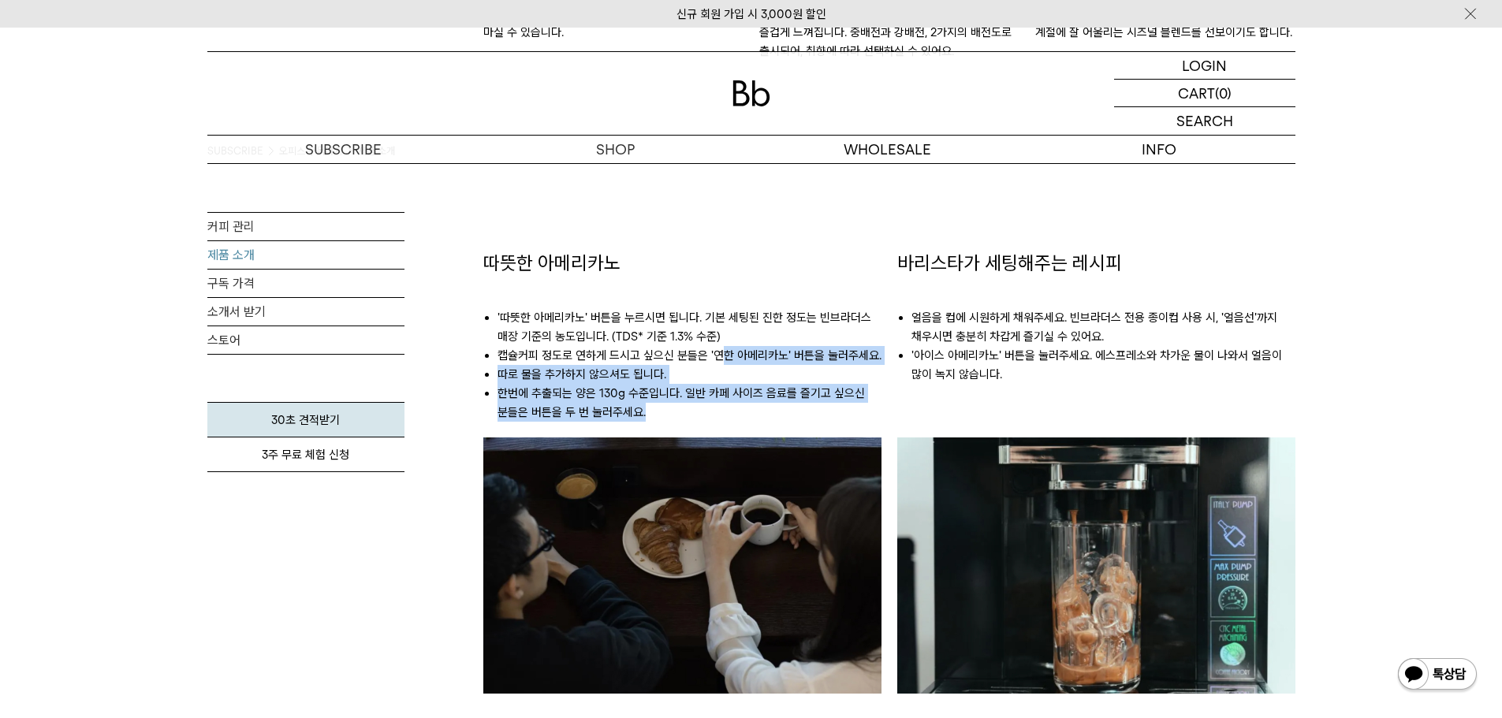
drag, startPoint x: 723, startPoint y: 362, endPoint x: 773, endPoint y: 423, distance: 78.4
click at [773, 423] on ul "'따뜻한 아메리카노' 버튼을 누르시면 됩니다. 기본 세팅된 진한 정도는 빈브라더스 매장 기준의 농도입니다. (TDS* 기준 1.3% 수준) 캡…" at bounding box center [682, 357] width 398 height 161
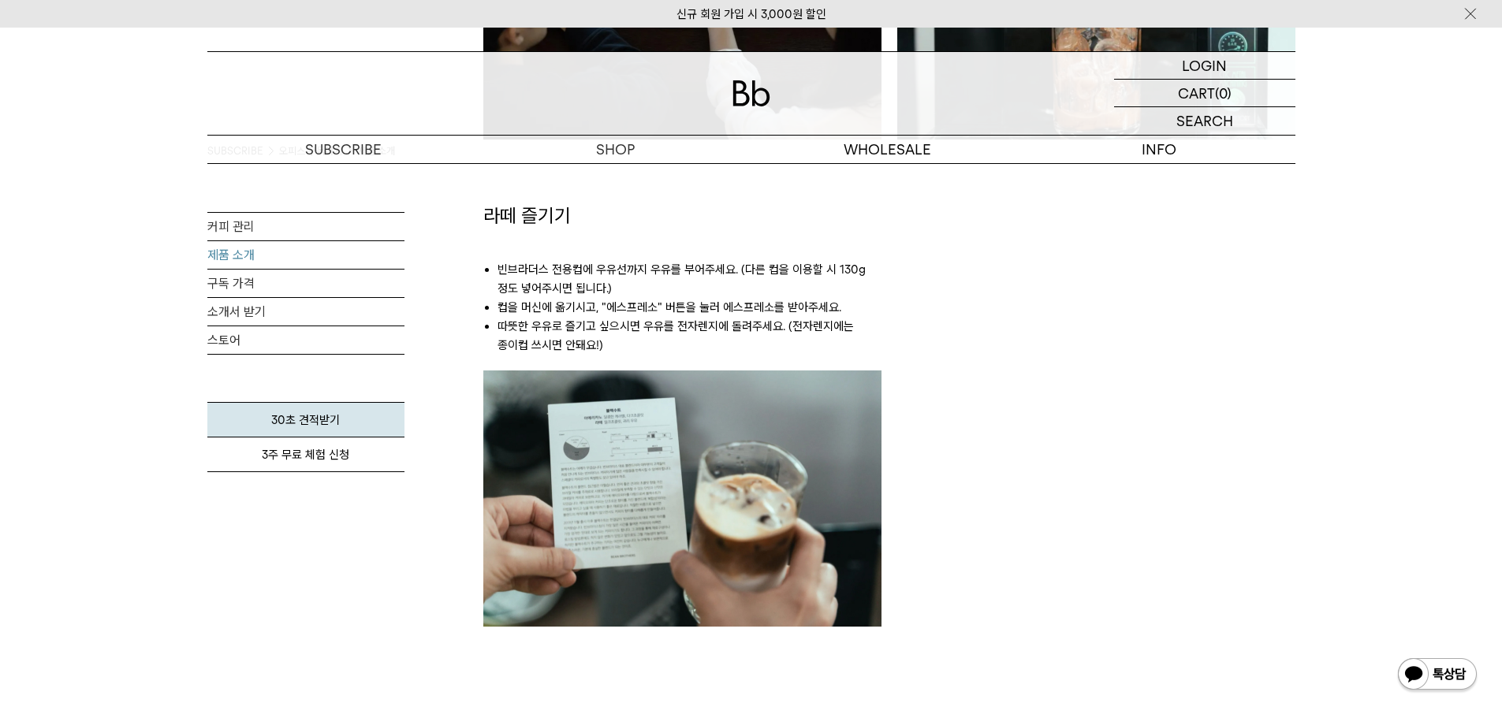
scroll to position [1735, 0]
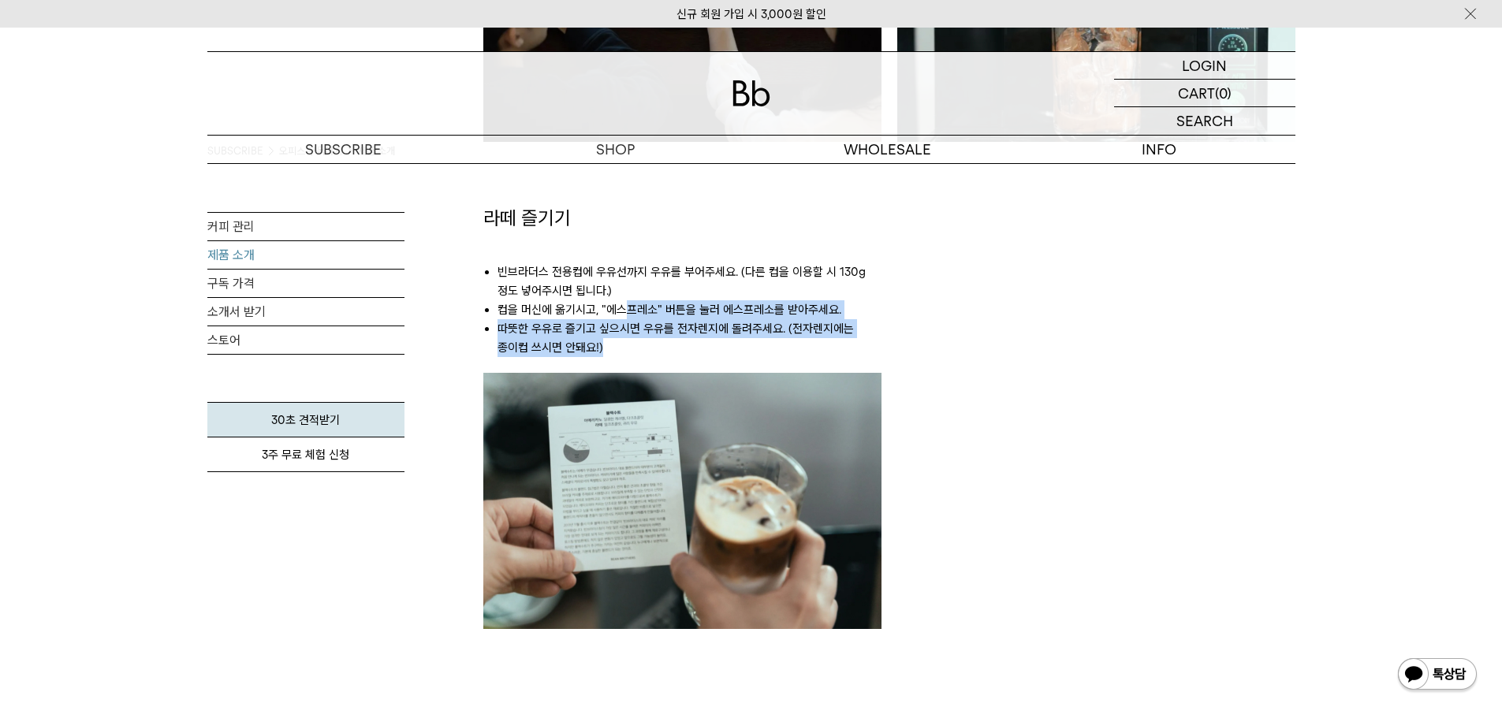
drag, startPoint x: 629, startPoint y: 307, endPoint x: 863, endPoint y: 355, distance: 238.3
click at [855, 357] on ul "빈브라더스 전용컵에 우유선까지 우유를 부어주세요. (다른 컵을 이용할 시 130g 정도 넣어주시면 됩니다.) 컵을 머신에 옮기시고, "에스프레…" at bounding box center [682, 302] width 398 height 142
click at [886, 348] on div "라떼 즐기기 빈브라더스 전용컵에 우유선까지 우유를 부어주세요. (다른 컵을 이용할 시 130g 정도 넣어주시면 됩니다.) 컵을 머신에 옮기시고…" at bounding box center [682, 449] width 414 height 488
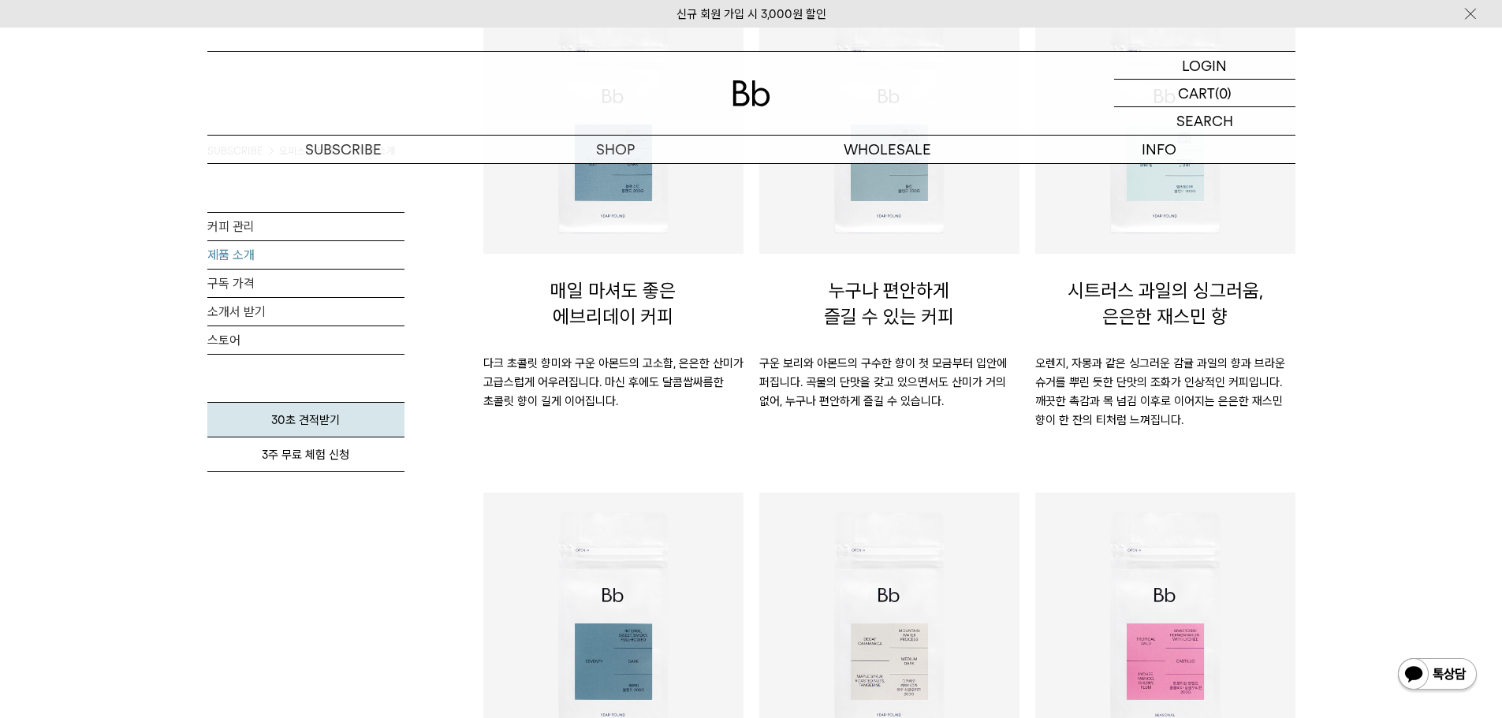
scroll to position [315, 0]
click at [210, 344] on link "스토어" at bounding box center [305, 340] width 197 height 28
click at [238, 224] on link "커피 관리" at bounding box center [305, 227] width 197 height 28
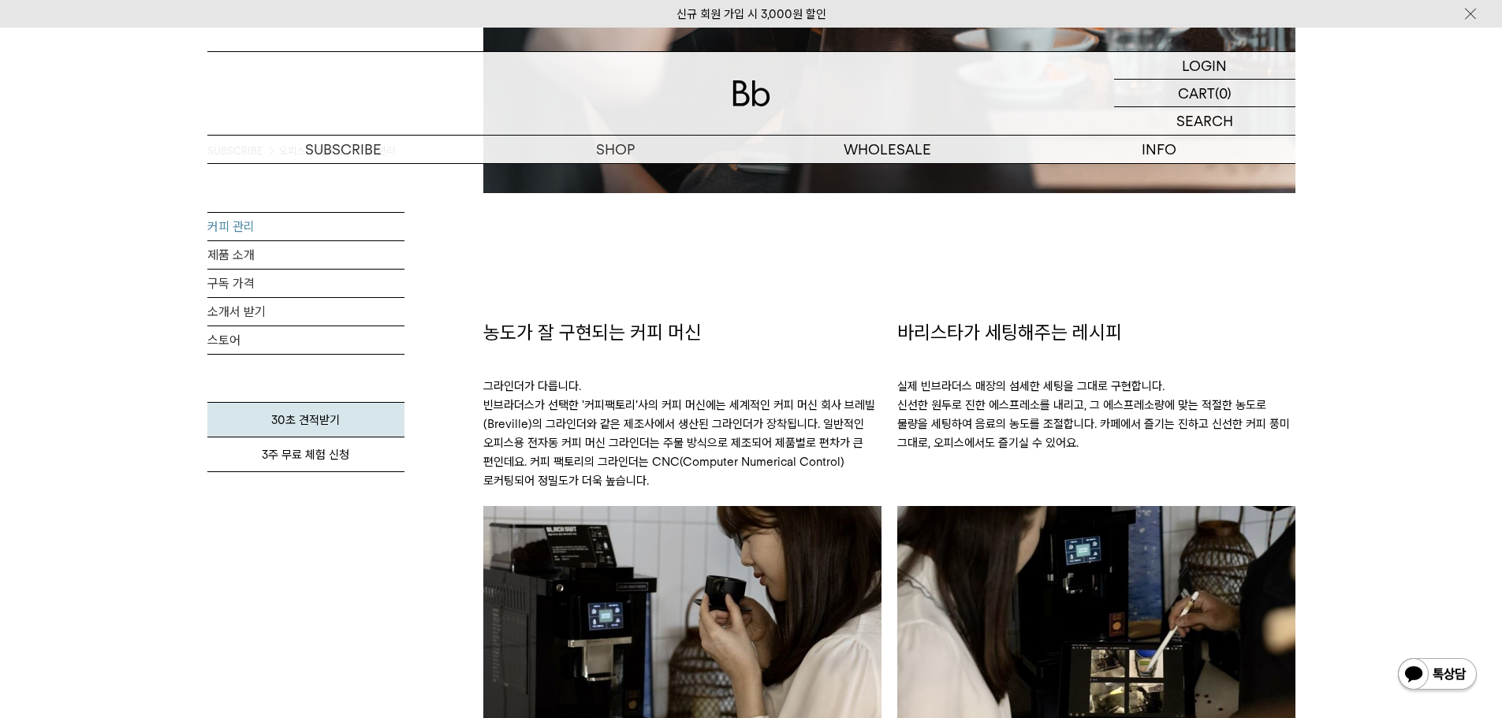
scroll to position [946, 0]
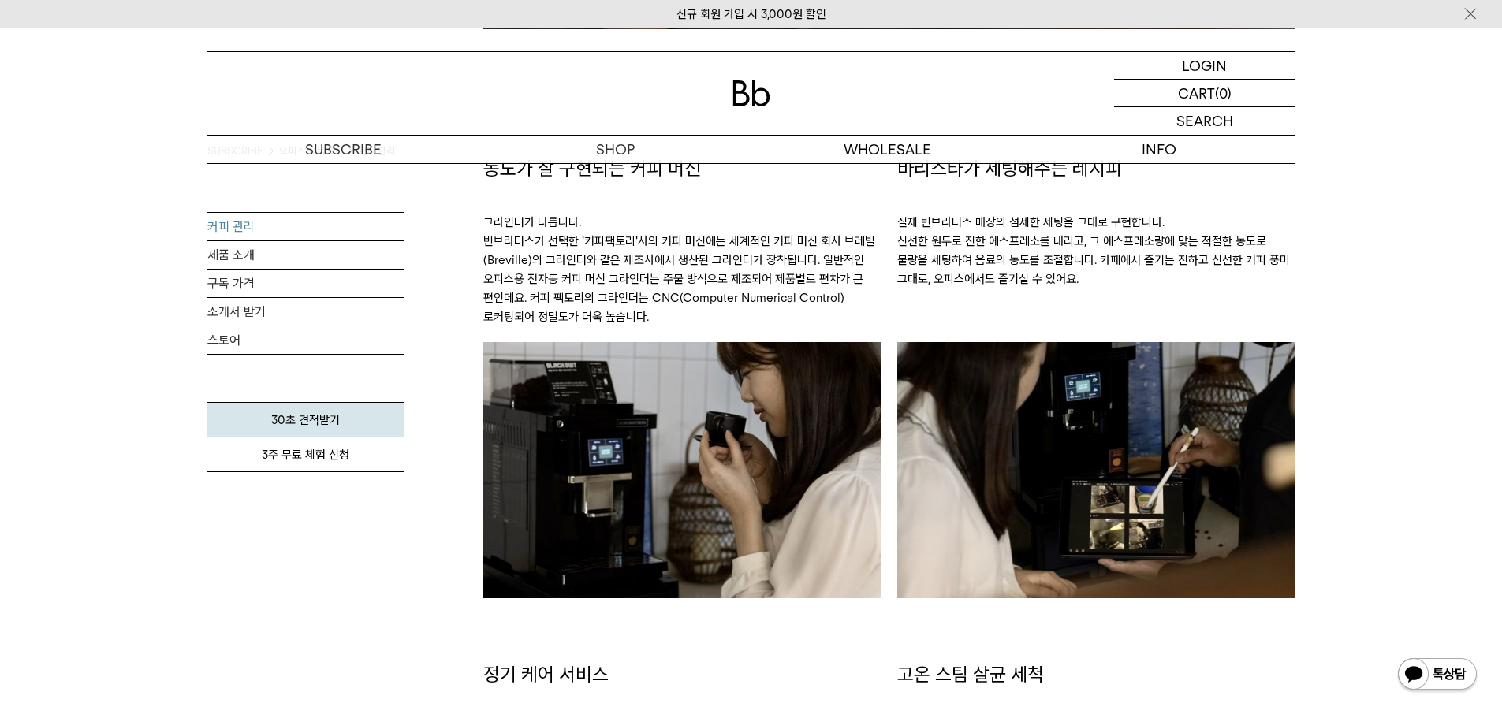
drag, startPoint x: 619, startPoint y: 255, endPoint x: 674, endPoint y: 333, distance: 95.0
click at [674, 333] on p "그라인더가 다릅니다. 빈브라더스가 선택한 '커피팩토리'사의 커피 머신에는 세계적인 커피 머신 회사 브레빌(Breville)의 그라인더와 같은 …" at bounding box center [682, 261] width 398 height 161
click at [679, 315] on p "그라인더가 다릅니다. 빈브라더스가 선택한 '커피팩토리'사의 커피 머신에는 세계적인 커피 머신 회사 브레빌(Breville)의 그라인더와 같은 …" at bounding box center [682, 261] width 398 height 161
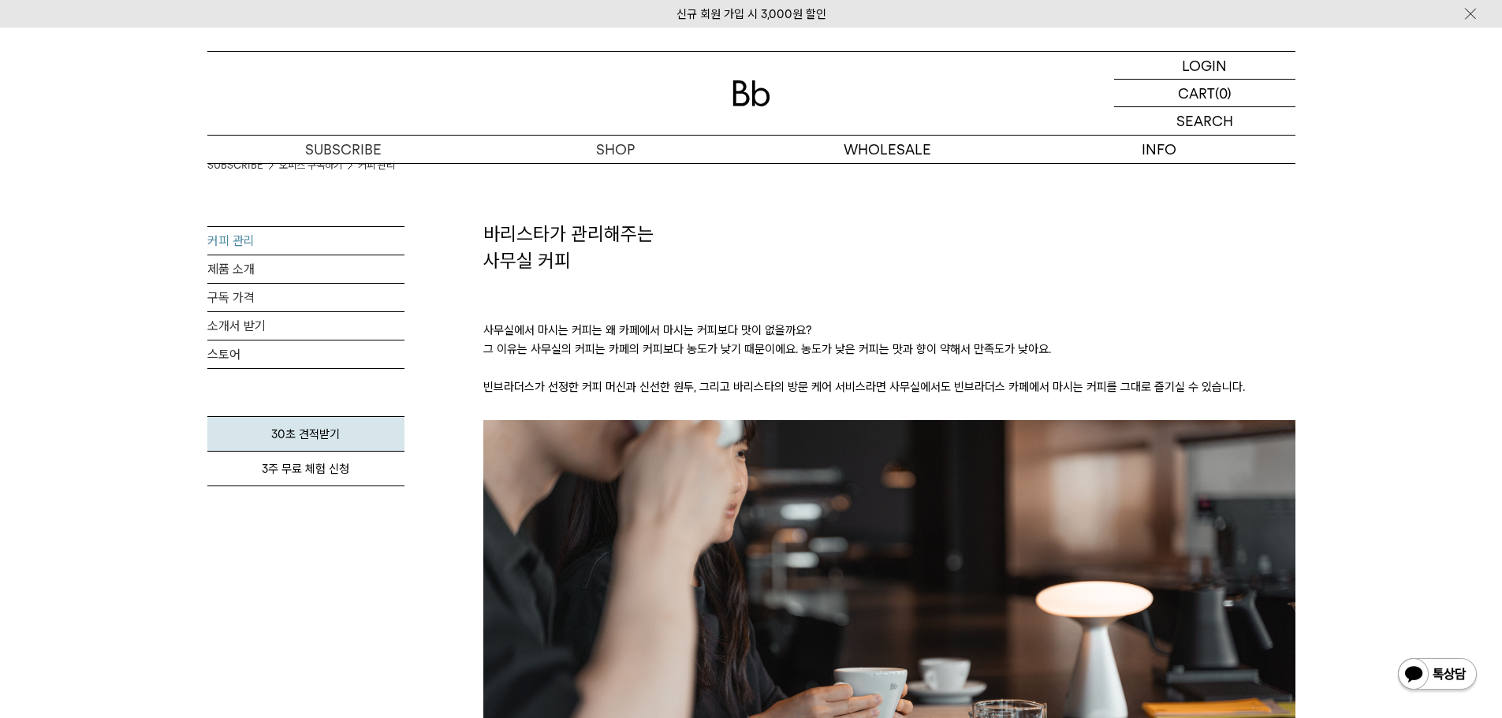
scroll to position [0, 0]
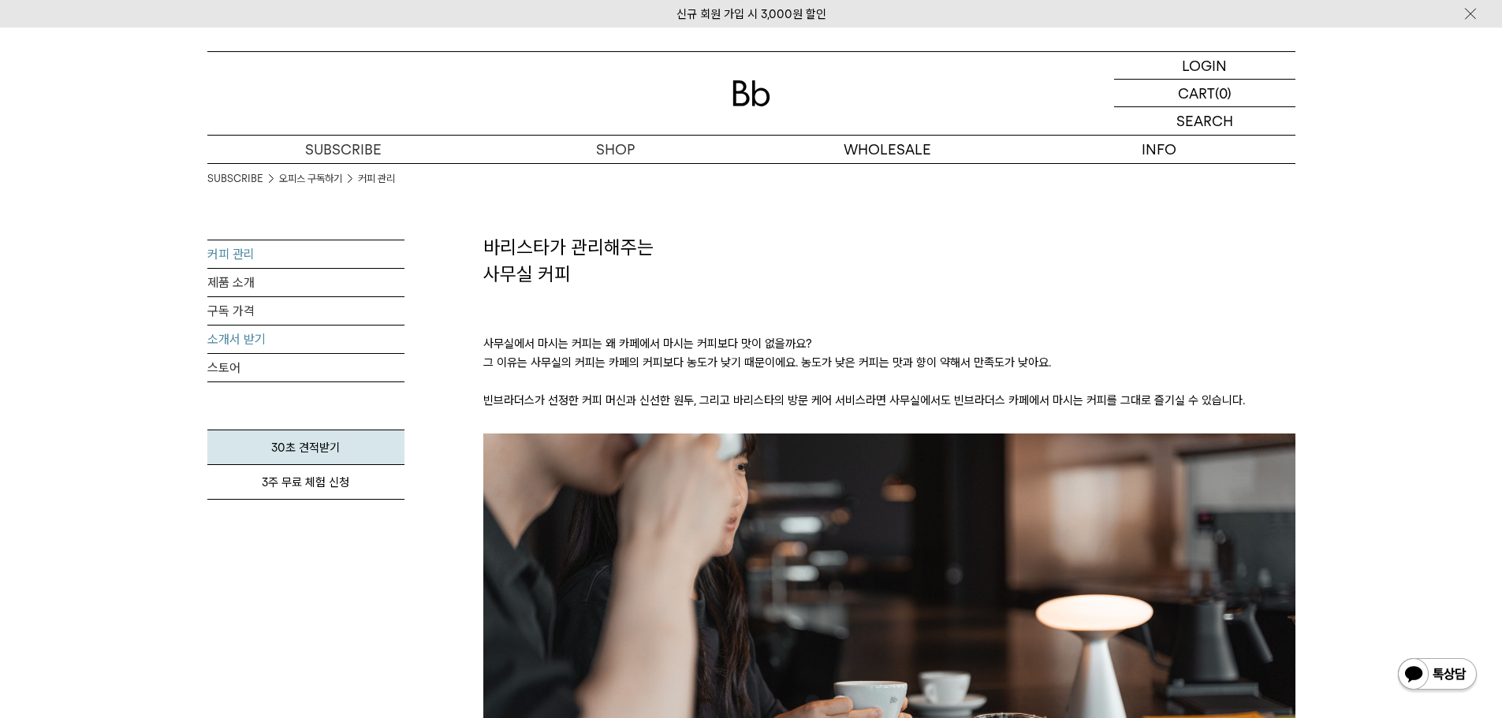
click at [237, 345] on link "소개서 받기" at bounding box center [305, 340] width 197 height 28
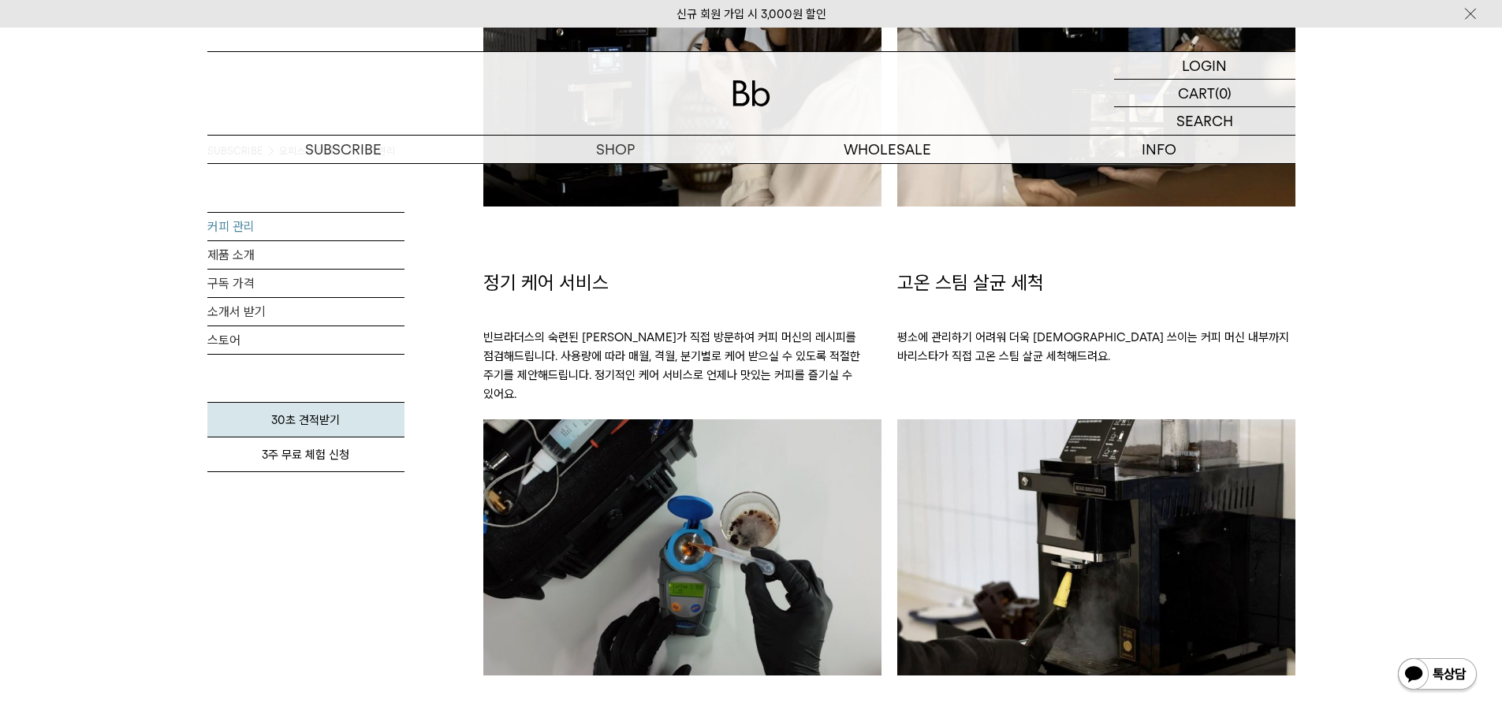
scroll to position [1340, 0]
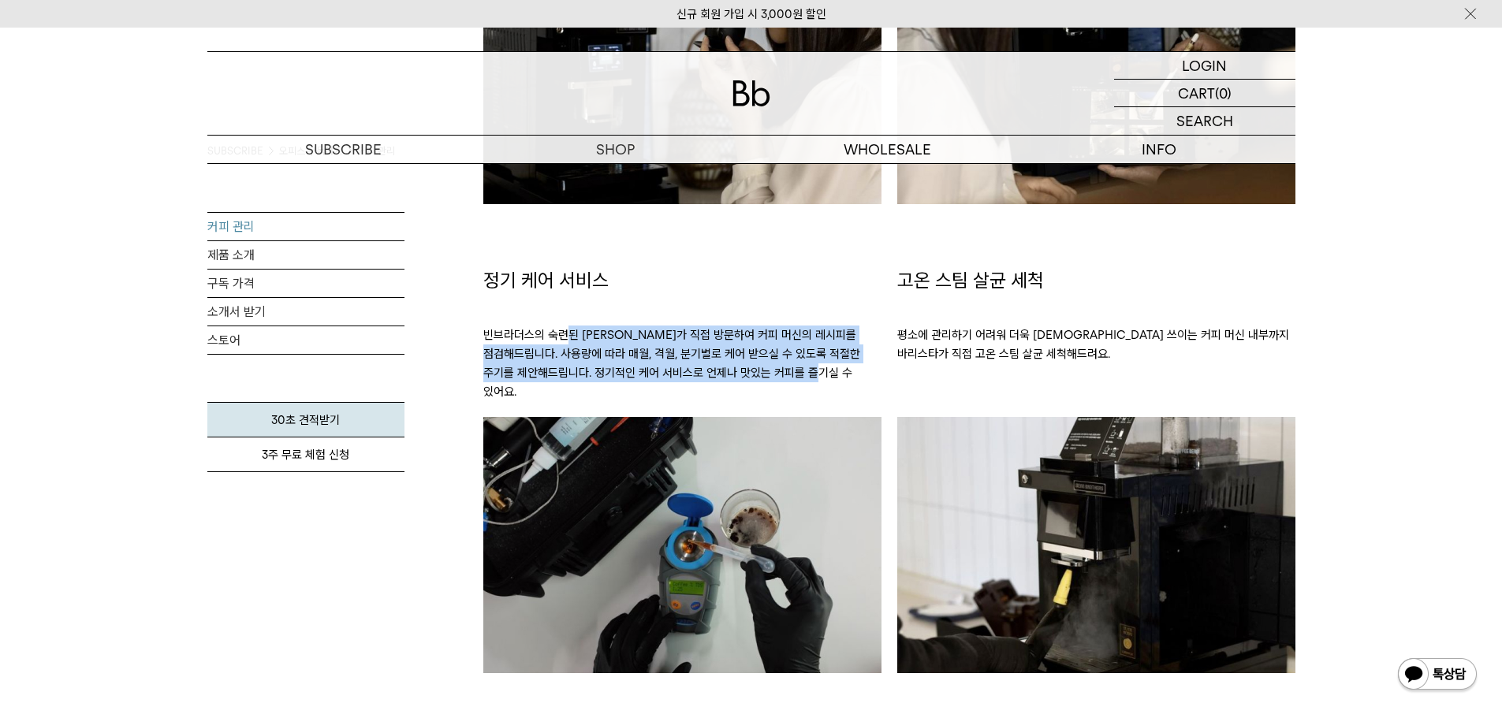
drag, startPoint x: 565, startPoint y: 328, endPoint x: 875, endPoint y: 381, distance: 314.3
click at [875, 381] on p "빈브라더스의 숙련된 바리스타가 직접 방문하여 커피 머신의 레시피를 점검해드립니다. 사용량에 따라 매월, 격월, 분기별로 케어 받으실 수 있도록…" at bounding box center [682, 355] width 398 height 123
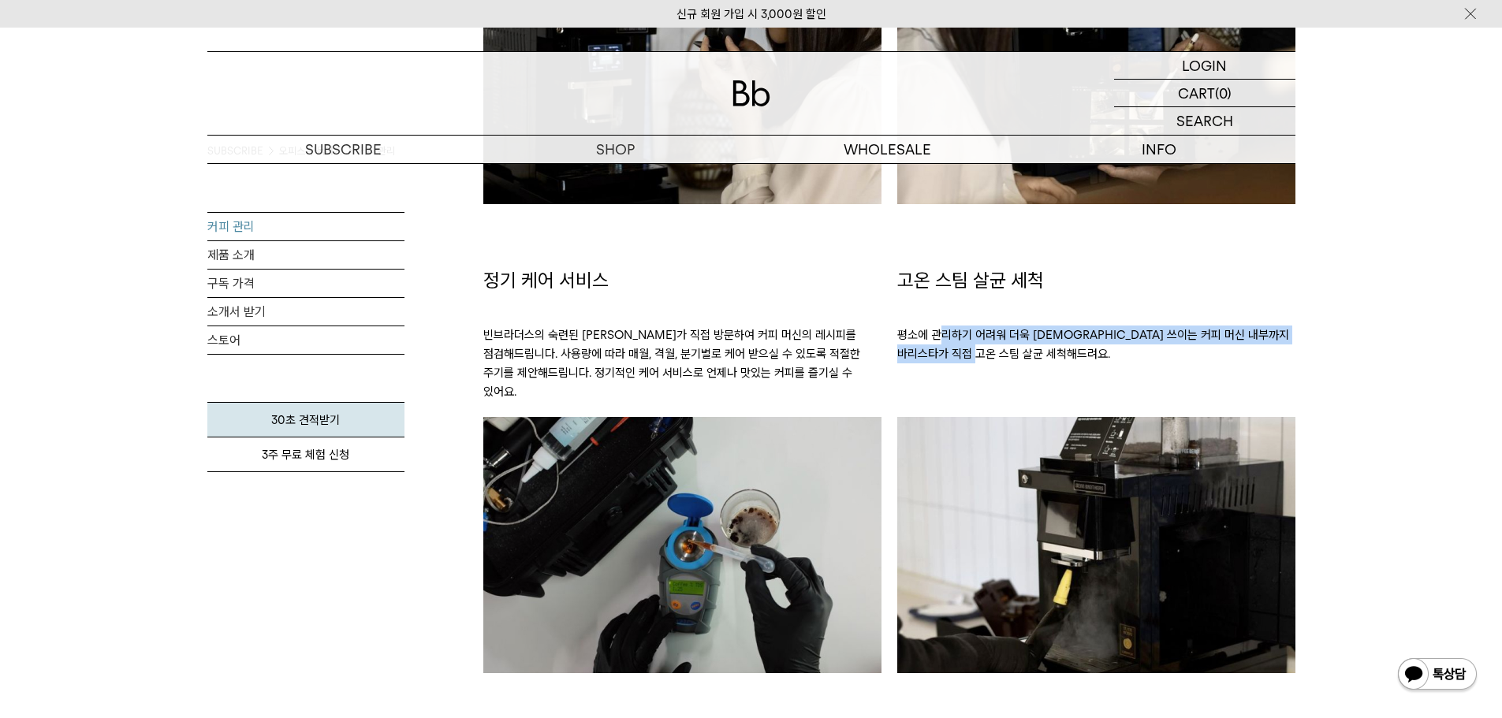
drag, startPoint x: 980, startPoint y: 343, endPoint x: 1079, endPoint y: 359, distance: 99.8
click at [1079, 359] on p "평소에 관리하기 어려워 더욱 신경 쓰이는 커피 머신 내부까지 바리스타가 직접 고온 스팀 살균 세척해드려요." at bounding box center [1096, 336] width 398 height 85
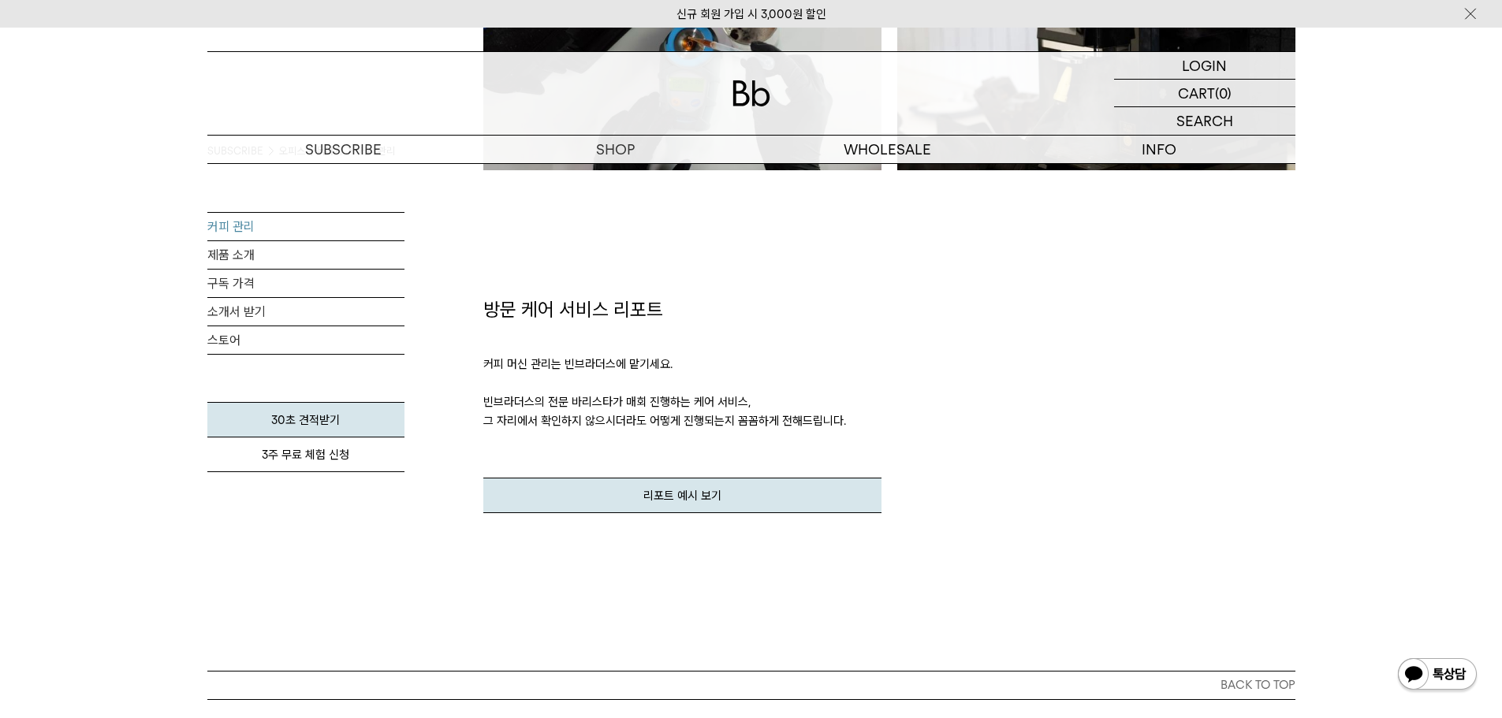
scroll to position [1498, 0]
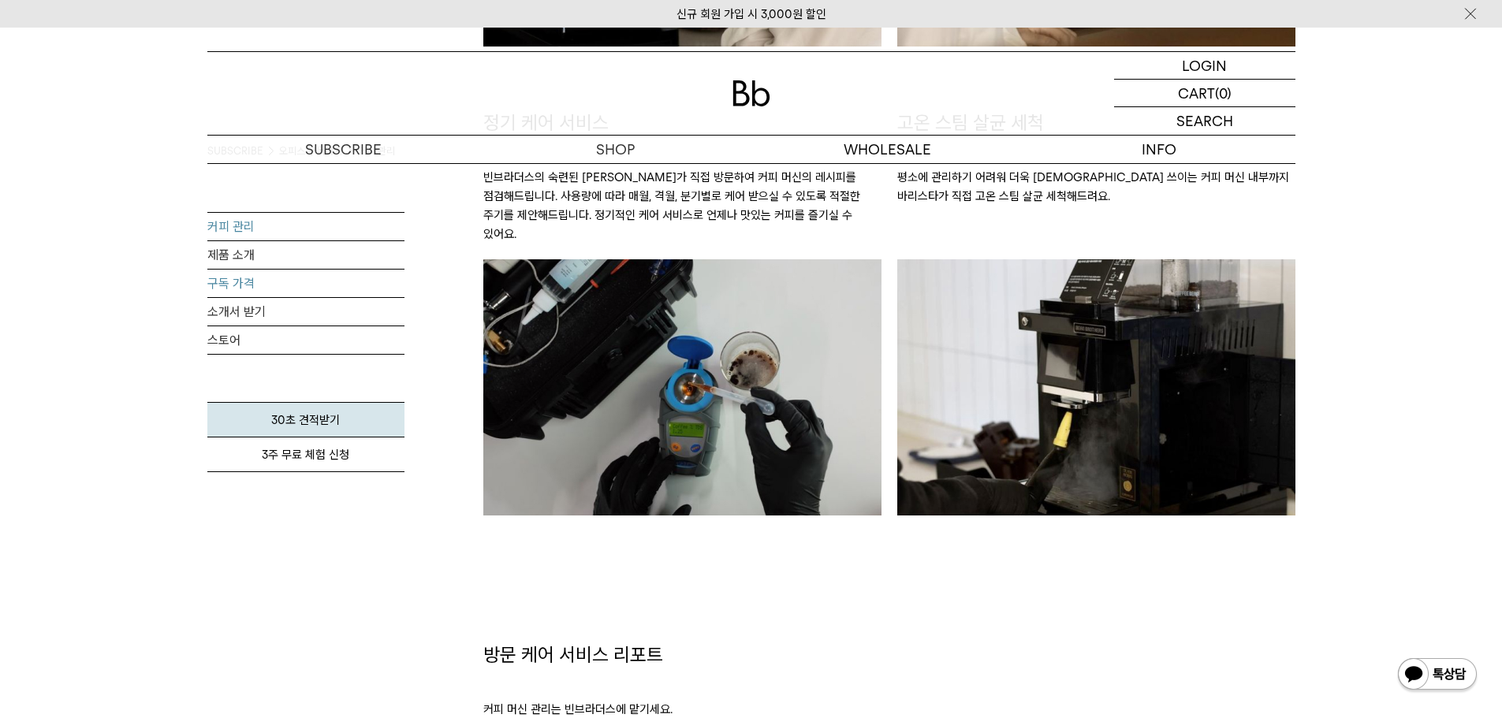
click at [233, 279] on link "구독 가격" at bounding box center [305, 284] width 197 height 28
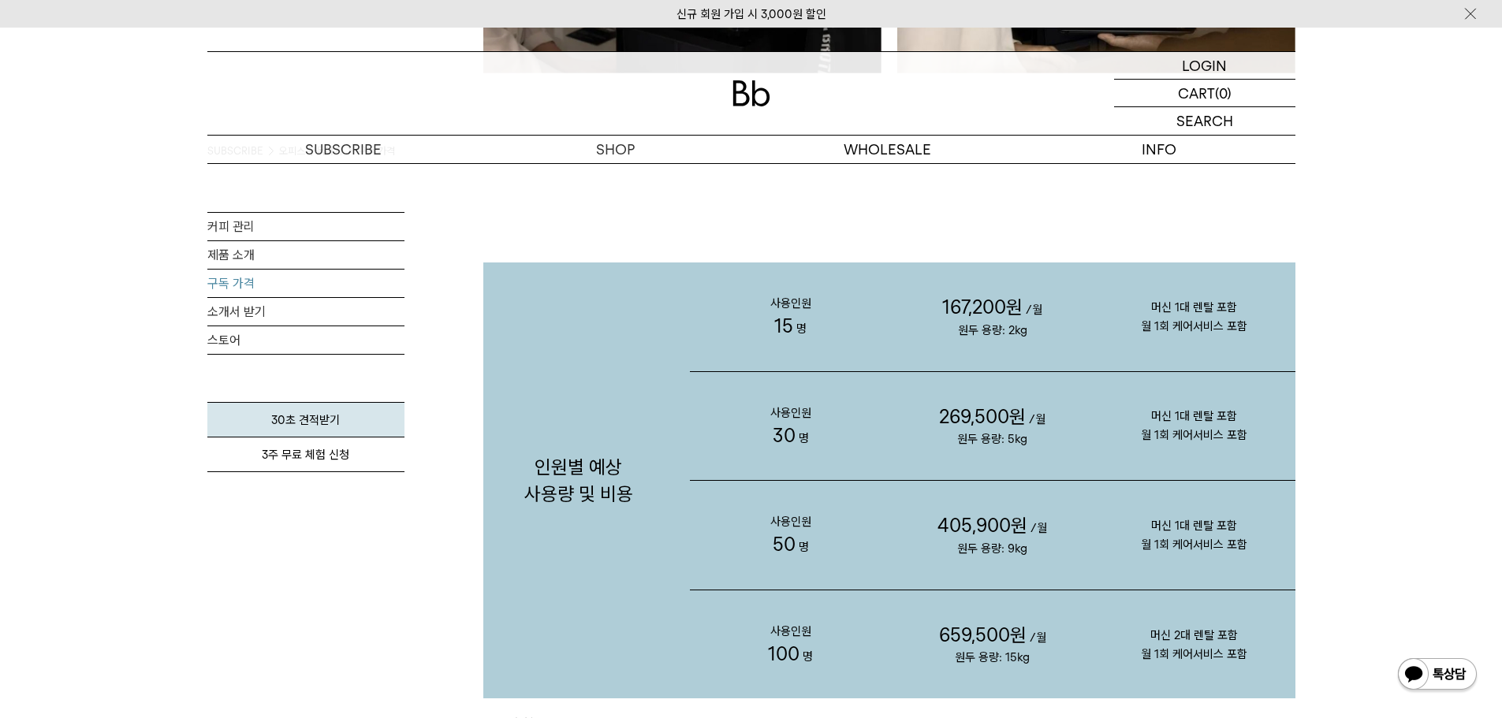
scroll to position [1498, 0]
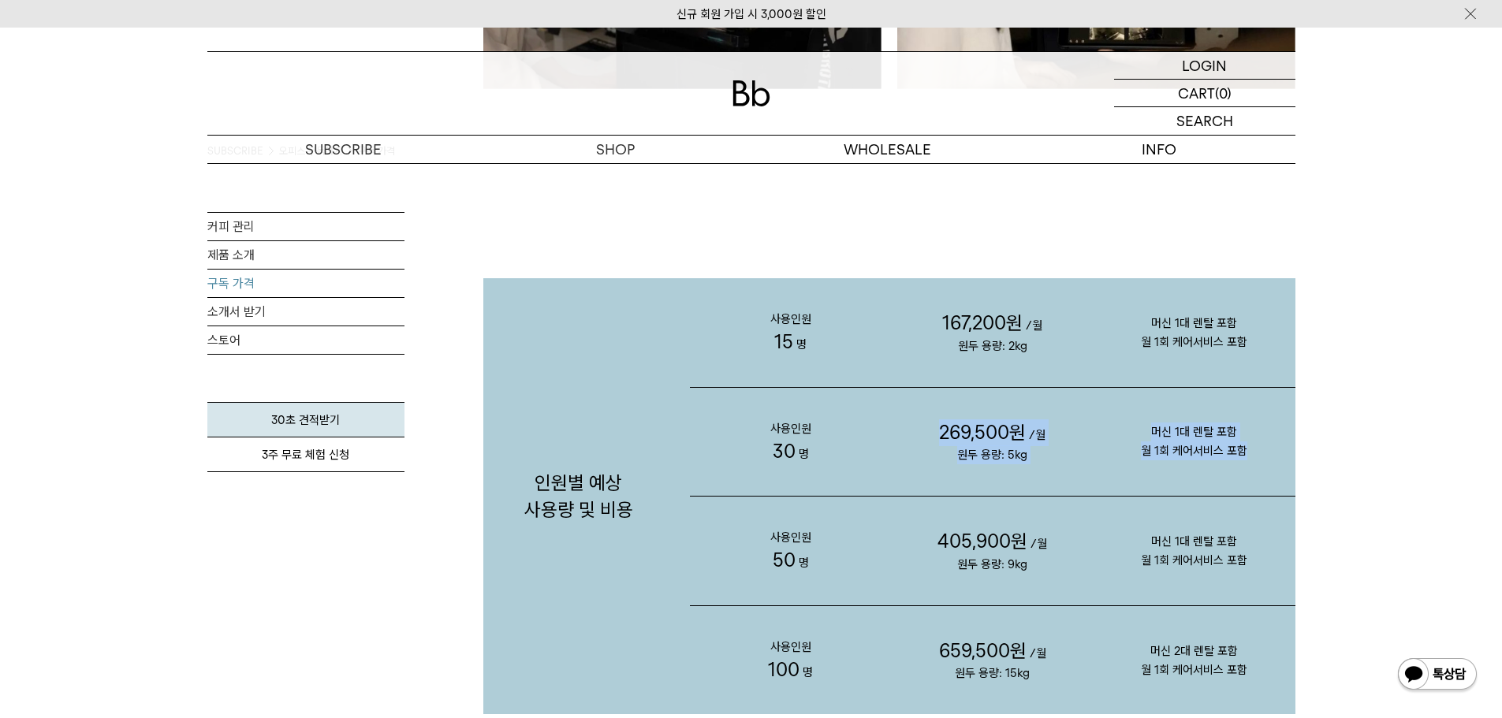
drag, startPoint x: 919, startPoint y: 430, endPoint x: 1276, endPoint y: 455, distance: 358.0
click at [1276, 455] on div "사용인원 30 명 269,500원 /월 원두 용량: 5kg 머신 1대 렌탈 포함 월 1회 케어서비스 포함" at bounding box center [993, 443] width 606 height 110
click at [1257, 472] on p "머신 1대 렌탈 포함 월 1회 케어서비스 포함" at bounding box center [1195, 441] width 202 height 101
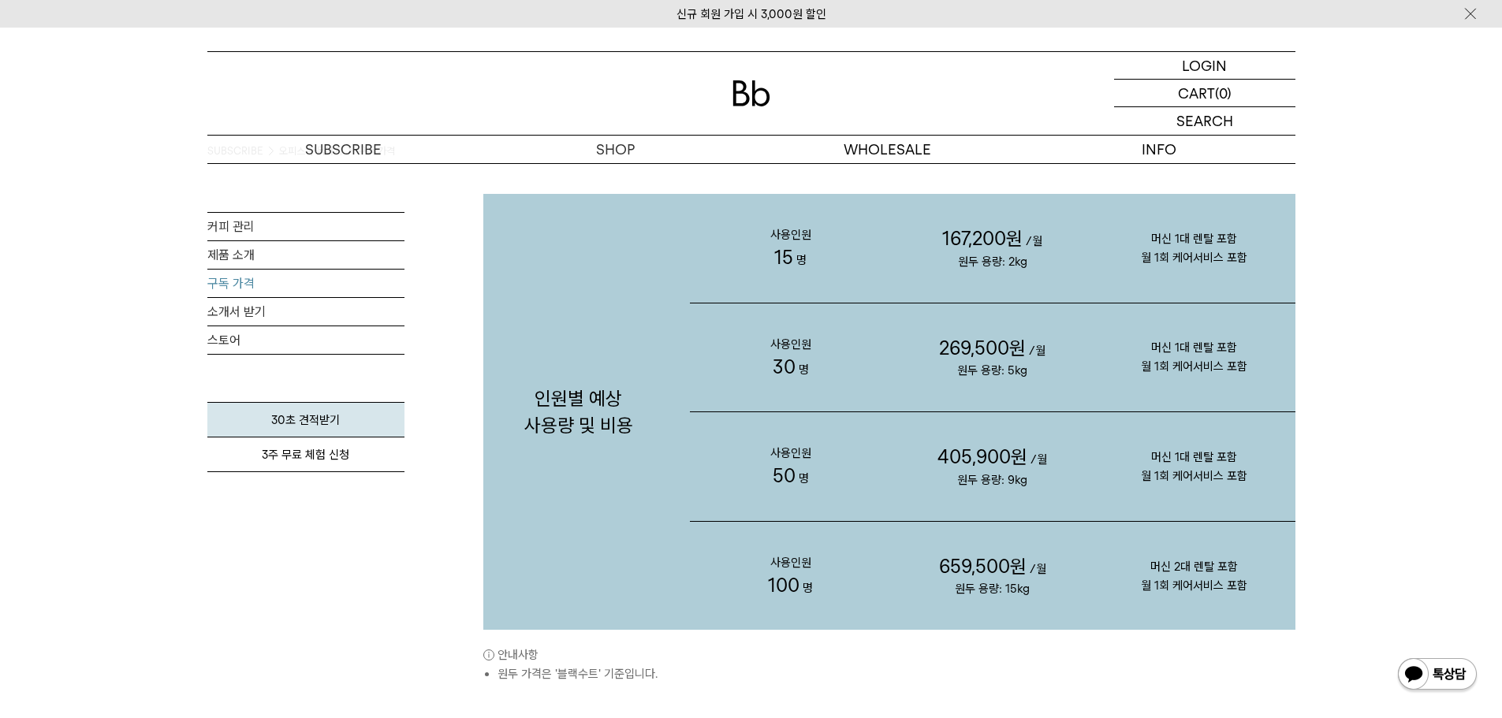
scroll to position [1577, 0]
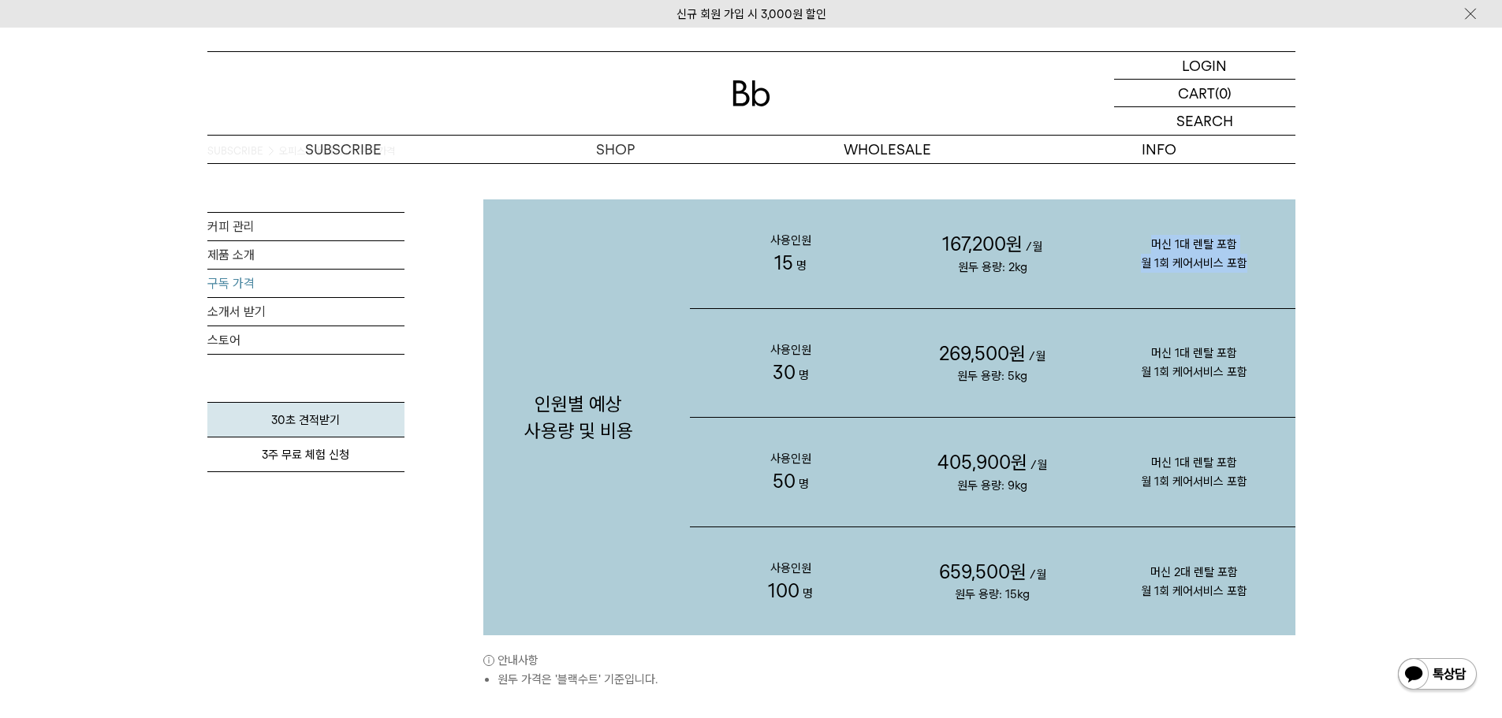
drag, startPoint x: 1154, startPoint y: 243, endPoint x: 1314, endPoint y: 273, distance: 162.8
click at [1070, 285] on p "167,200원 /월 원두 용량: 2kg" at bounding box center [993, 253] width 202 height 109
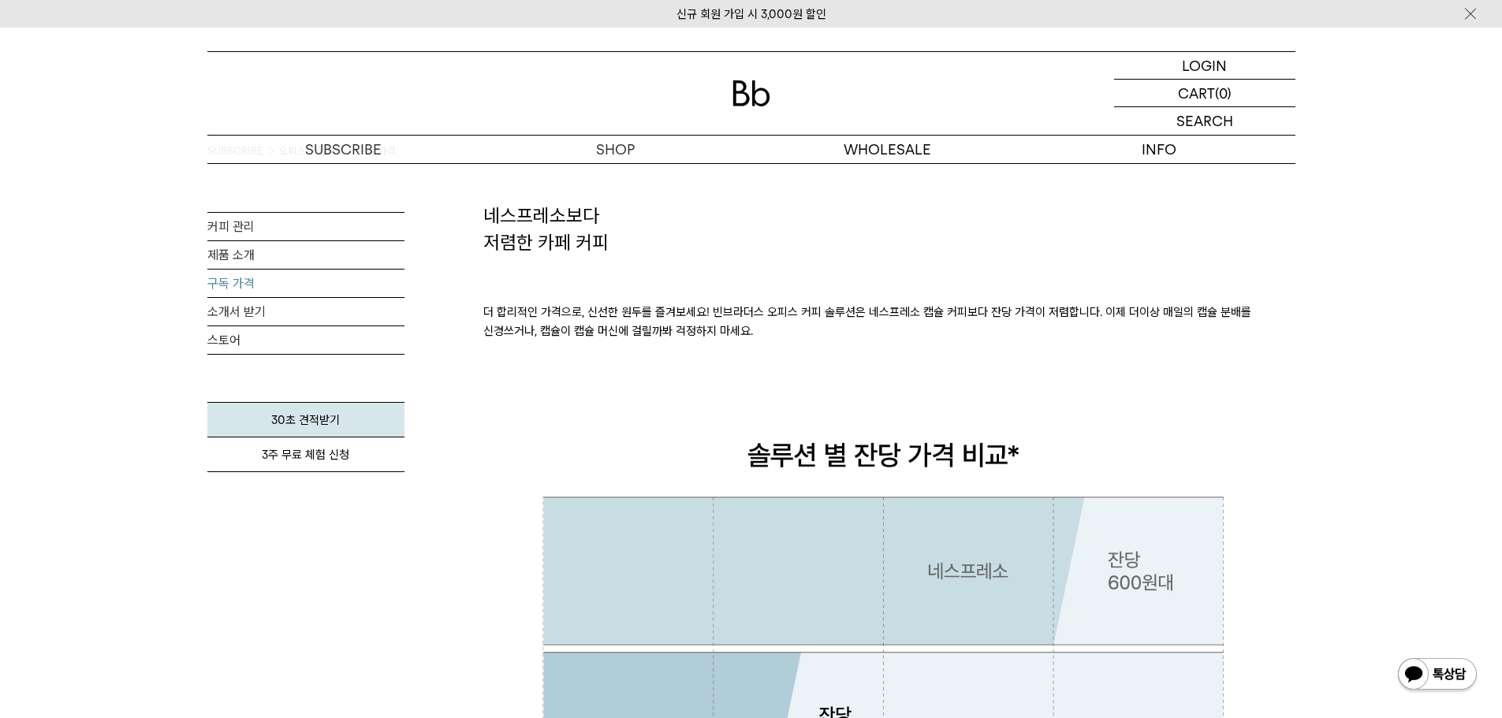
scroll to position [0, 0]
